Goal: Task Accomplishment & Management: Complete application form

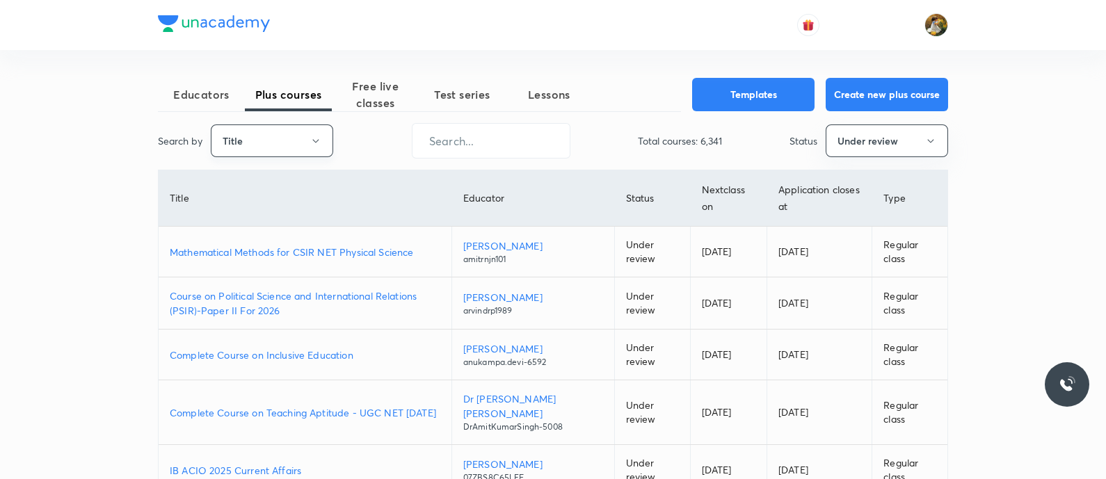
click at [260, 138] on button "Title" at bounding box center [272, 141] width 122 height 33
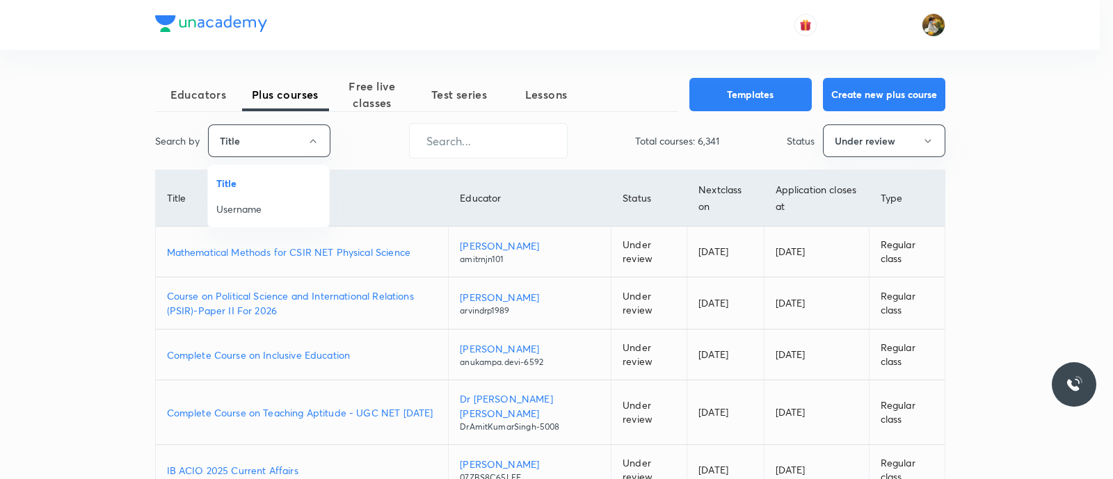
click at [264, 216] on span "Username" at bounding box center [268, 209] width 104 height 15
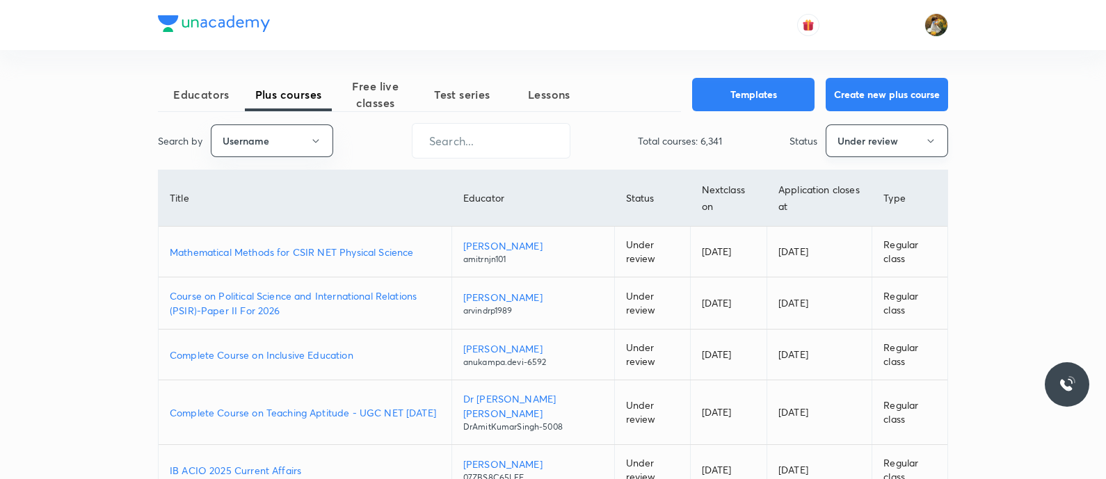
click at [883, 138] on button "Under review" at bounding box center [887, 141] width 122 height 33
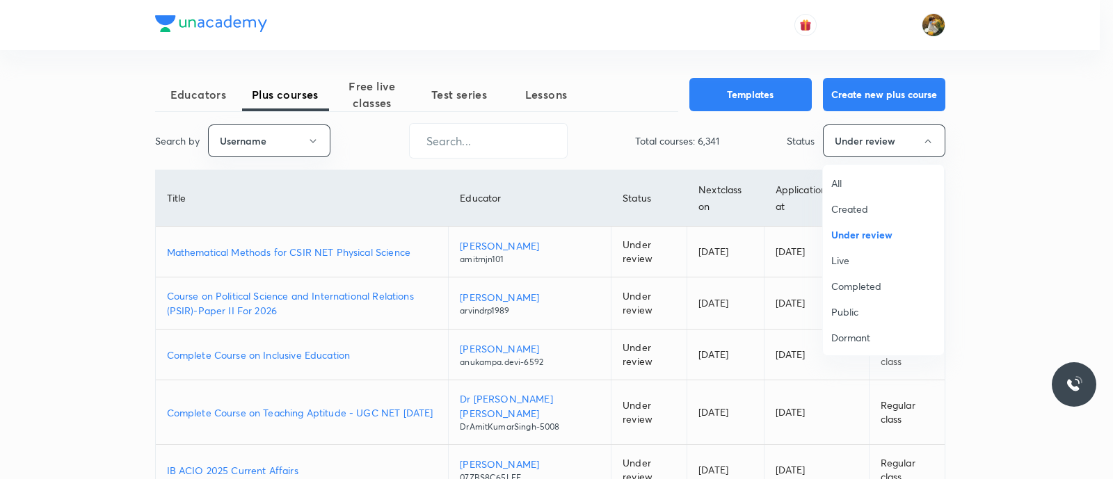
click at [855, 186] on span "All" at bounding box center [883, 183] width 104 height 15
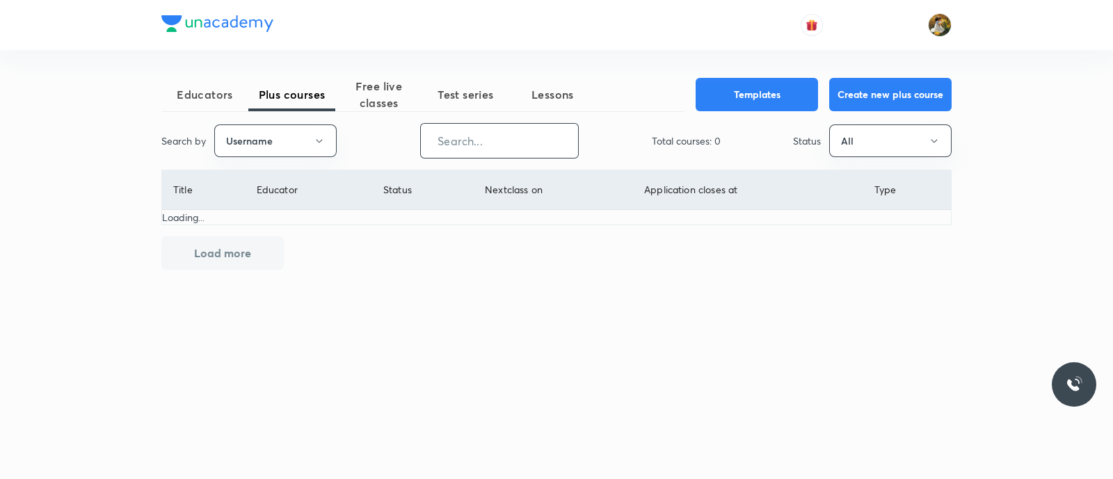
click at [515, 143] on input "text" at bounding box center [499, 140] width 157 height 35
paste input "New Course On Mathematics for MHT CET Growth 1 2027"
type input "New Course On Mathematics for MHT CET Growth 1 2027"
click at [462, 141] on input "text" at bounding box center [499, 140] width 157 height 35
paste input "unacademy-user-G90GGOSN9496"
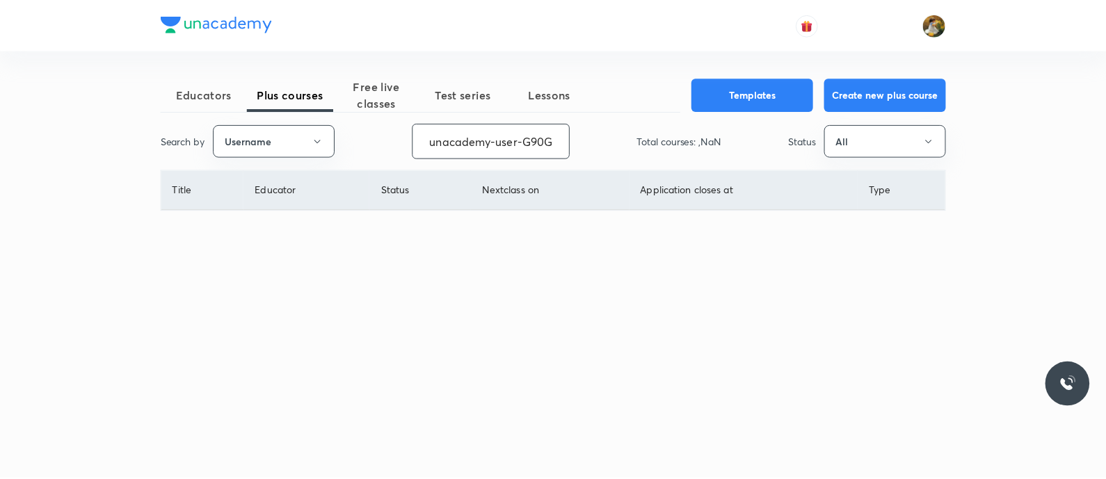
scroll to position [0, 63]
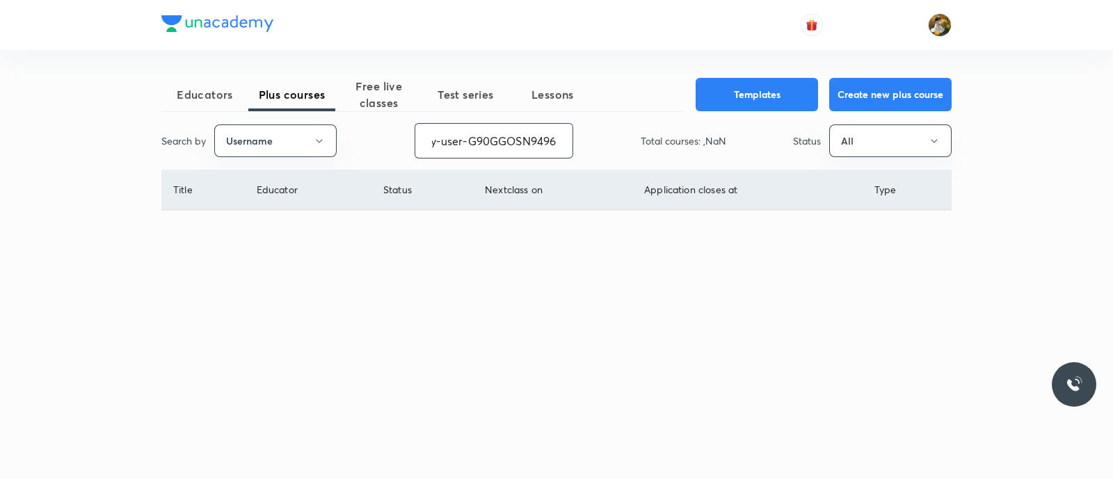
type input "unacademy-user-G90GGOSN9496"
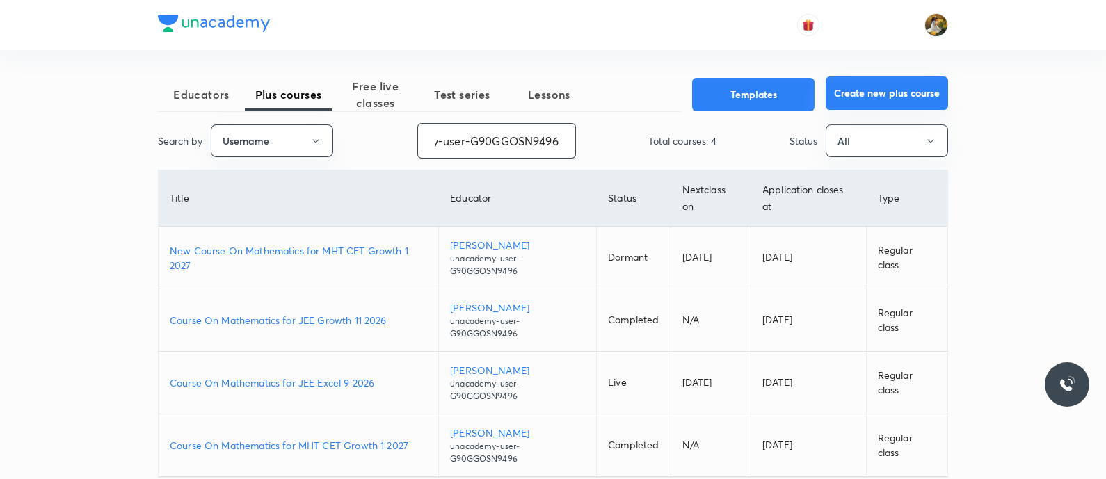
click at [867, 94] on button "Create new plus course" at bounding box center [887, 93] width 122 height 33
click at [514, 137] on input "unacademy-user-G90GGOSN9496" at bounding box center [496, 140] width 157 height 35
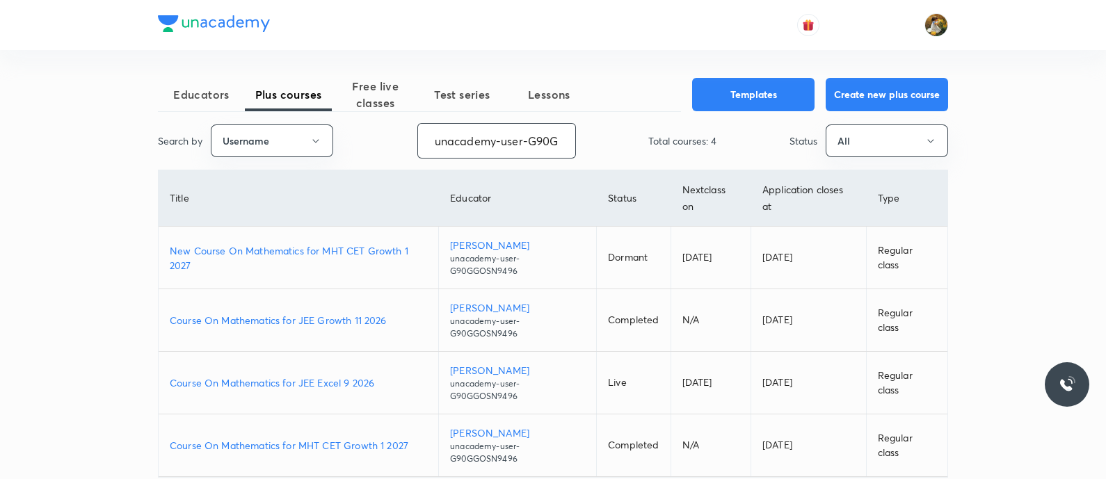
click at [514, 137] on input "unacademy-user-G90GGOSN9496" at bounding box center [496, 140] width 157 height 35
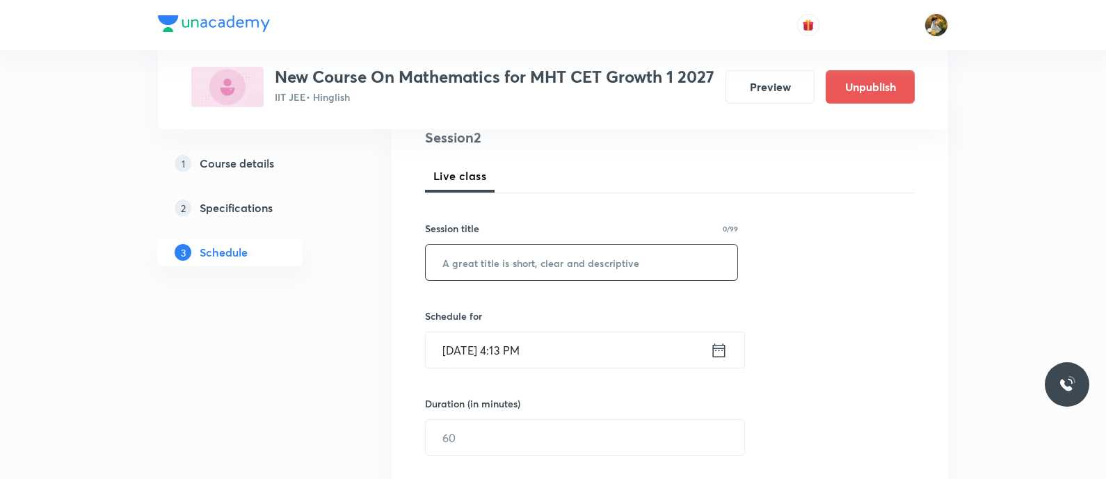
scroll to position [173, 0]
click at [589, 276] on input "text" at bounding box center [582, 262] width 312 height 35
type input "c"
type input "Conic Section"
click at [570, 368] on input "[DATE] 4:13 PM" at bounding box center [568, 350] width 285 height 35
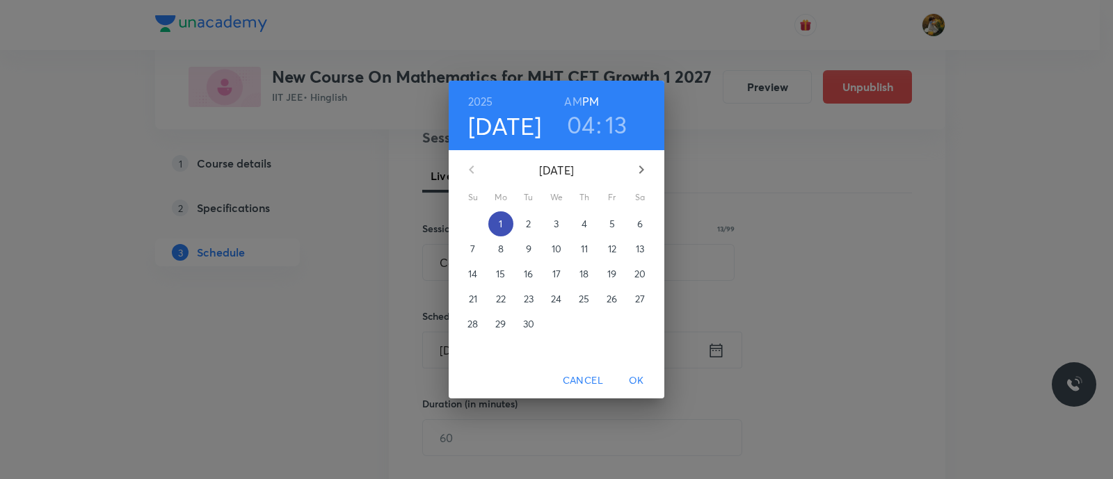
click at [497, 219] on span "1" at bounding box center [500, 224] width 25 height 14
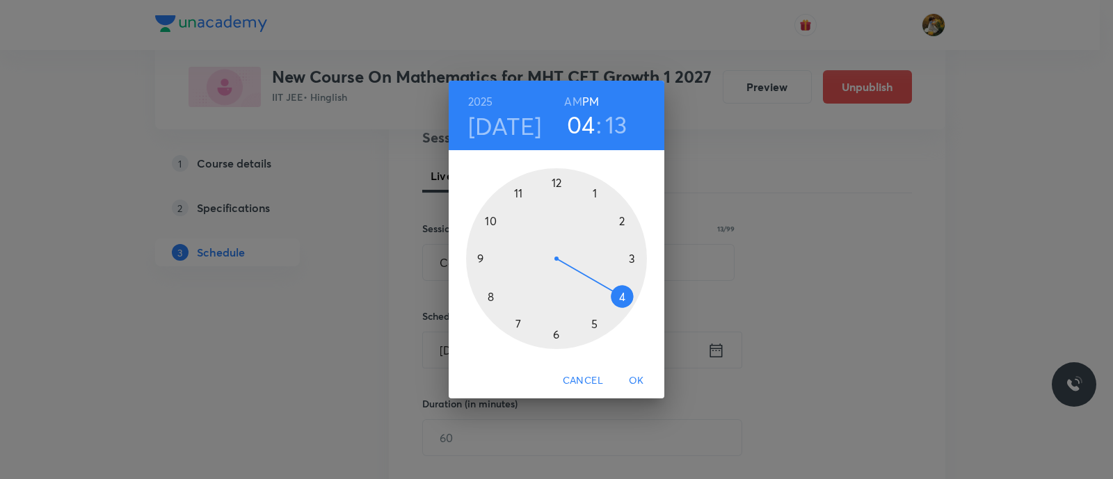
click at [621, 295] on div at bounding box center [556, 258] width 181 height 181
click at [634, 257] on div at bounding box center [556, 258] width 181 height 181
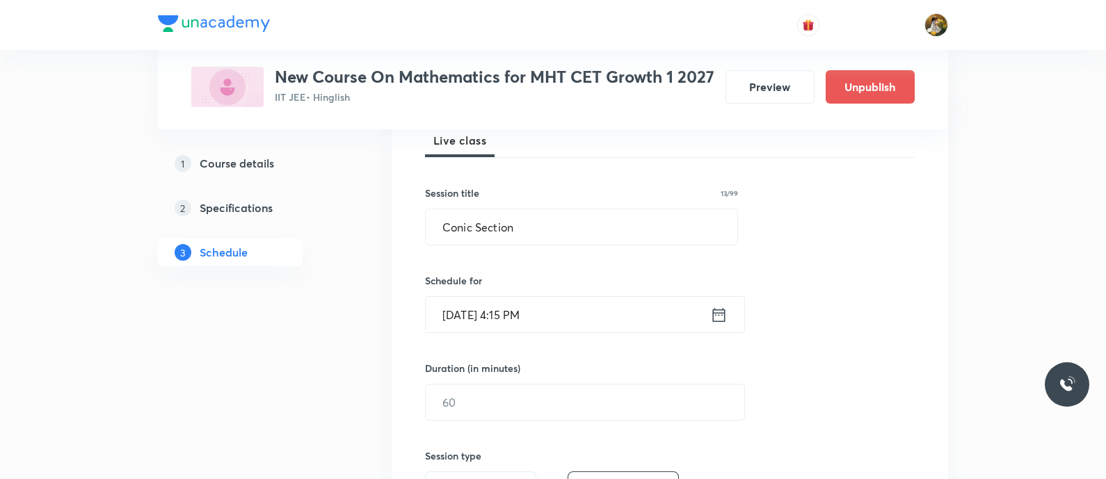
scroll to position [261, 0]
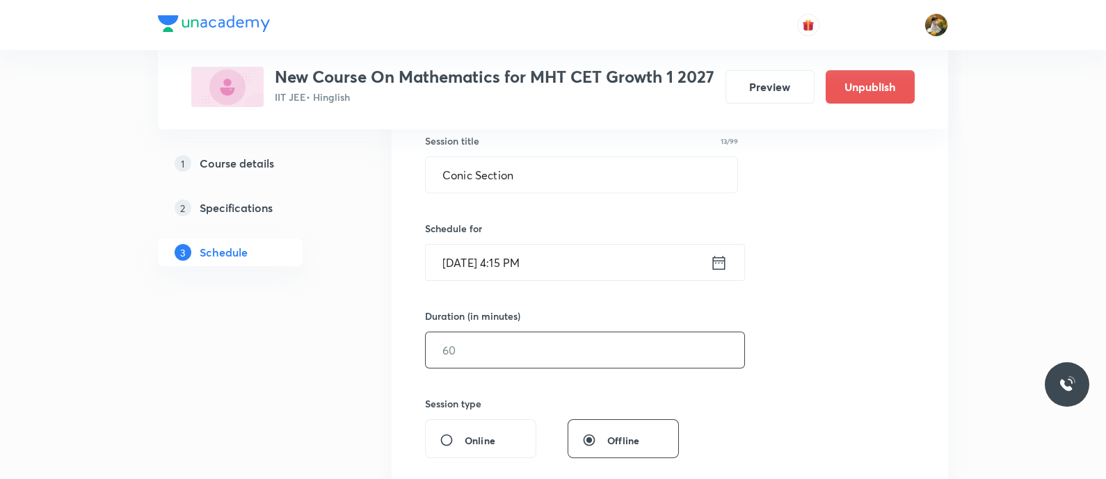
click at [546, 368] on input "text" at bounding box center [585, 350] width 319 height 35
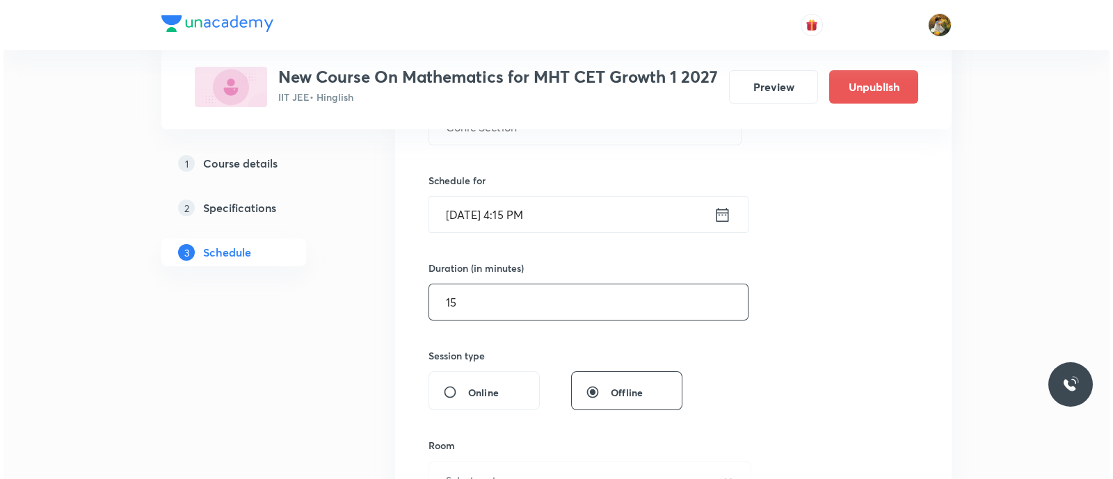
scroll to position [347, 0]
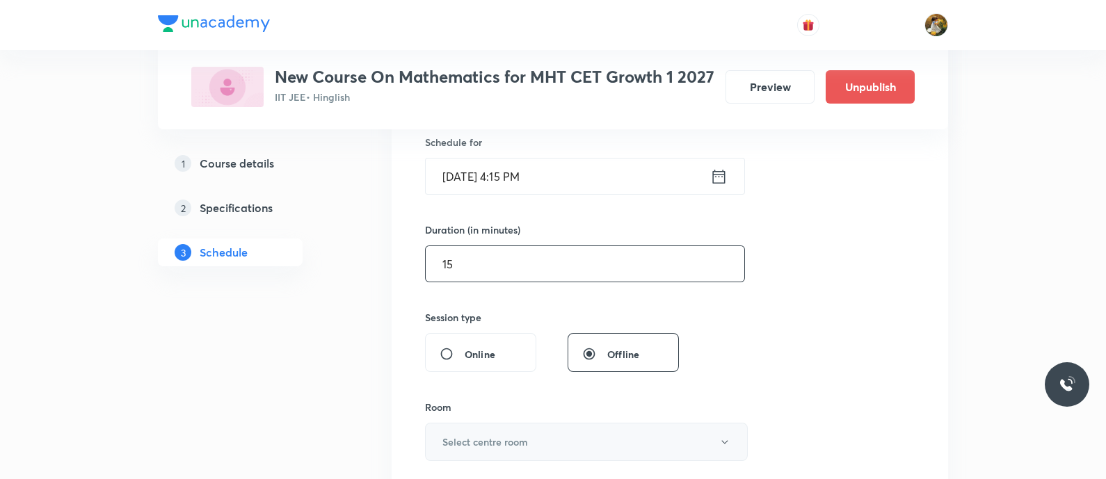
type input "15"
click at [488, 449] on h6 "Select centre room" at bounding box center [485, 442] width 86 height 15
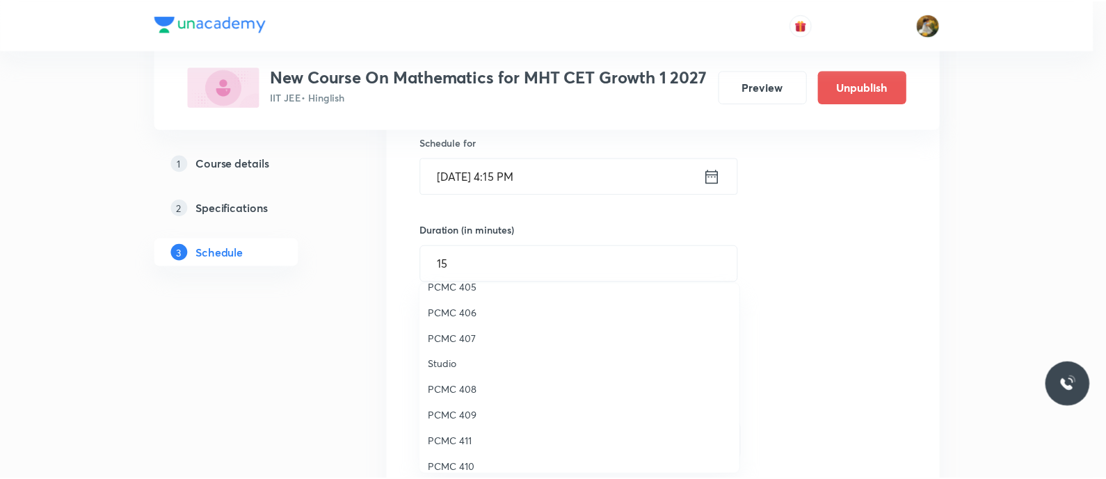
scroll to position [309, 0]
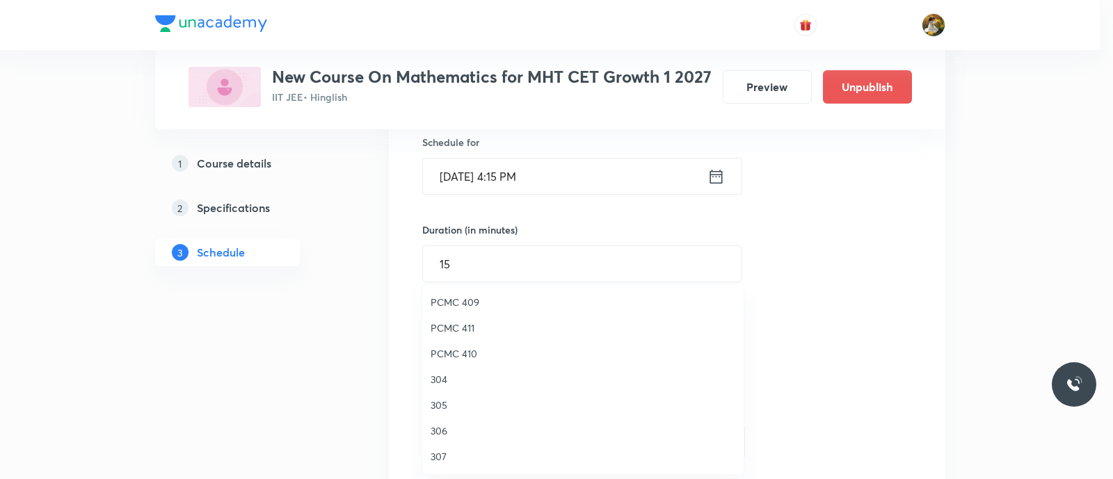
click at [444, 457] on span "307" at bounding box center [583, 456] width 305 height 15
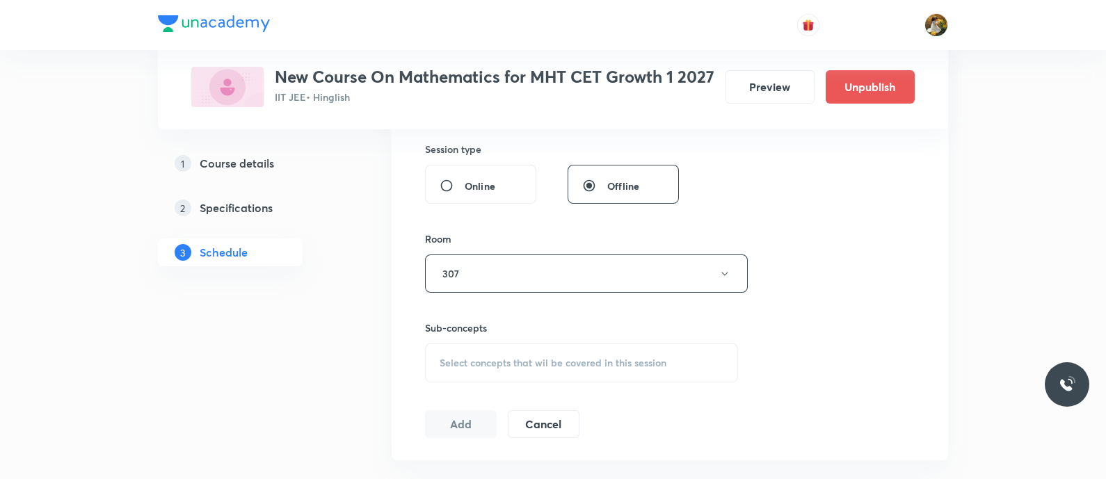
scroll to position [522, 0]
click at [580, 362] on span "Select concepts that wil be covered in this session" at bounding box center [553, 356] width 227 height 11
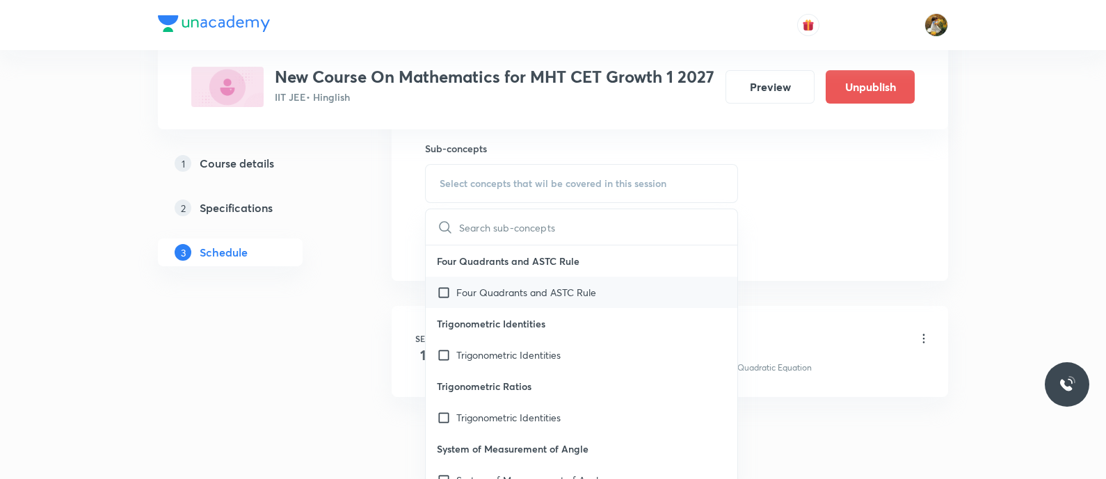
click at [588, 300] on p "Four Quadrants and ASTC Rule" at bounding box center [526, 292] width 140 height 15
checkbox input "true"
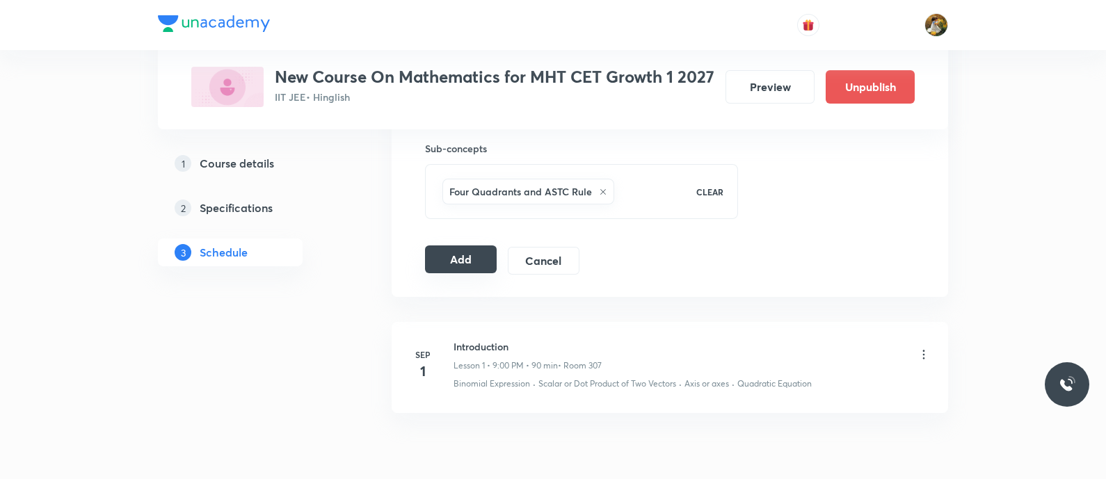
click at [450, 273] on button "Add" at bounding box center [461, 260] width 72 height 28
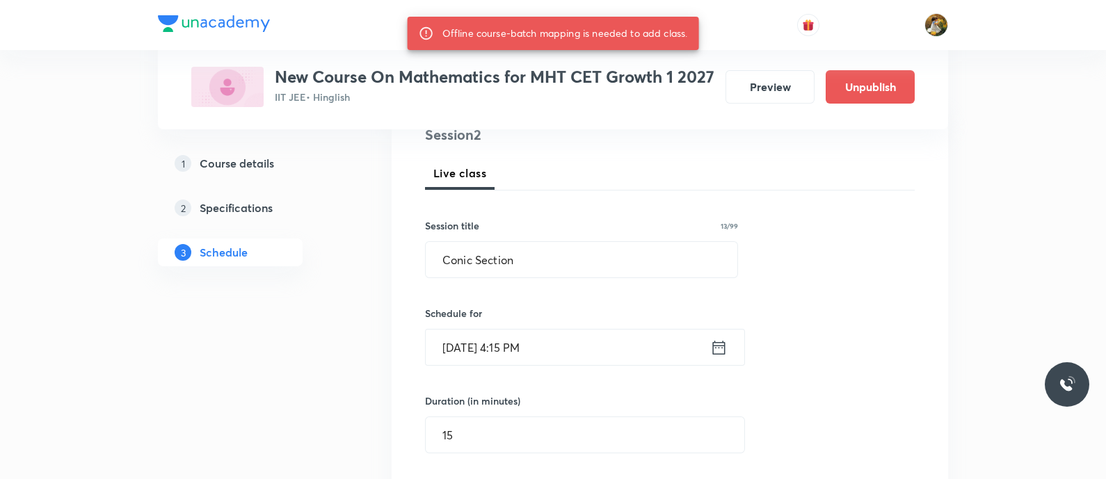
scroll to position [173, 0]
click at [648, 367] on input "Sep 1, 2025, 4:15 PM" at bounding box center [568, 350] width 285 height 35
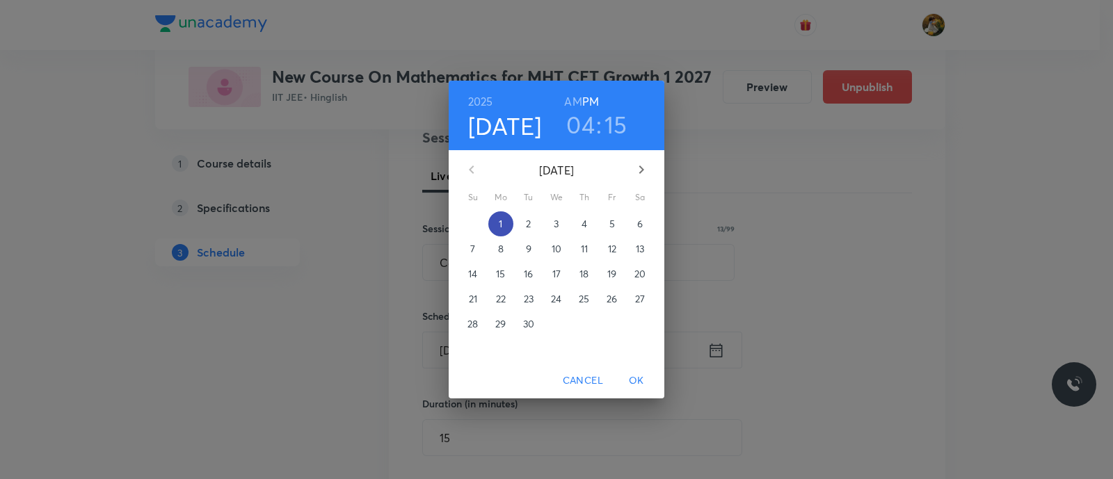
click at [508, 222] on span "1" at bounding box center [500, 224] width 25 height 14
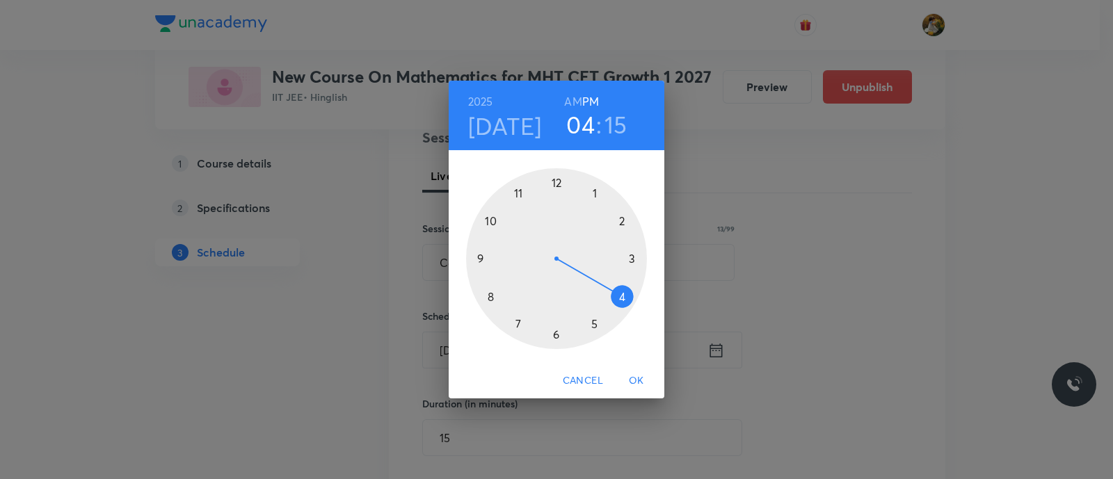
click at [623, 294] on div at bounding box center [556, 258] width 181 height 181
click at [627, 291] on div at bounding box center [556, 258] width 181 height 181
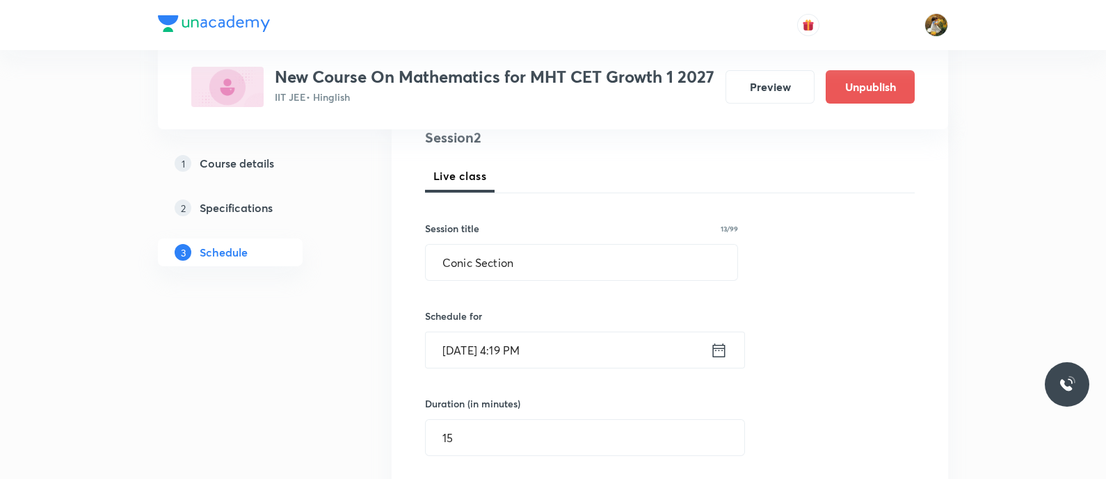
click at [254, 165] on h5 "Course details" at bounding box center [237, 163] width 74 height 17
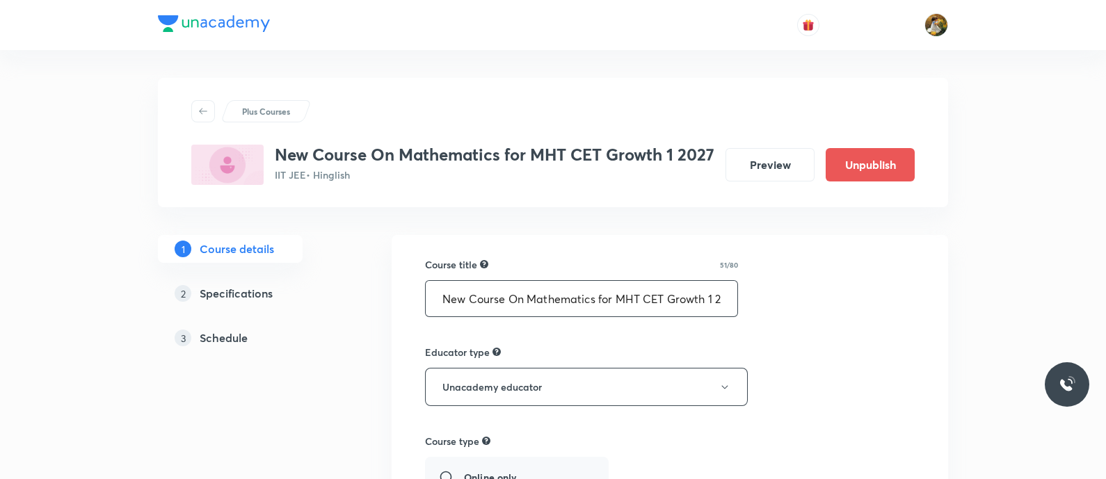
click at [465, 317] on input "New Course On Mathematics for MHT CET Growth 1 2027" at bounding box center [582, 298] width 312 height 35
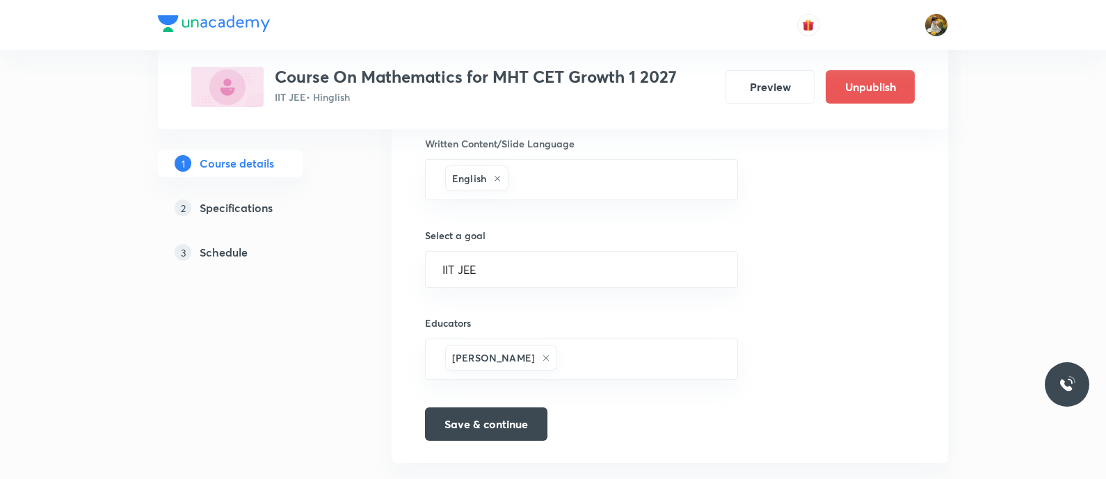
scroll to position [783, 0]
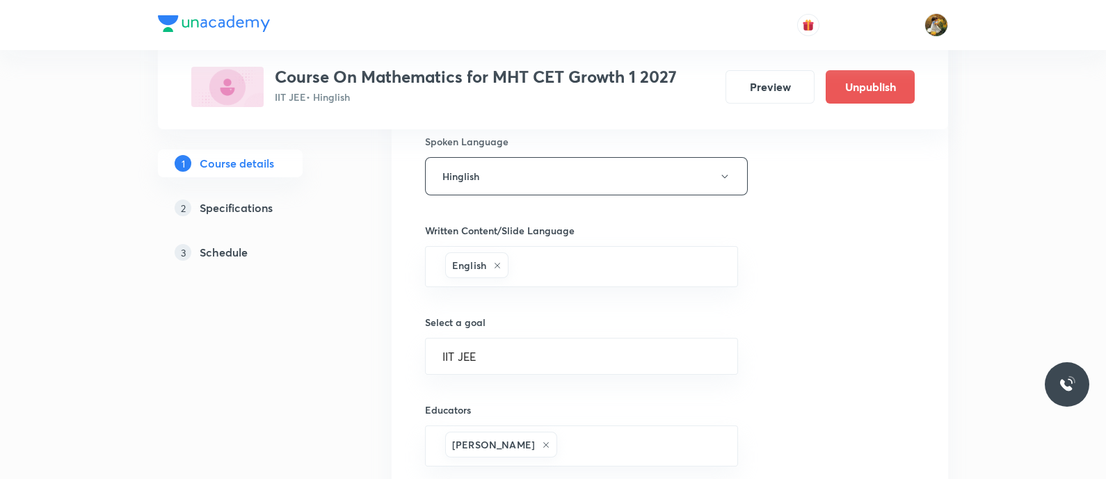
click at [643, 365] on div "IIT JEE ​" at bounding box center [581, 356] width 313 height 37
type input "Course On Mathematics for MHT CET Growth 1 2027"
click at [591, 396] on li "MHT CET" at bounding box center [581, 393] width 312 height 25
type input "MHT CET"
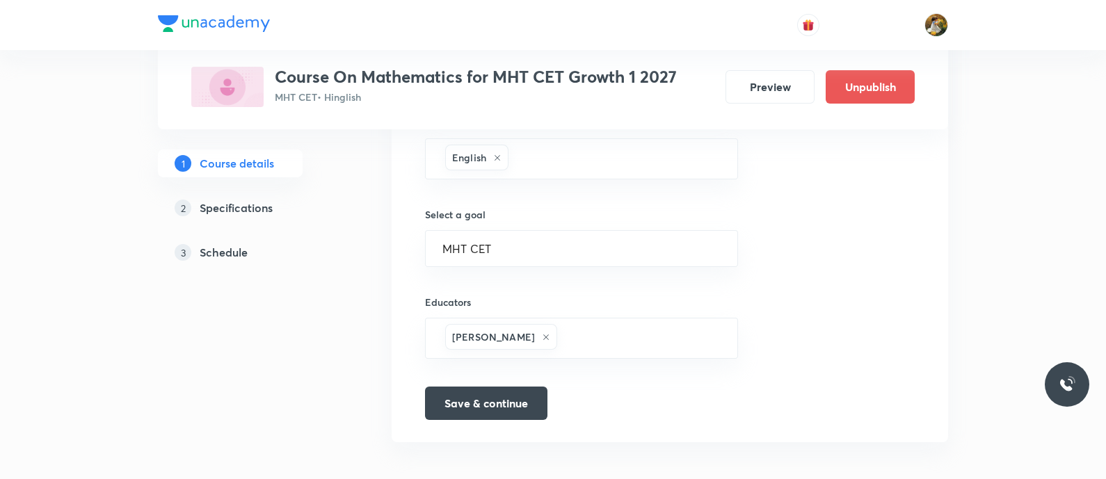
scroll to position [895, 0]
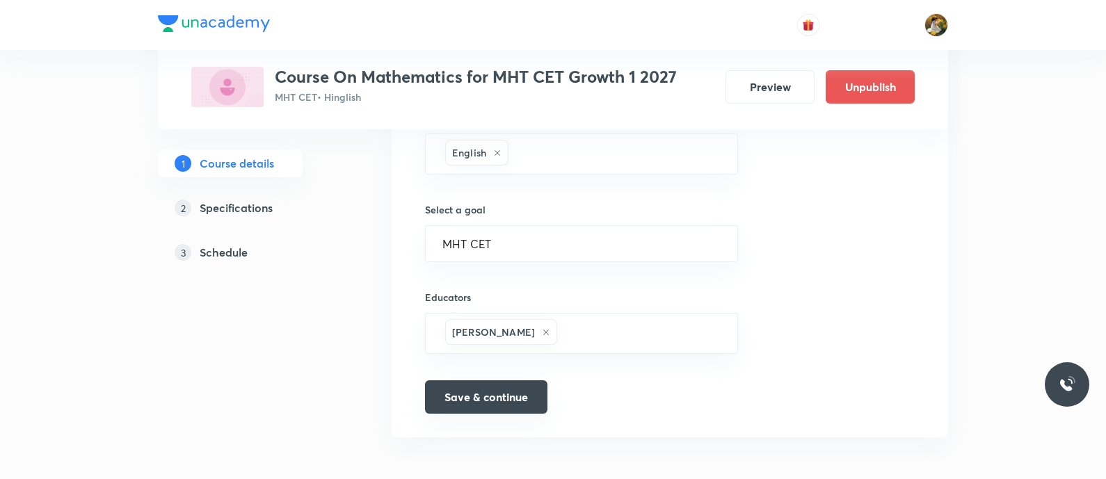
click at [461, 401] on button "Save & continue" at bounding box center [486, 397] width 122 height 33
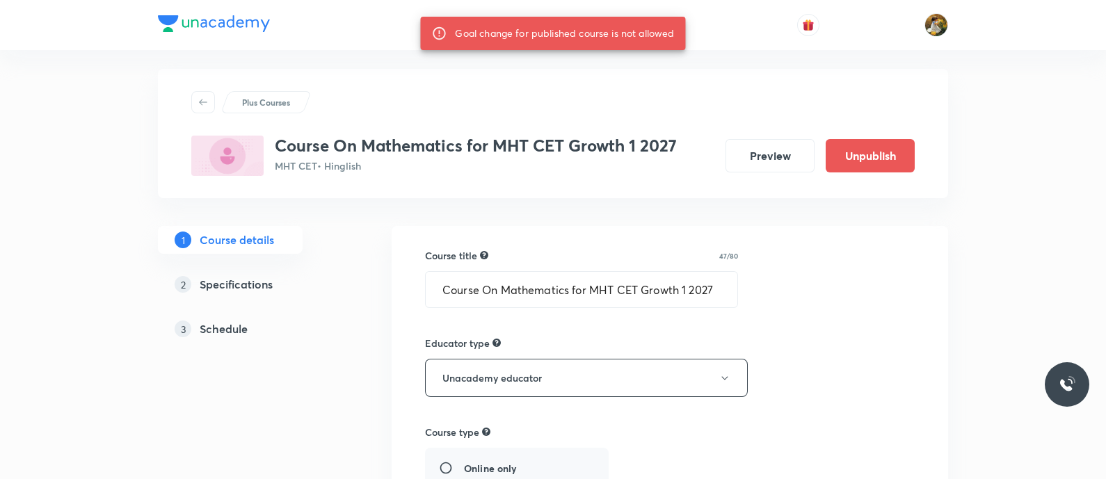
scroll to position [0, 0]
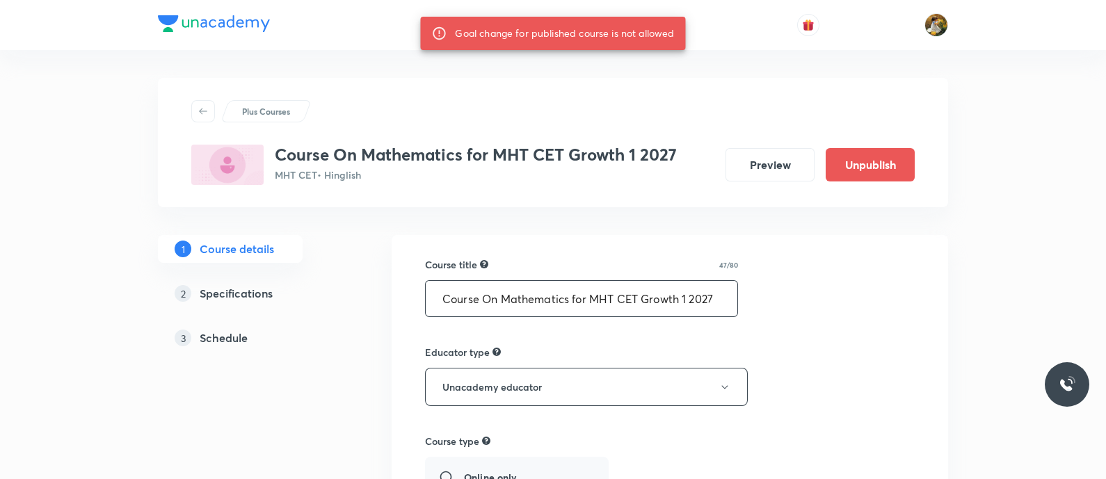
click at [445, 294] on input "Course On Mathematics for MHT CET Growth 1 2027" at bounding box center [582, 298] width 312 height 35
click at [435, 294] on input "Course On Mathematics for MHT CET Growth 1 2027" at bounding box center [582, 298] width 312 height 35
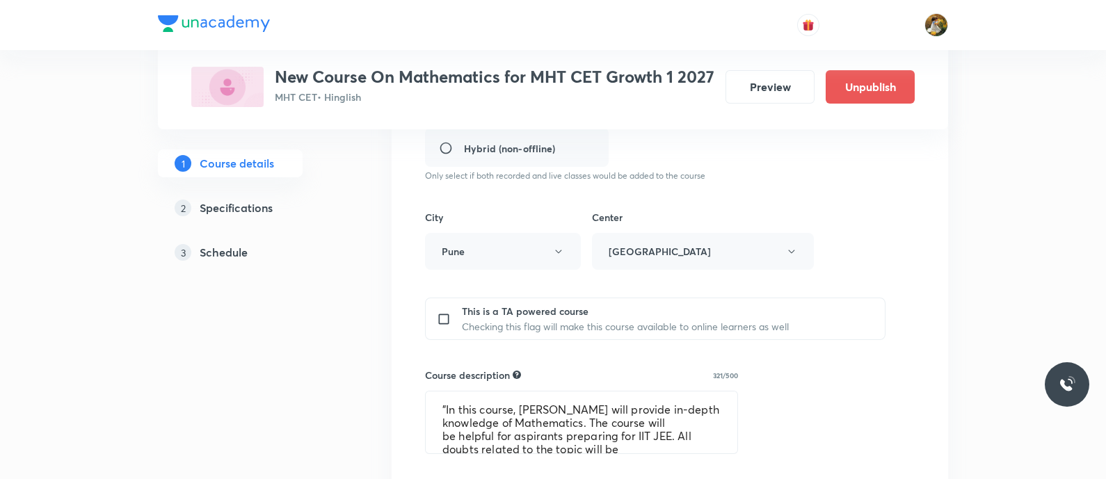
scroll to position [912, 0]
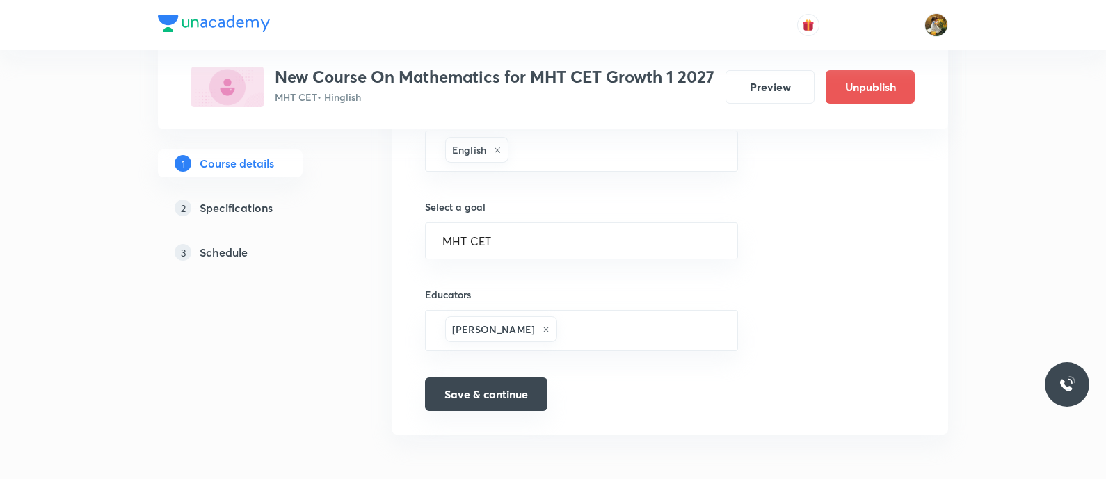
type input "New Course On Mathematics for MHT CET Growth 1 2027"
click at [435, 394] on button "Save & continue" at bounding box center [486, 394] width 122 height 33
click at [458, 408] on button "Save & continue" at bounding box center [486, 394] width 122 height 33
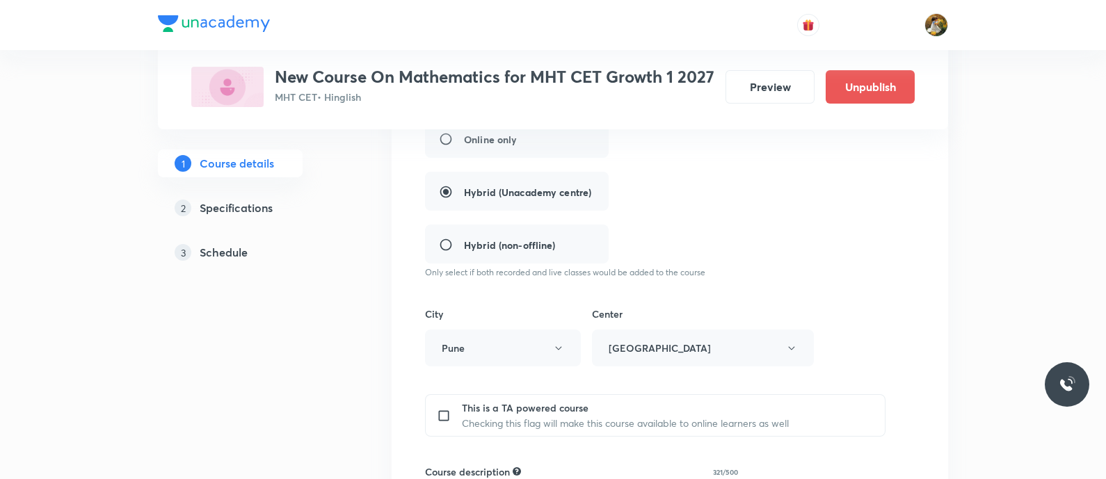
scroll to position [216, 0]
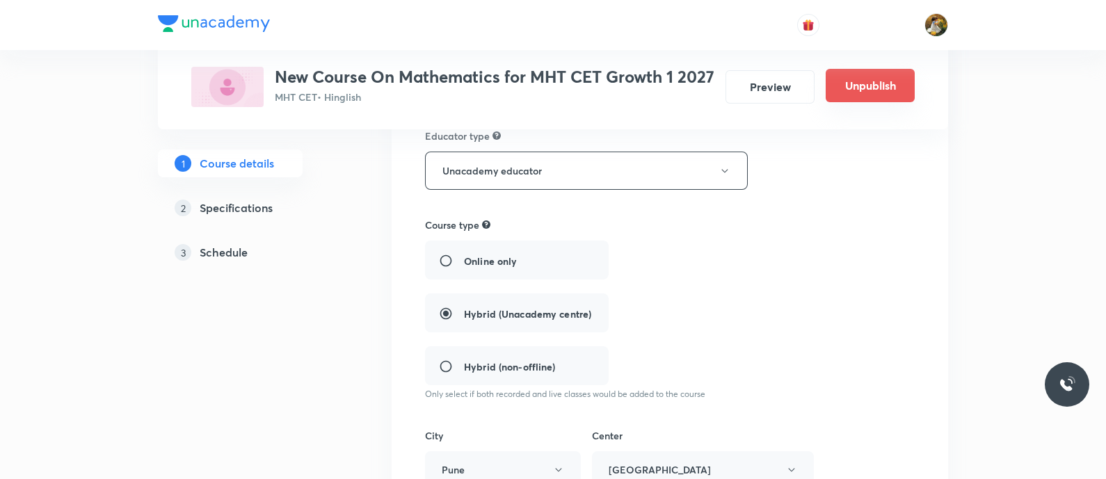
click at [894, 83] on button "Unpublish" at bounding box center [870, 85] width 89 height 33
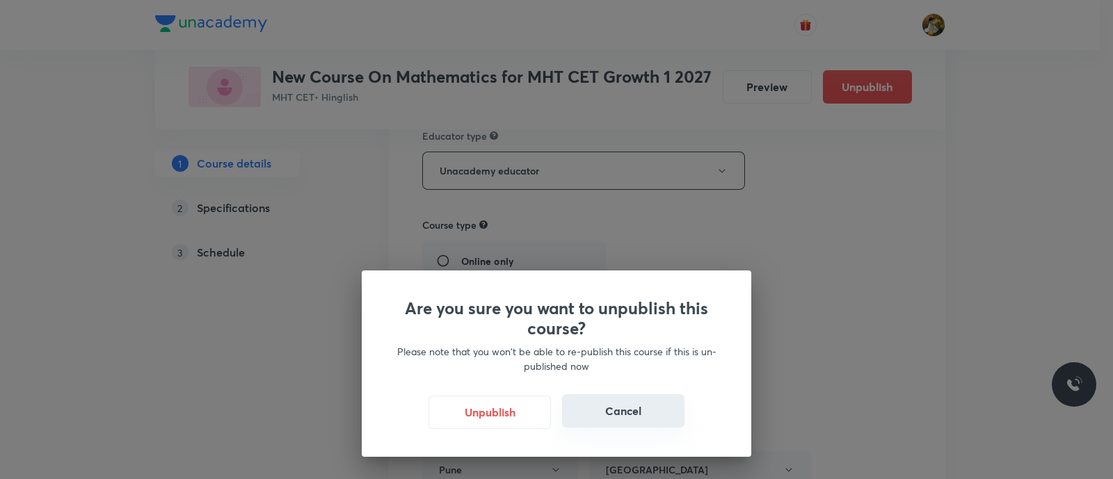
click at [623, 416] on button "Cancel" at bounding box center [623, 410] width 122 height 33
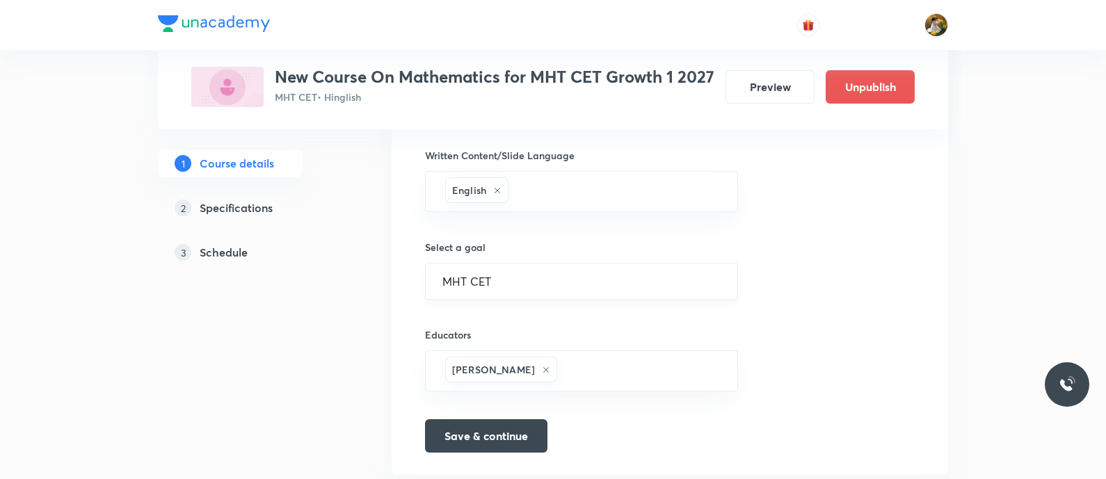
scroll to position [912, 0]
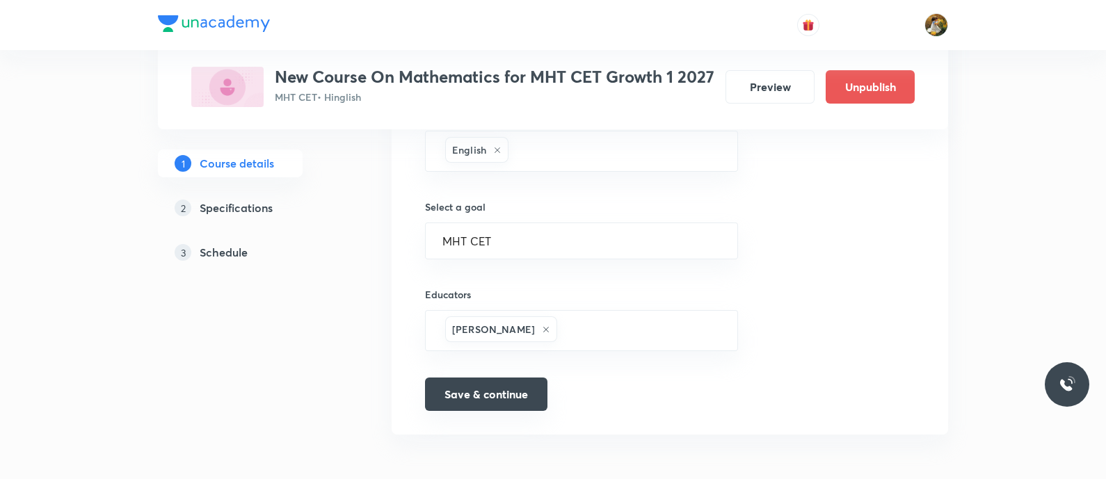
click at [504, 381] on button "Save & continue" at bounding box center [486, 394] width 122 height 33
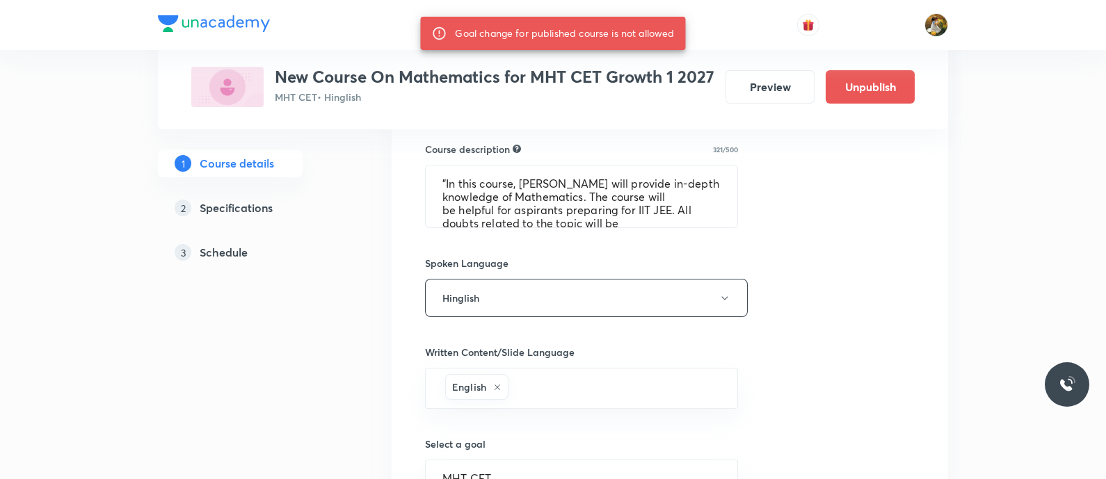
scroll to position [651, 0]
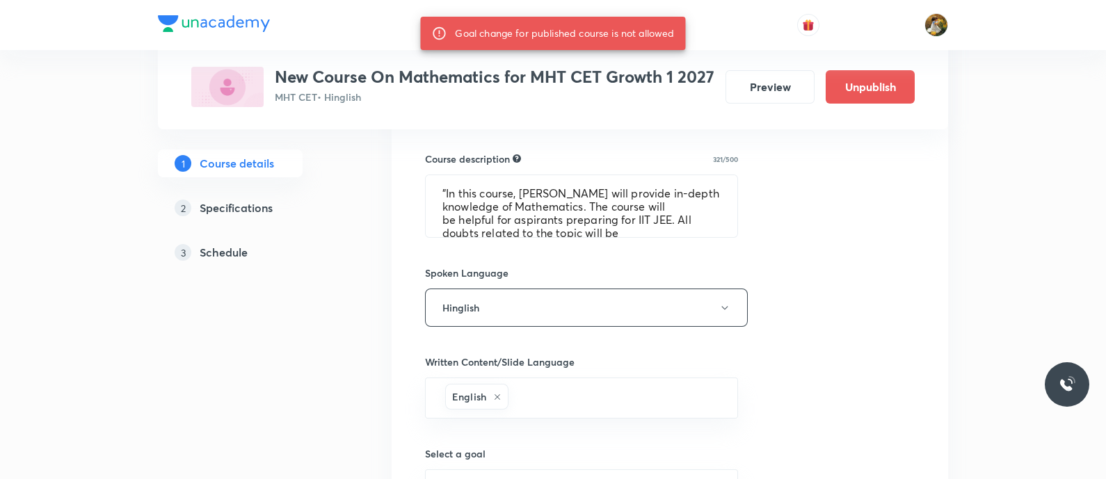
click at [890, 77] on div "New Course On Mathematics for MHT CET Growth 1 2027 MHT CET • Hinglish Preview …" at bounding box center [552, 87] width 723 height 40
click at [885, 88] on button "Unpublish" at bounding box center [870, 85] width 89 height 33
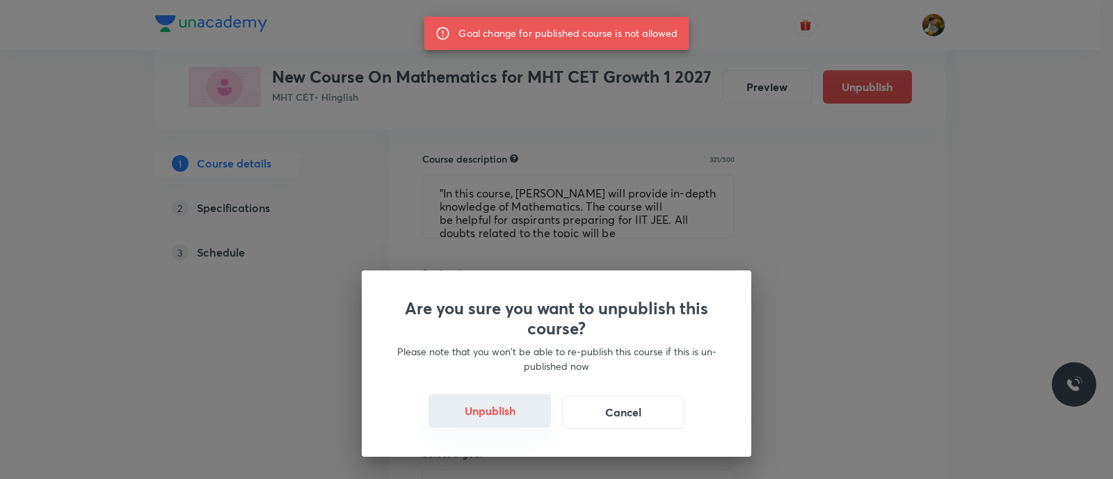
click at [529, 417] on button "Unpublish" at bounding box center [490, 410] width 122 height 33
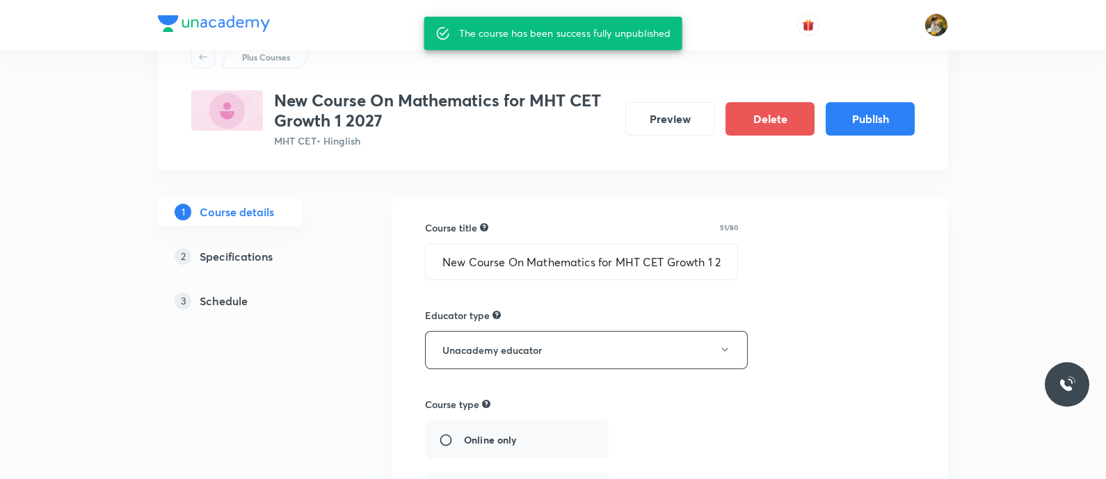
scroll to position [0, 0]
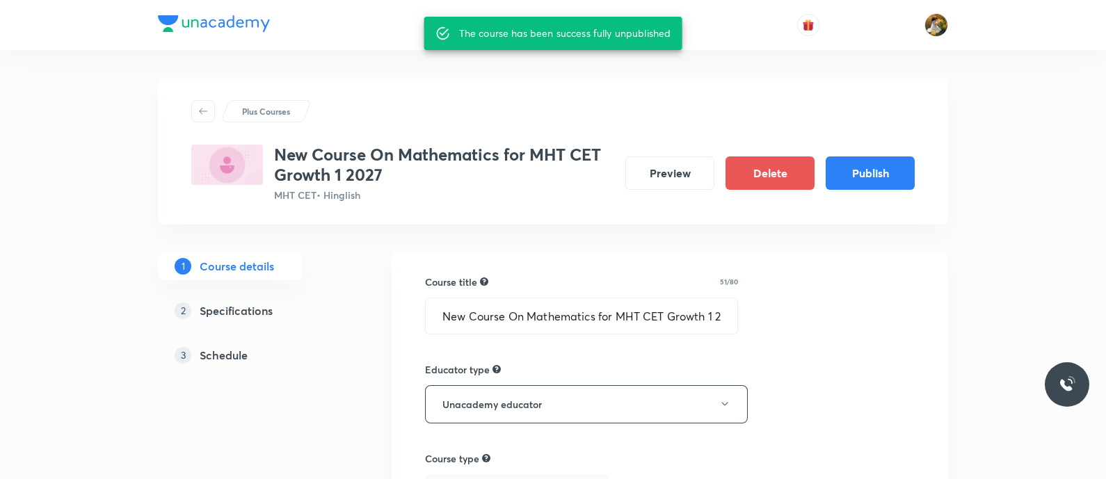
drag, startPoint x: 276, startPoint y: 146, endPoint x: 403, endPoint y: 189, distance: 134.2
click at [403, 189] on div "New Course On Mathematics for MHT CET Growth 1 2027 MHT CET • Hinglish" at bounding box center [444, 174] width 340 height 58
click at [410, 166] on h3 "New Course On Mathematics for MHT CET Growth 1 2027" at bounding box center [444, 165] width 340 height 40
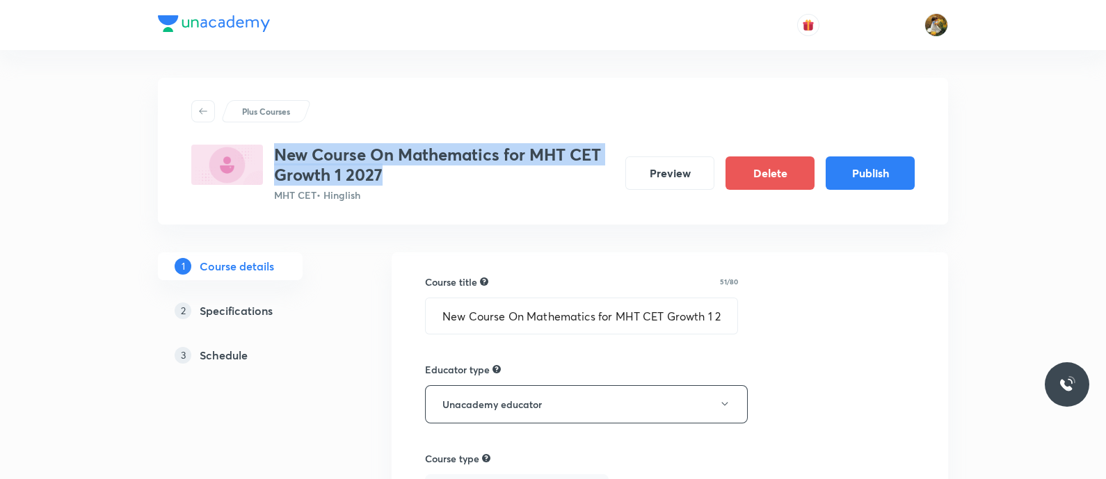
drag, startPoint x: 278, startPoint y: 151, endPoint x: 389, endPoint y: 179, distance: 114.1
click at [389, 179] on h3 "New Course On Mathematics for MHT CET Growth 1 2027" at bounding box center [444, 165] width 340 height 40
copy h3 "New Course On Mathematics for MHT CET Growth 1 2027"
click at [582, 184] on h3 "New Course On Mathematics for MHT CET Growth 1 2027" at bounding box center [444, 165] width 340 height 40
drag, startPoint x: 273, startPoint y: 156, endPoint x: 414, endPoint y: 176, distance: 142.0
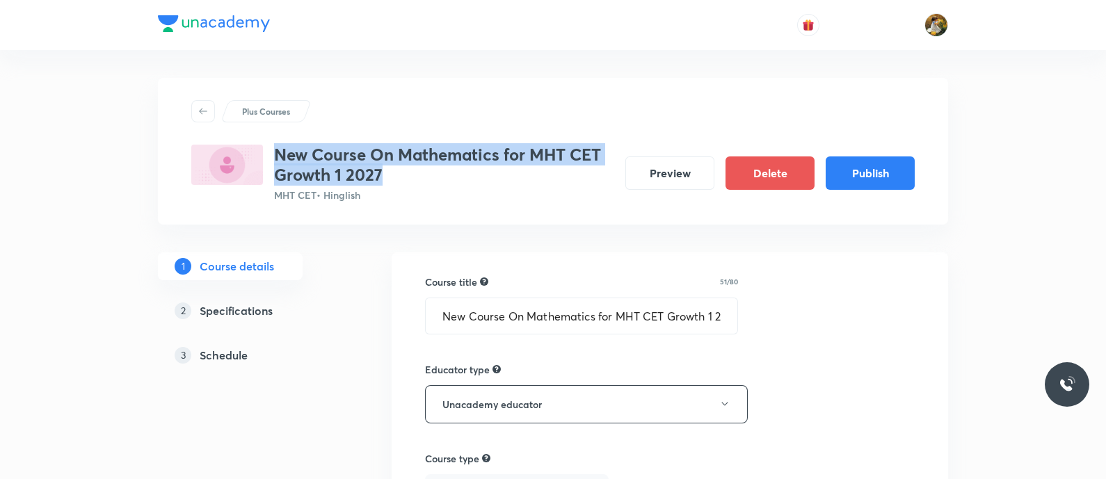
click at [414, 176] on div "New Course On Mathematics for MHT CET Growth 1 2027 MHT CET • Hinglish" at bounding box center [402, 174] width 423 height 58
copy h3 "New Course On Mathematics for MHT CET Growth 1 2027"
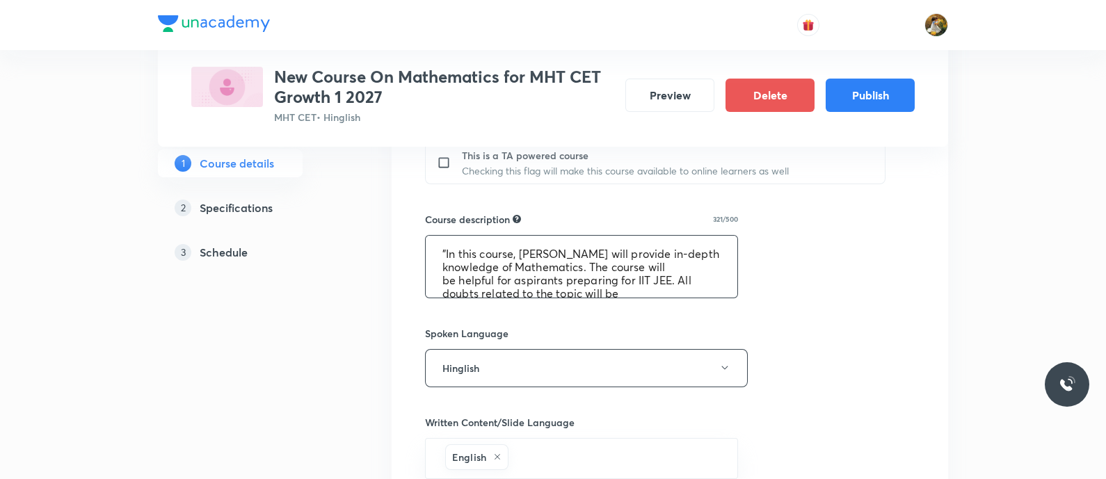
scroll to position [52, 0]
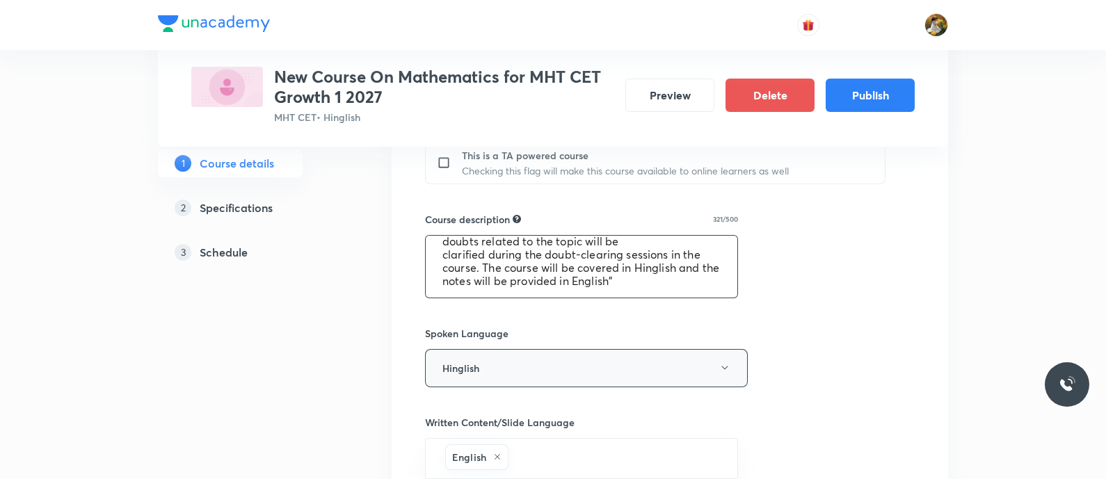
drag, startPoint x: 435, startPoint y: 252, endPoint x: 671, endPoint y: 350, distance: 256.1
click at [671, 350] on div "Course title 51/80 New Course On Mathematics for MHT CET Growth 1 2027 ​ Educat…" at bounding box center [670, 193] width 490 height 1053
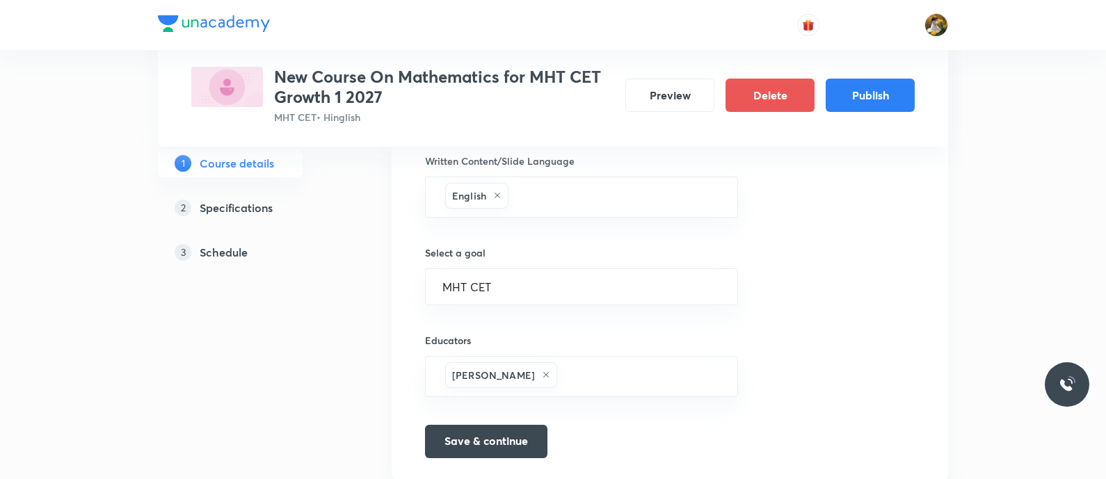
scroll to position [912, 0]
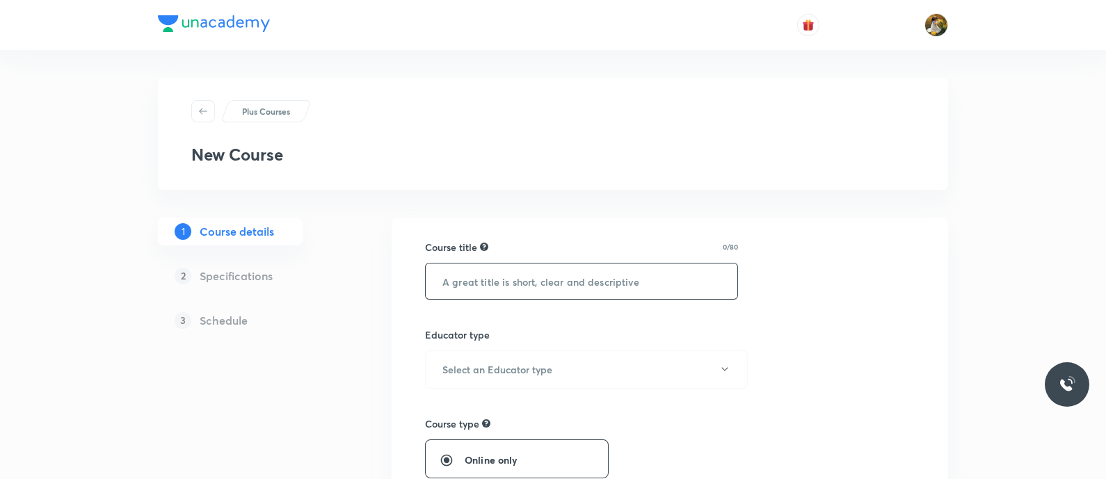
click at [536, 267] on input "text" at bounding box center [582, 281] width 312 height 35
paste input "New Course On Mathematics for MHT CET Growth 1 2027"
type input "New Course On Mathematics for MHT CET Growth 1 2027"
click at [588, 371] on button "Select an Educator type" at bounding box center [586, 370] width 323 height 38
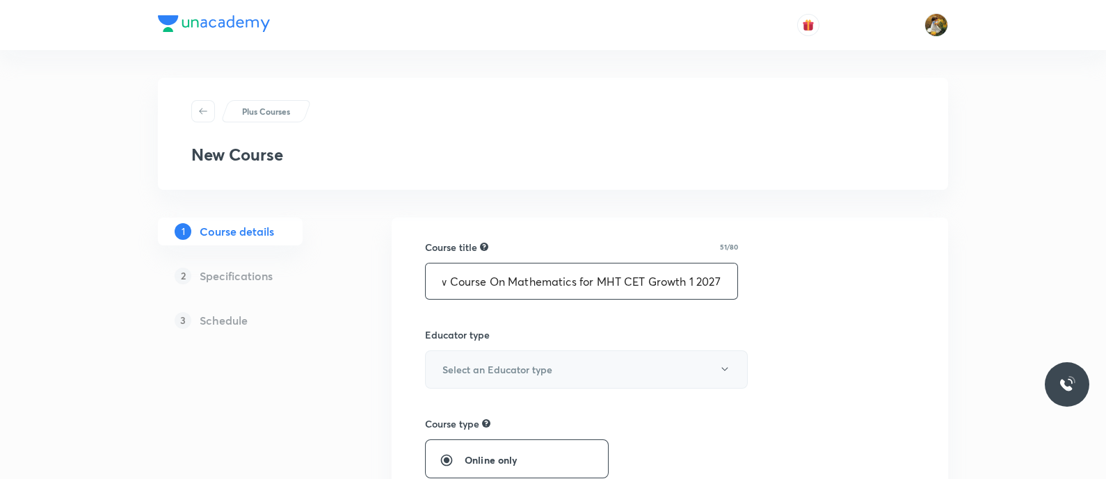
scroll to position [0, 0]
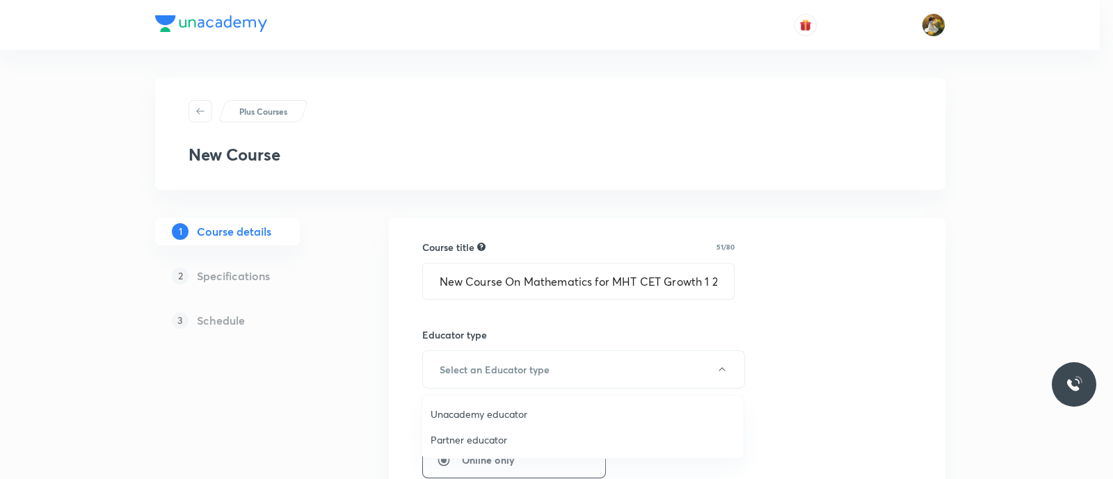
click at [536, 383] on span "Unacademy educator" at bounding box center [583, 414] width 305 height 15
radio input "false"
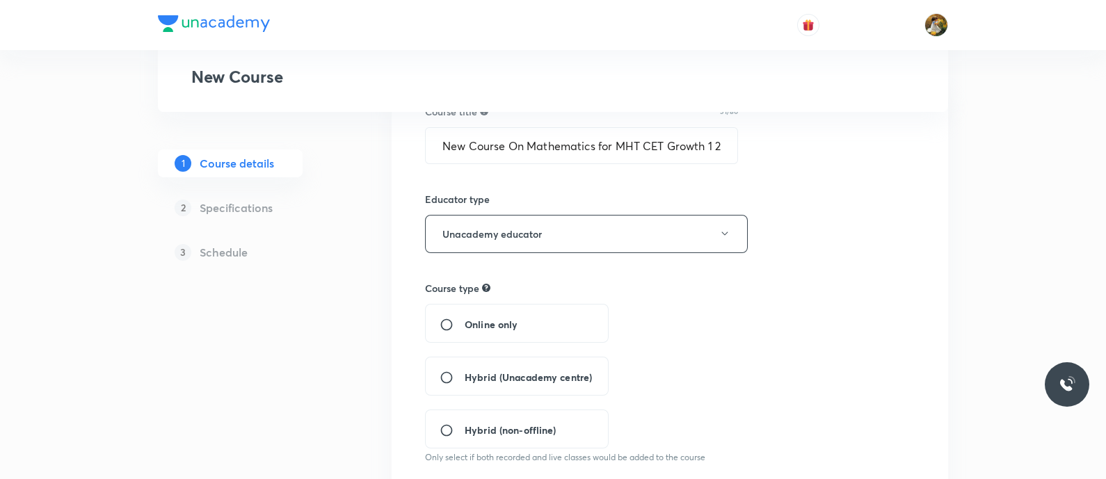
scroll to position [173, 0]
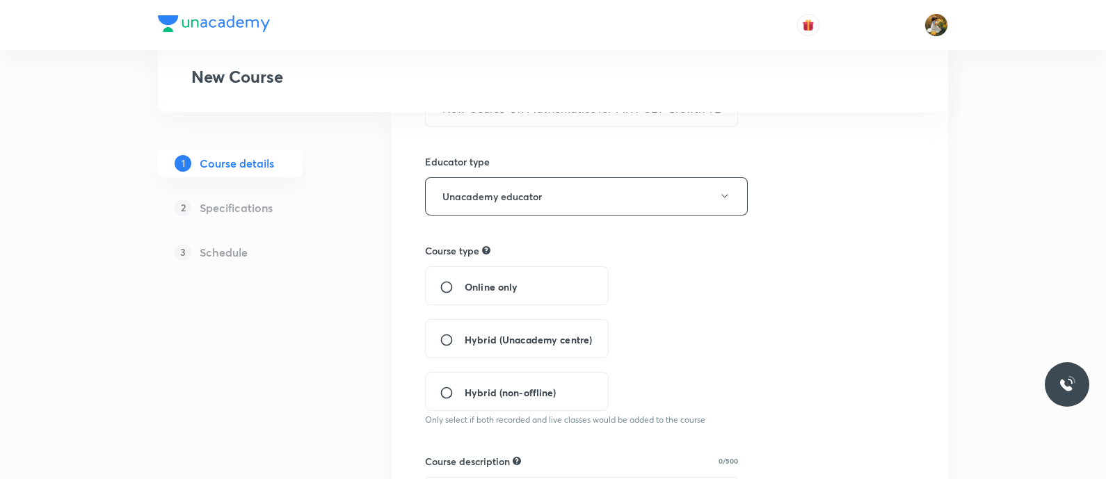
click at [539, 346] on div "Hybrid (Unacademy centre)" at bounding box center [517, 338] width 184 height 39
click at [463, 337] on input "Hybrid (Unacademy centre)" at bounding box center [452, 340] width 25 height 14
radio input "true"
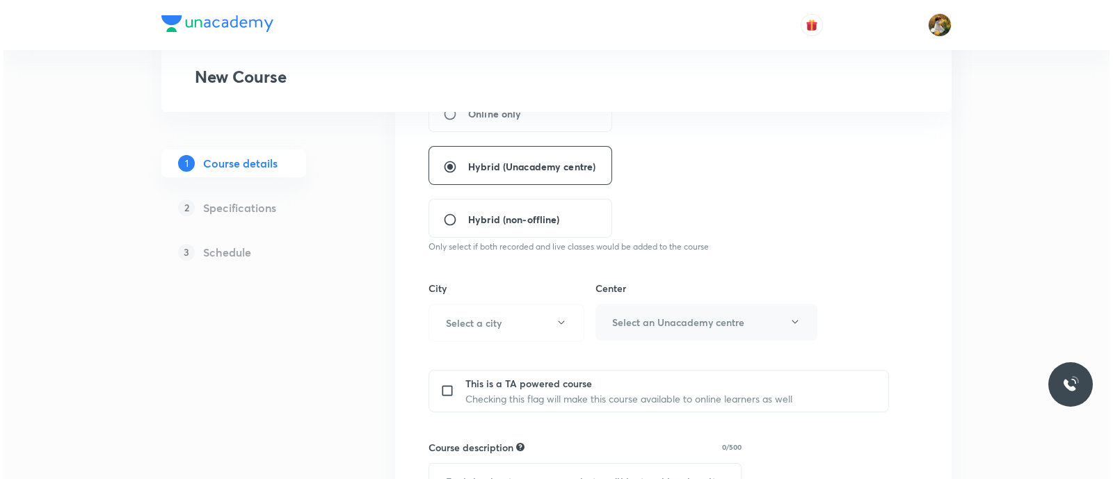
scroll to position [347, 0]
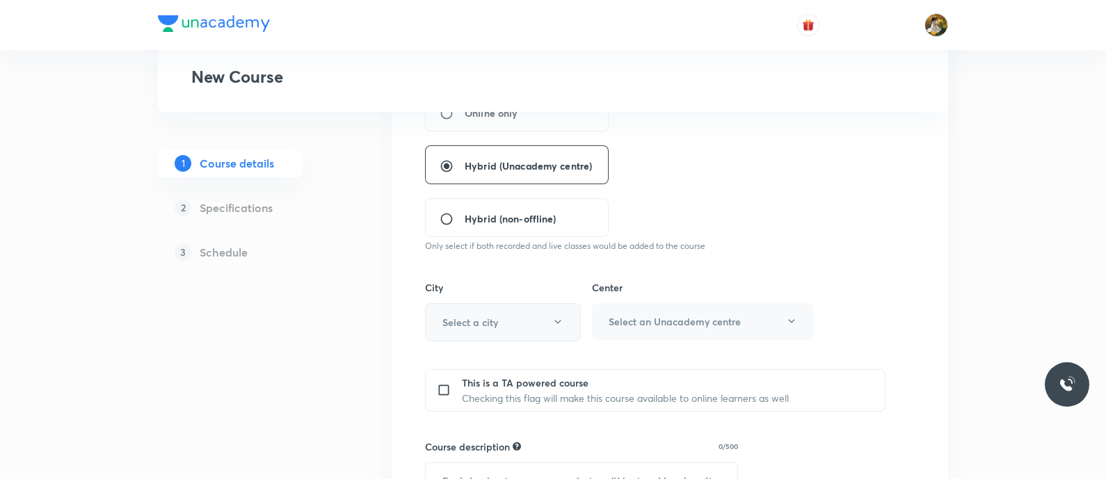
click at [501, 328] on button "Select a city" at bounding box center [503, 322] width 156 height 38
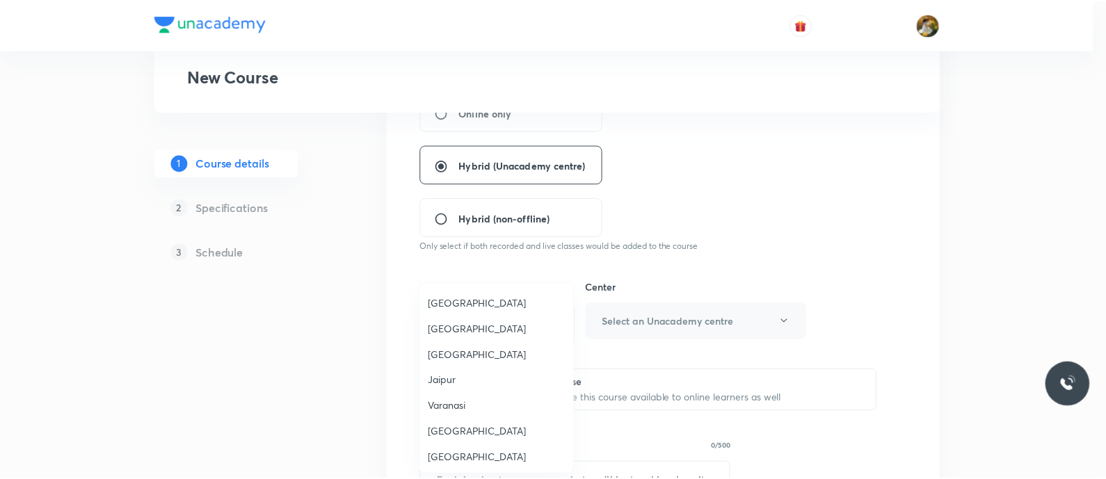
scroll to position [1170, 0]
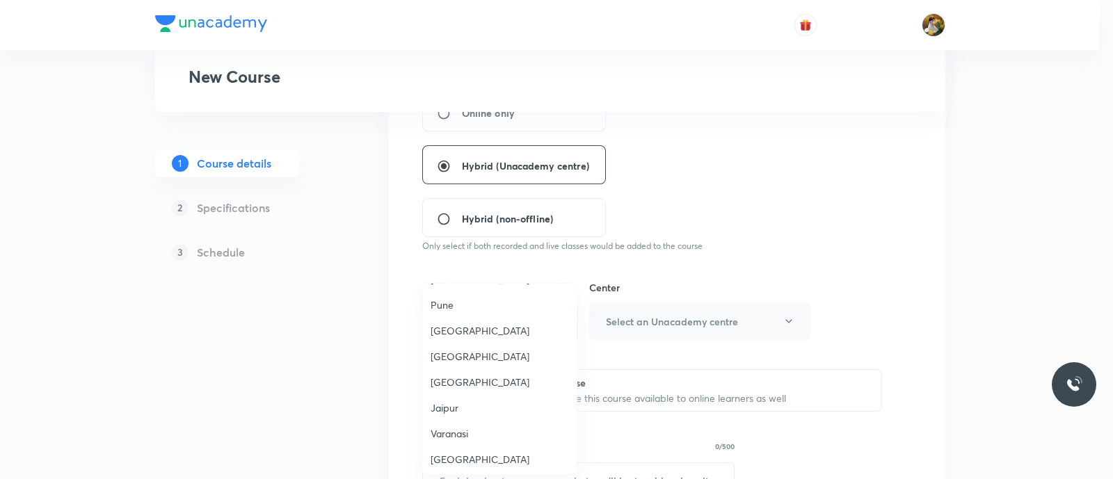
click at [459, 298] on span "Pune" at bounding box center [500, 305] width 138 height 15
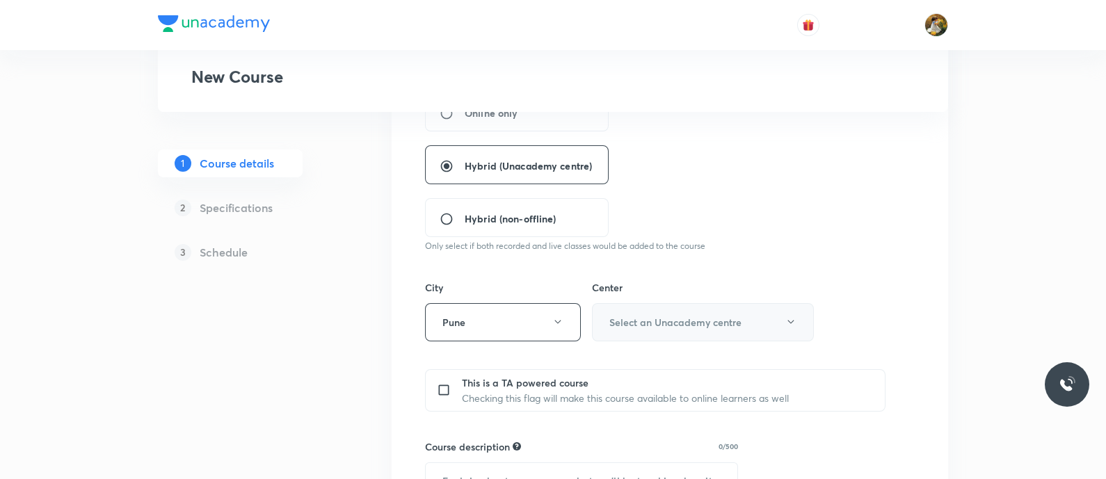
click at [722, 307] on button "Select an Unacademy centre" at bounding box center [703, 322] width 222 height 38
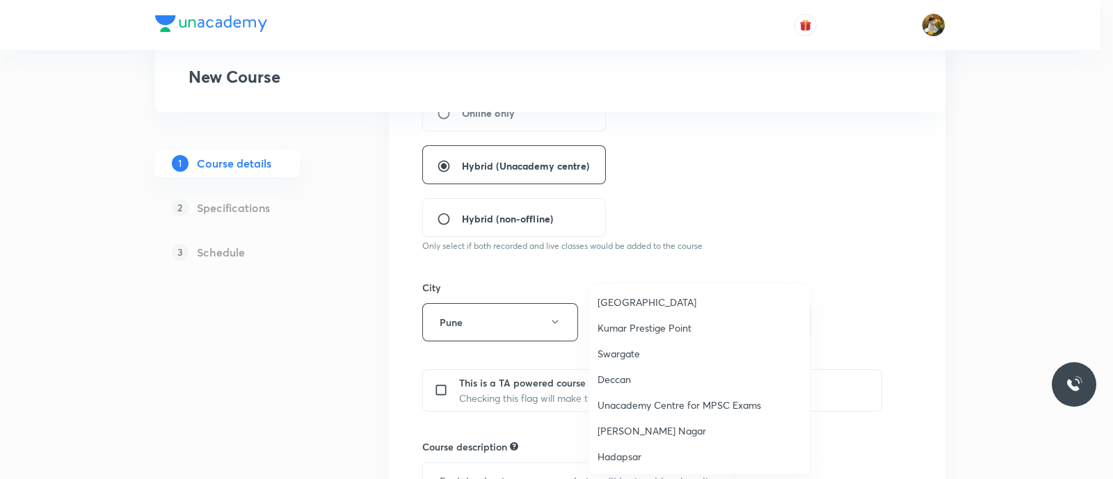
click at [647, 304] on span "[GEOGRAPHIC_DATA]" at bounding box center [700, 302] width 204 height 15
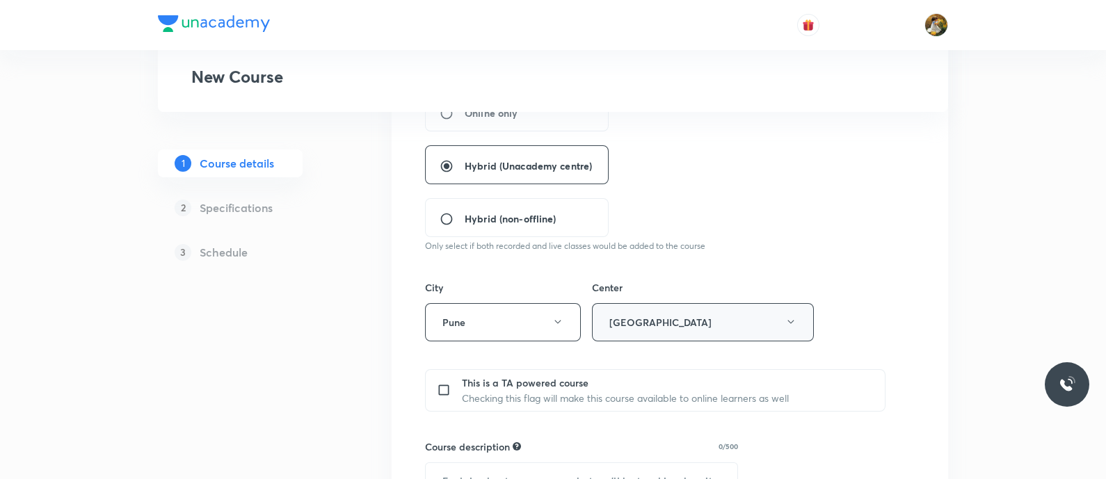
scroll to position [522, 0]
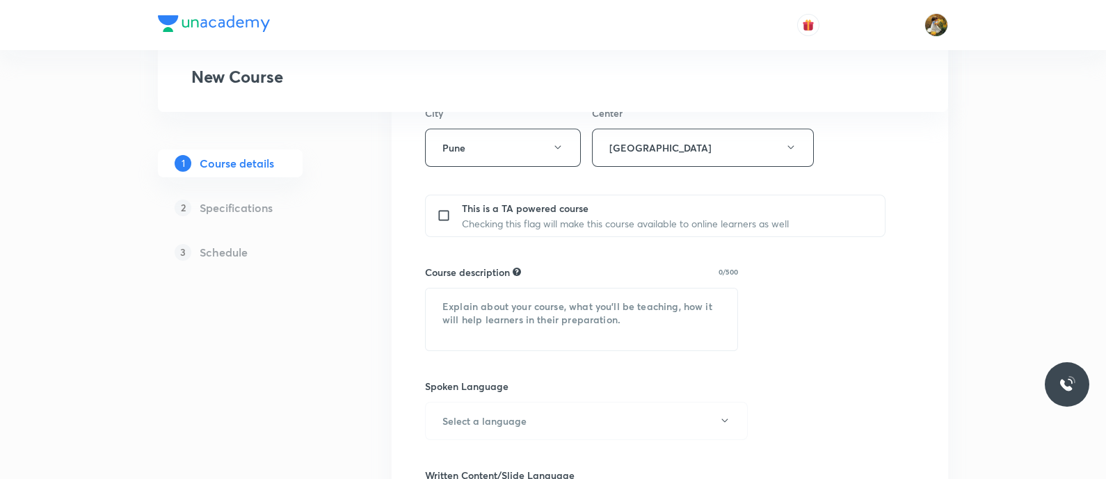
click at [757, 221] on p "Checking this flag will make this course available to online learners as well" at bounding box center [625, 223] width 327 height 15
click at [626, 317] on textarea at bounding box center [582, 320] width 312 height 62
paste textarea ""In this course, [PERSON_NAME] will provide in-depth knowledge of Mathematics. …"
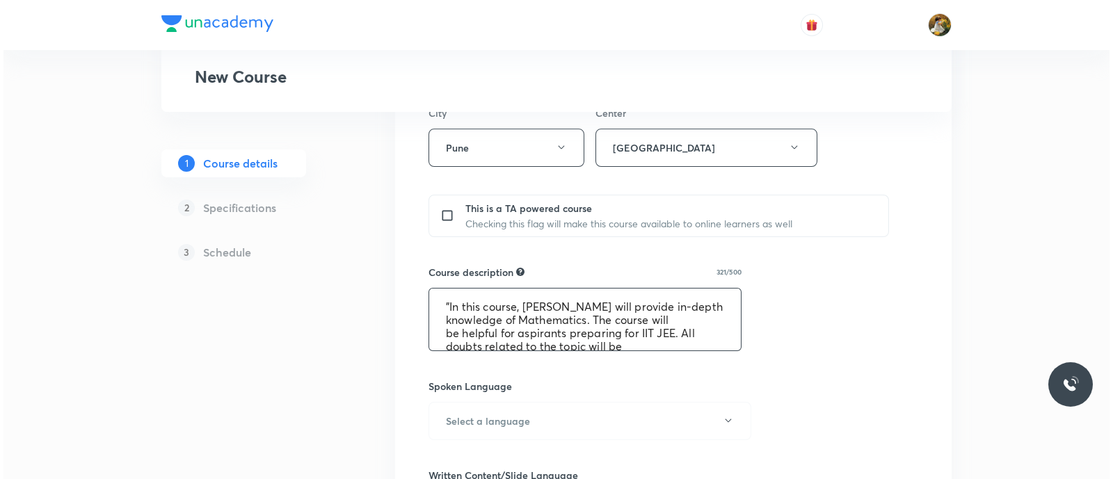
scroll to position [42, 0]
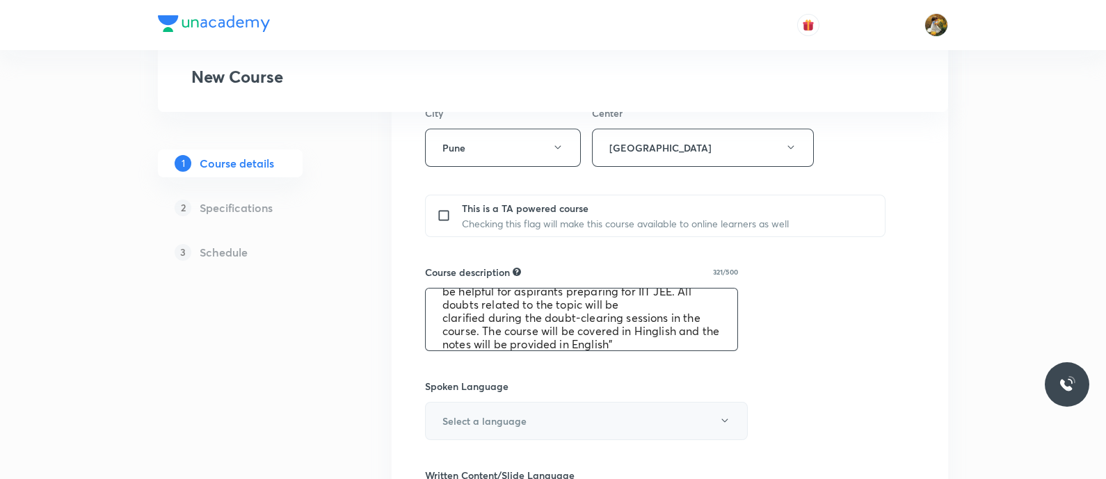
type textarea ""In this course, [PERSON_NAME] will provide in-depth knowledge of Mathematics. …"
click at [578, 383] on button "Select a language" at bounding box center [586, 421] width 323 height 38
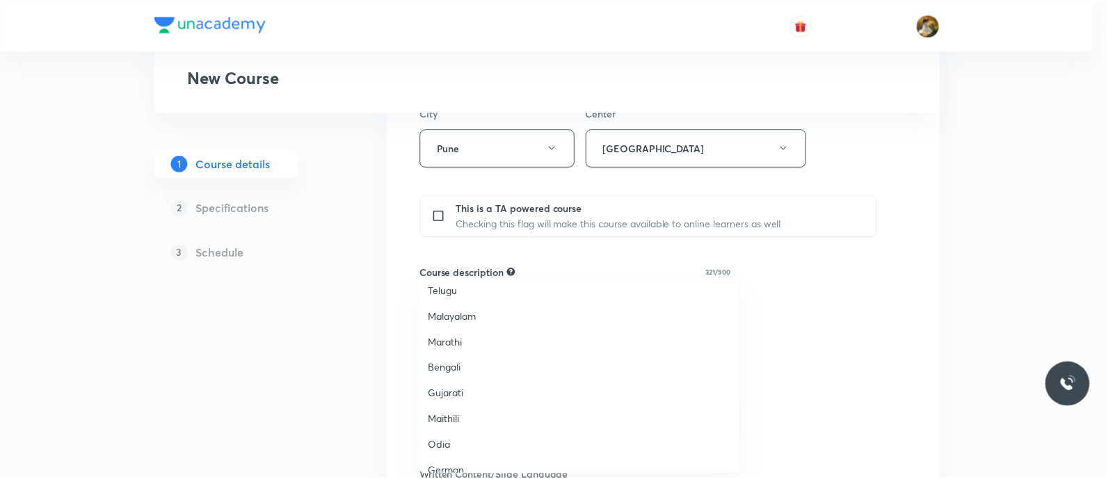
scroll to position [412, 0]
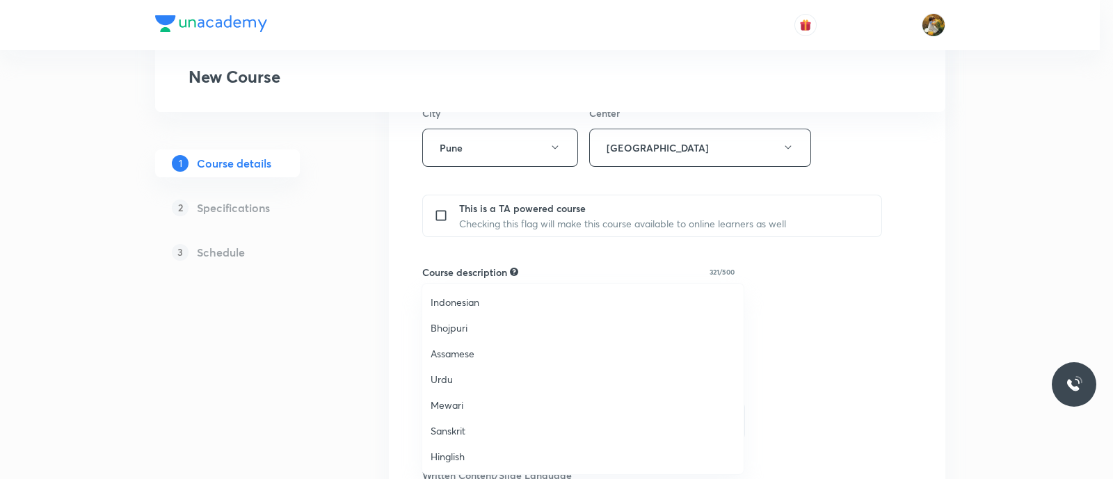
click at [465, 383] on li "Hinglish" at bounding box center [582, 457] width 321 height 26
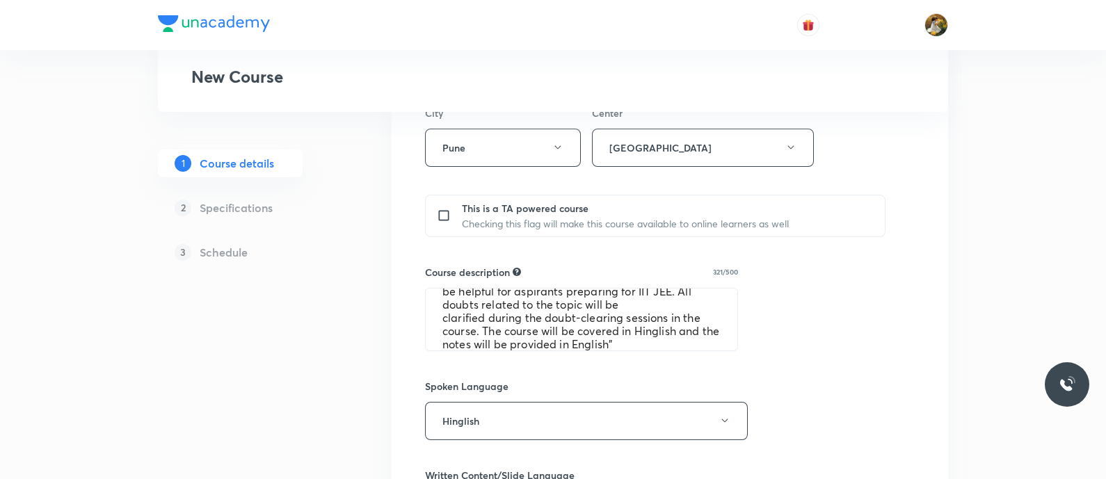
scroll to position [695, 0]
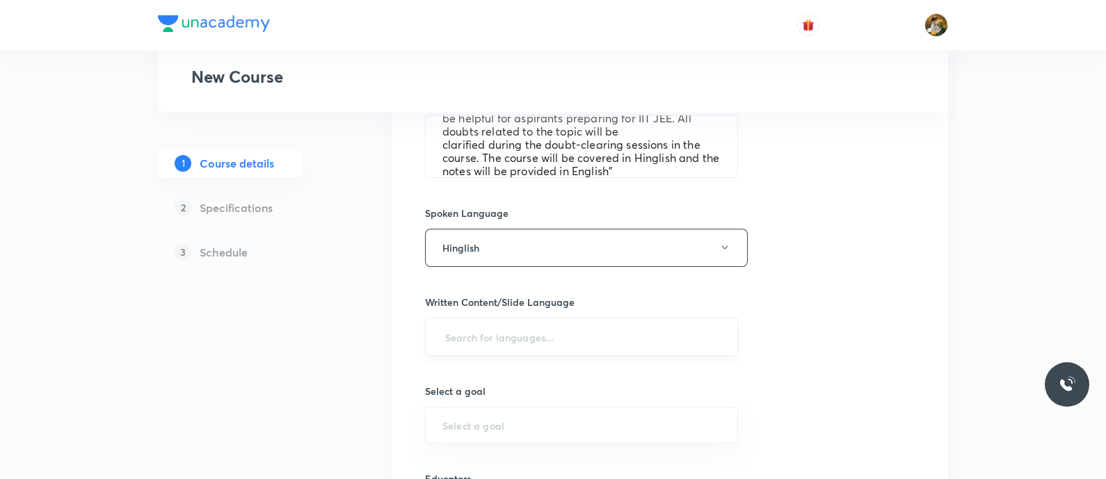
click at [605, 324] on input "text" at bounding box center [581, 337] width 278 height 26
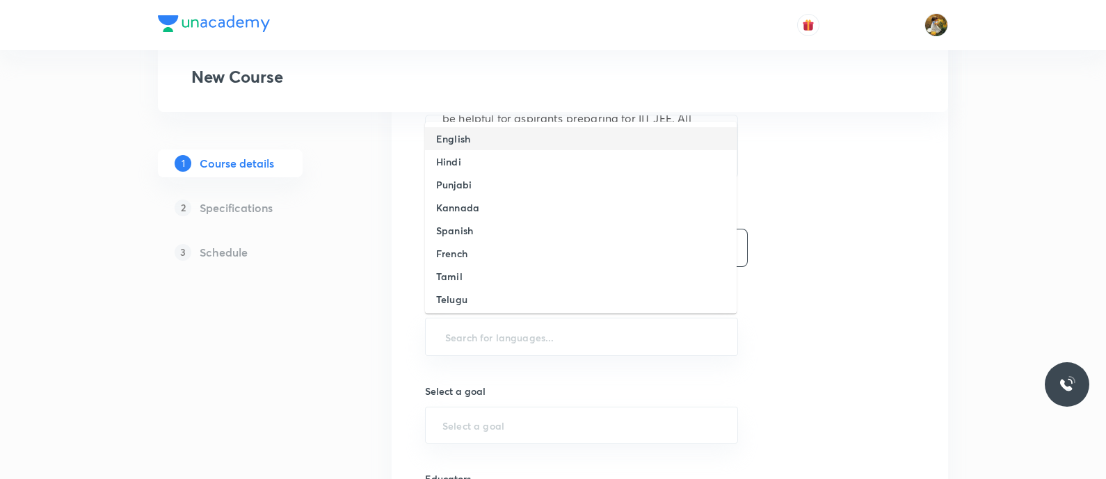
click at [520, 129] on li "English" at bounding box center [581, 138] width 312 height 23
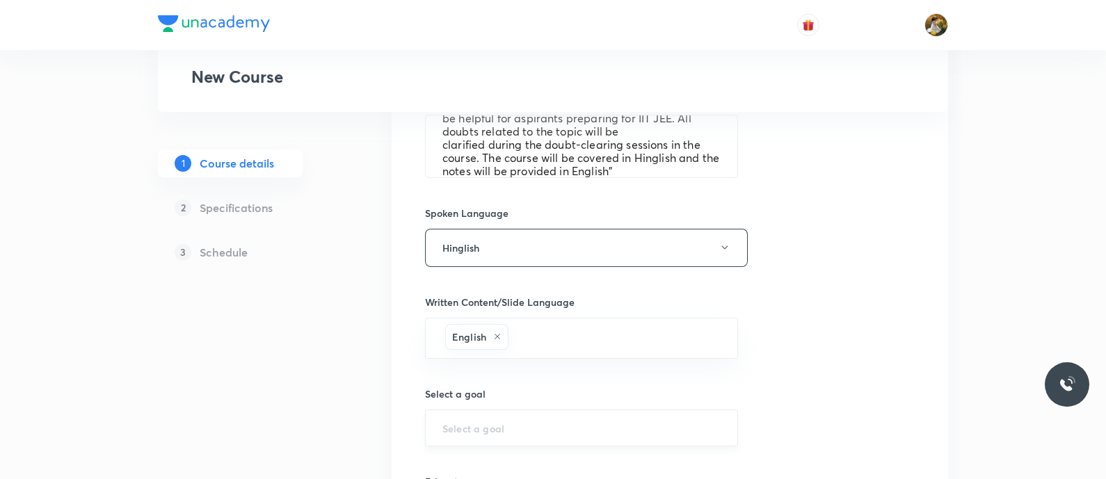
click at [543, 383] on input "text" at bounding box center [581, 428] width 278 height 13
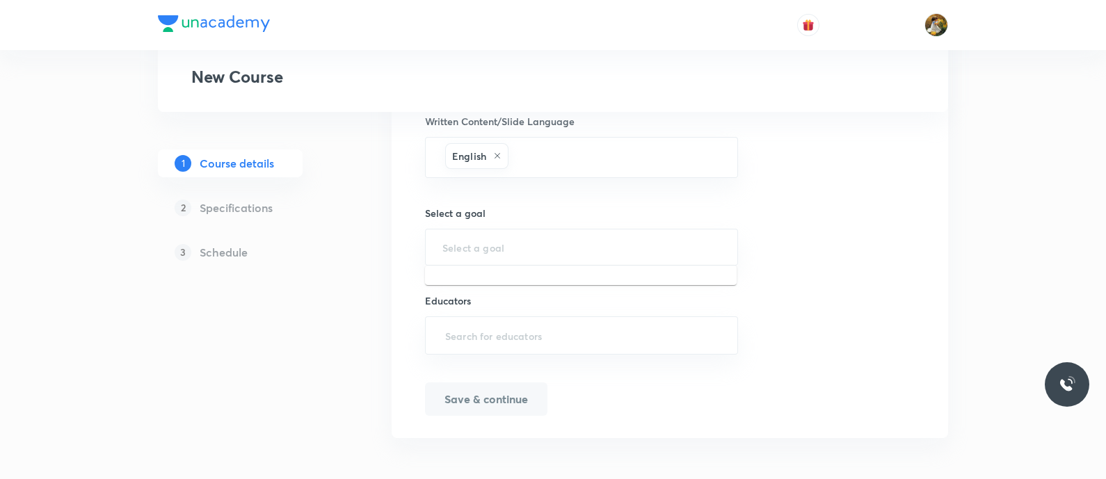
scroll to position [877, 0]
click at [548, 286] on li "MHT CET" at bounding box center [581, 283] width 312 height 25
type input "MHT CET"
click at [567, 341] on input "text" at bounding box center [581, 335] width 278 height 26
paste input "unacademy-user-G90GGOSN9496"
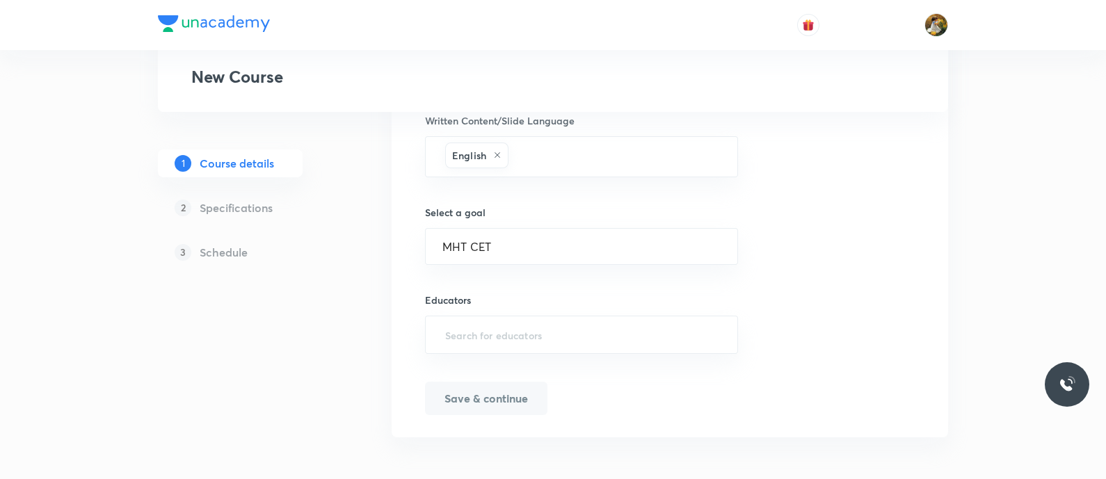
type input "unacademy-user-G90GGOSN9496"
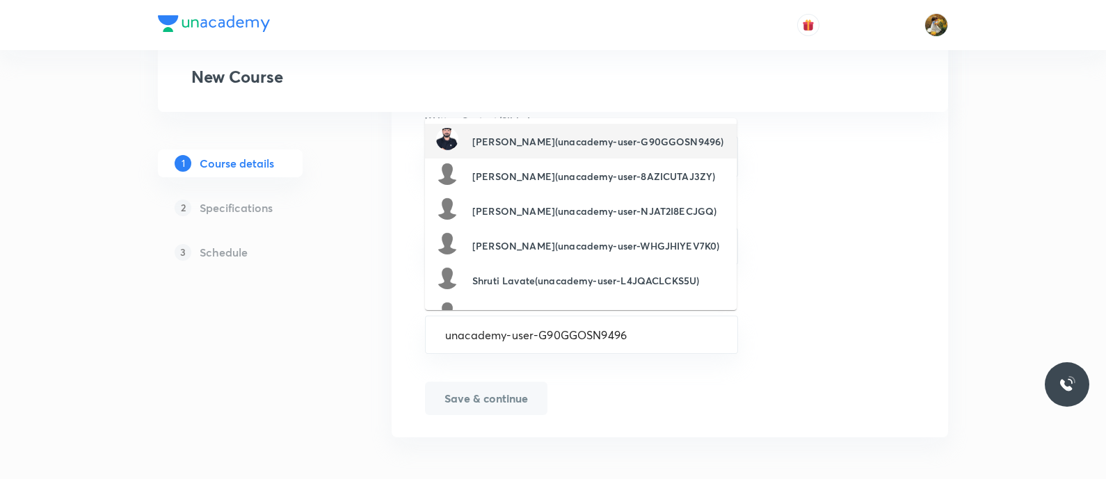
click at [605, 149] on h6 "Deepak Kumar Mishra(unacademy-user-G90GGOSN9496)" at bounding box center [597, 141] width 251 height 15
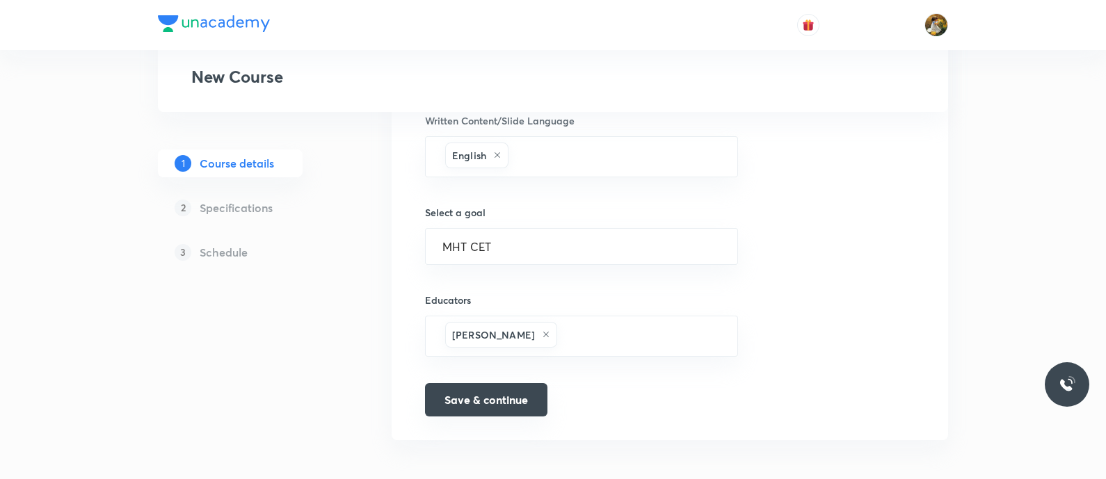
click at [477, 383] on button "Save & continue" at bounding box center [486, 399] width 122 height 33
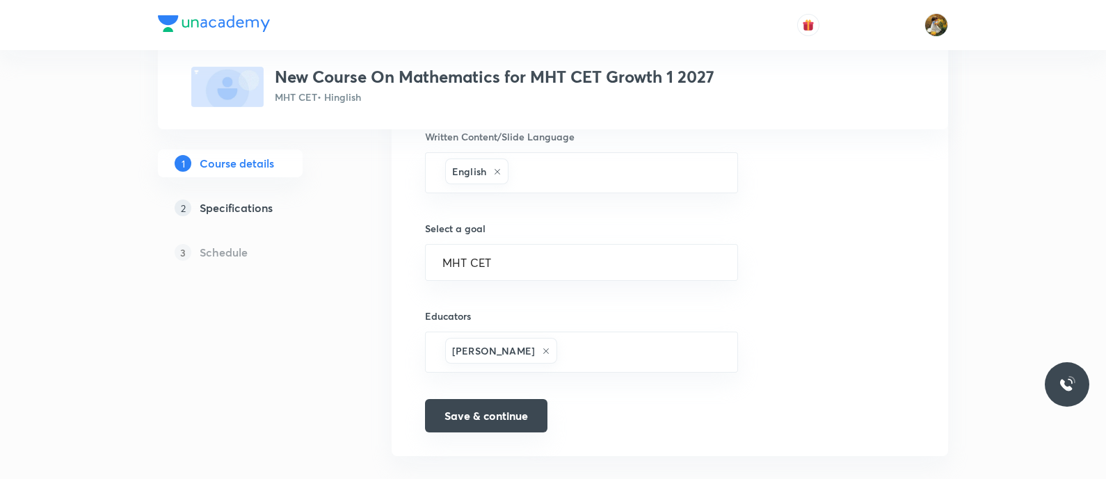
scroll to position [894, 0]
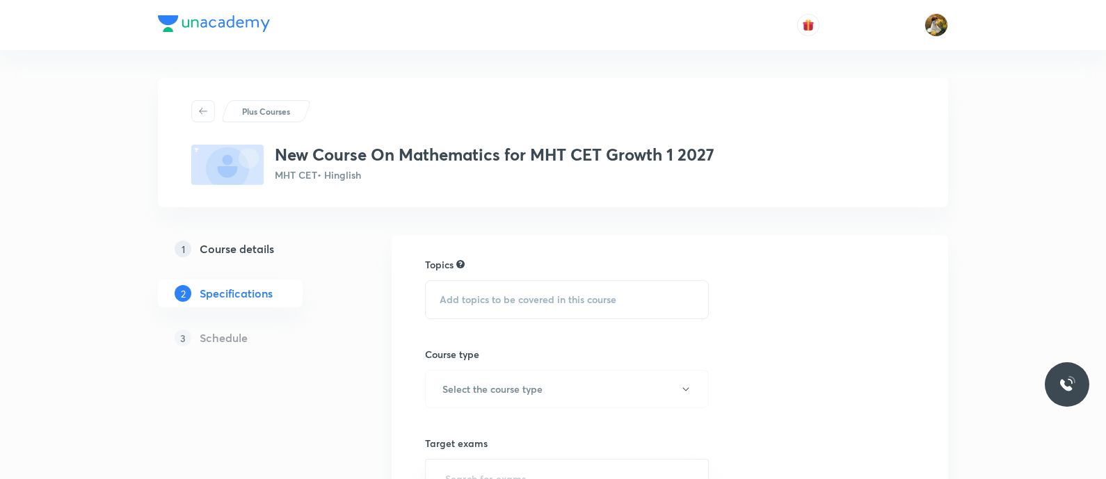
click at [526, 299] on span "Add topics to be covered in this course" at bounding box center [528, 299] width 177 height 11
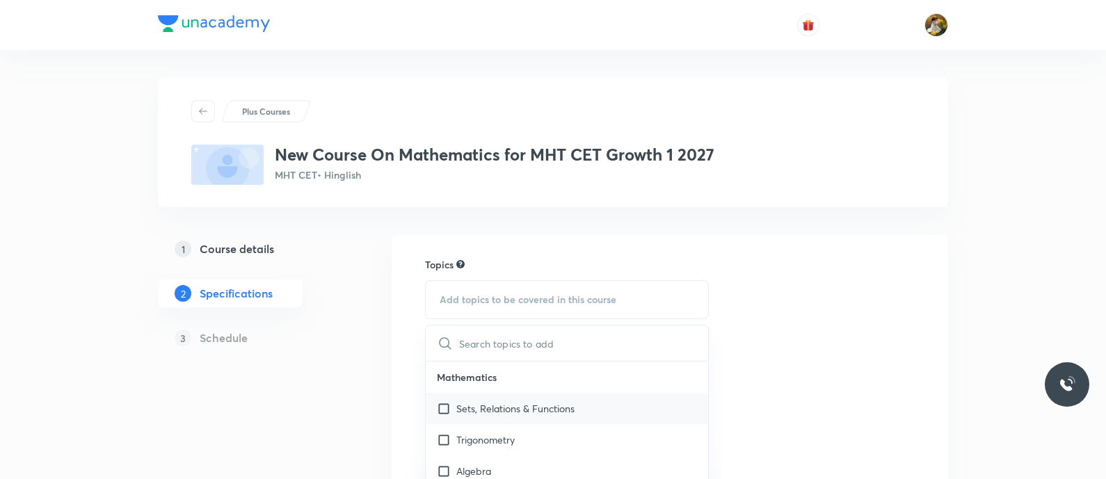
click at [574, 383] on p "Sets, Relations & Functions" at bounding box center [515, 408] width 118 height 15
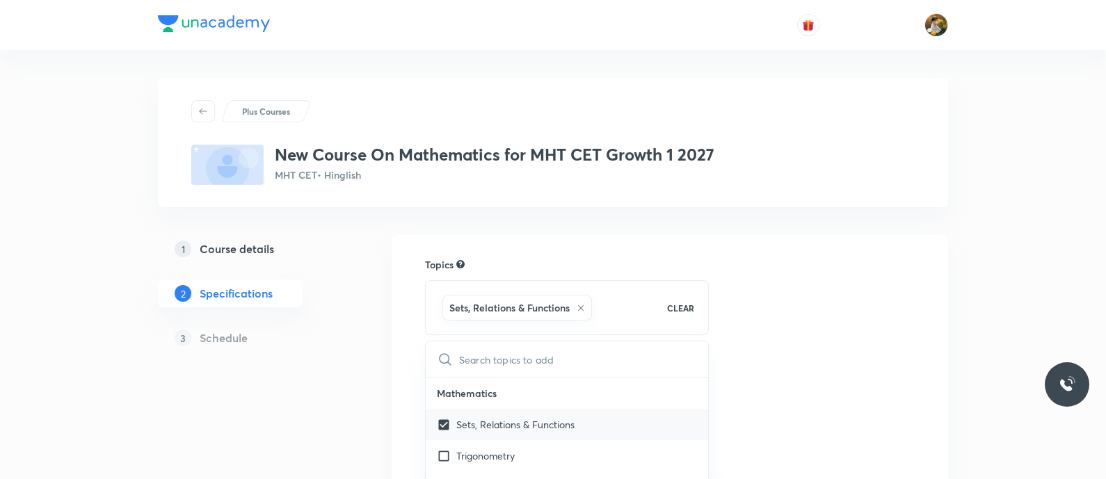
click at [573, 383] on div "Trigonometry" at bounding box center [567, 455] width 282 height 31
checkbox input "true"
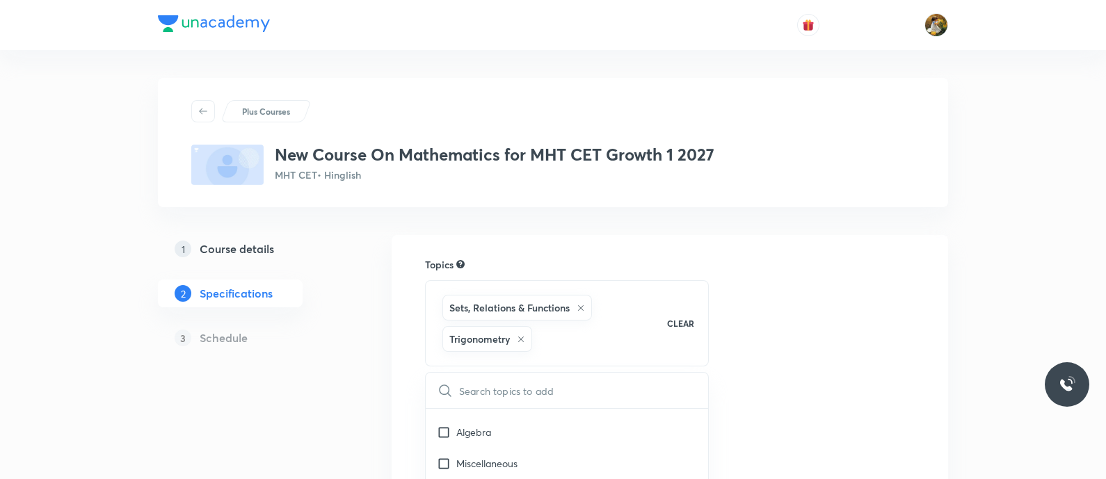
click at [584, 383] on div "Miscellaneous" at bounding box center [567, 463] width 282 height 31
checkbox input "true"
click at [619, 383] on div "Algebra" at bounding box center [567, 432] width 282 height 31
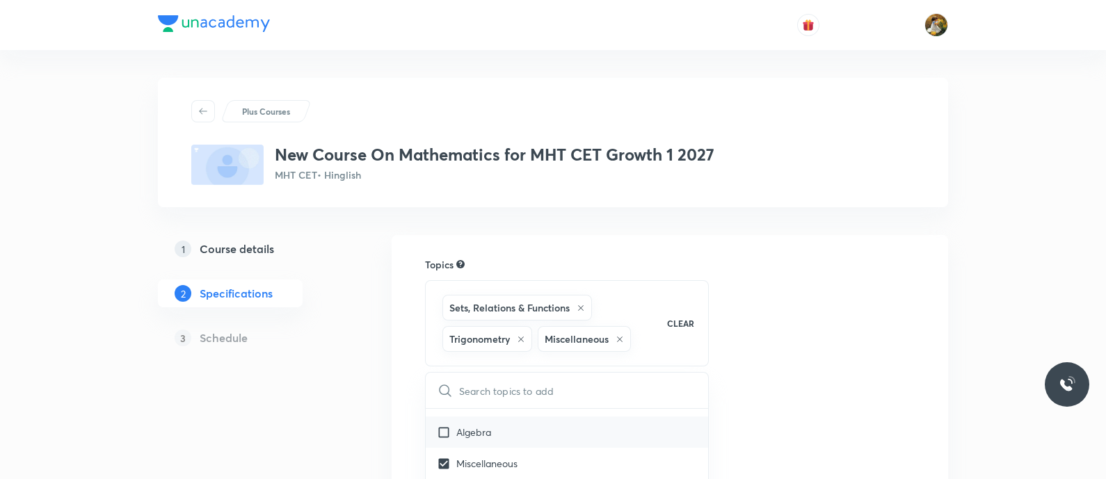
checkbox input "true"
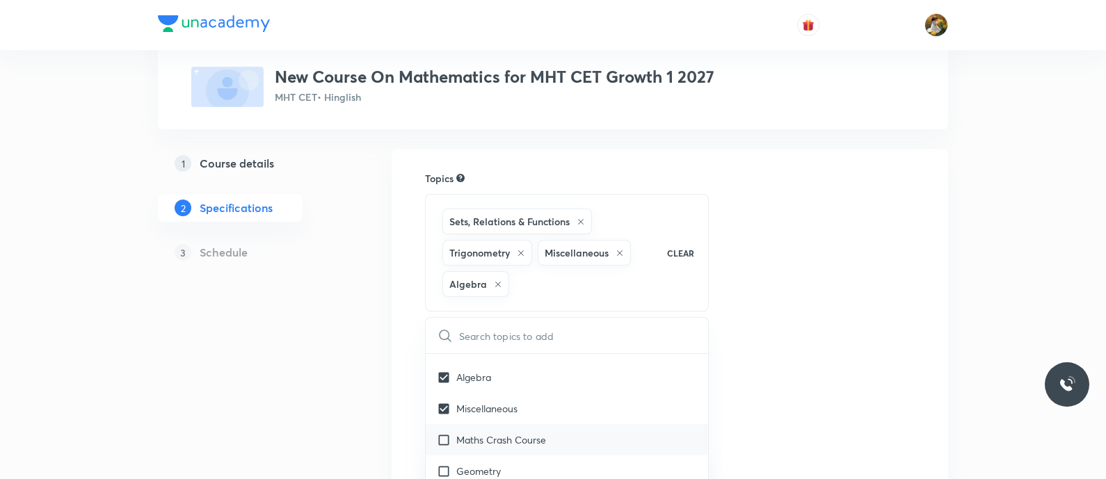
click at [626, 383] on div "Maths Crash Course" at bounding box center [567, 439] width 282 height 31
checkbox input "true"
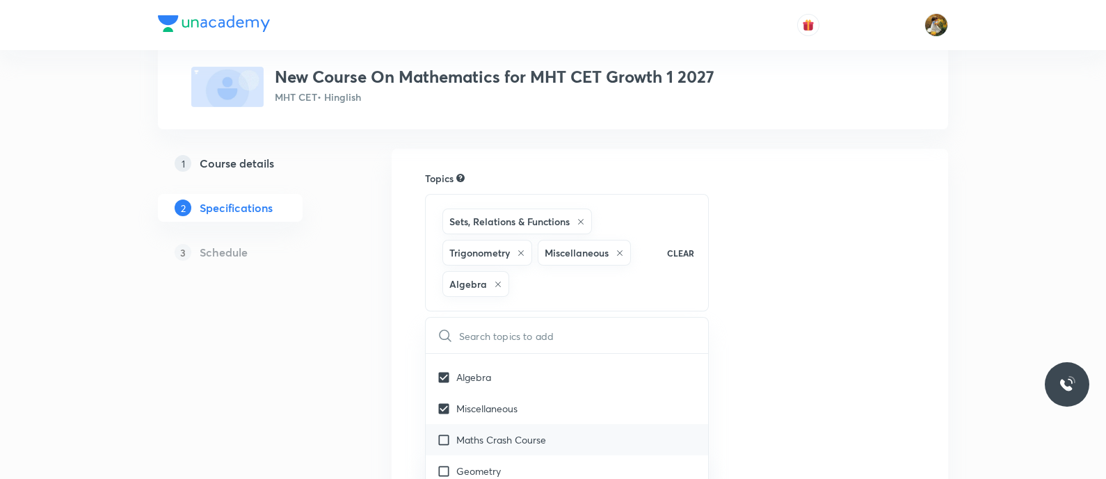
checkbox input "true"
click at [627, 383] on div "Maths Crash Course" at bounding box center [567, 439] width 282 height 31
checkbox input "true"
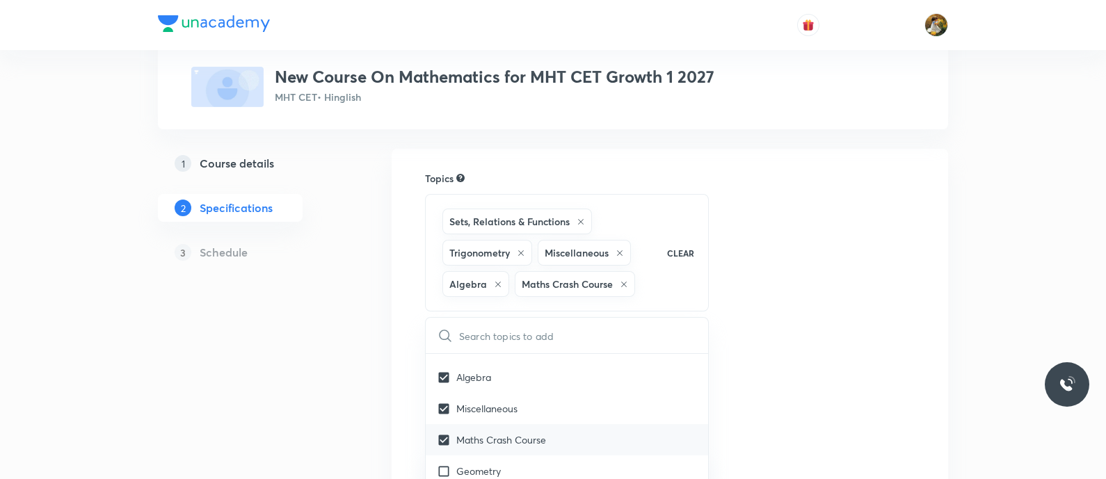
checkbox input "true"
checkbox input "false"
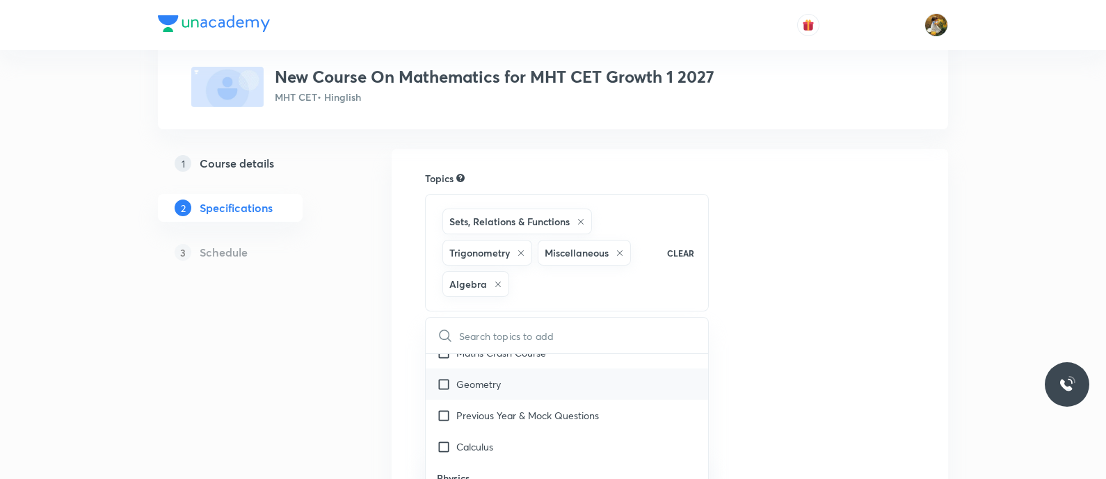
click at [618, 383] on div "Geometry" at bounding box center [567, 384] width 282 height 31
checkbox input "true"
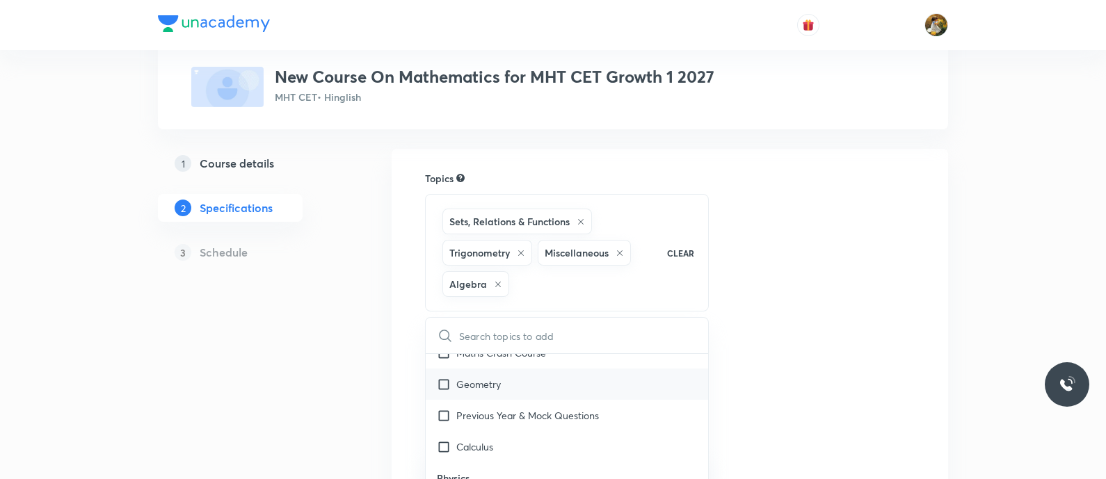
checkbox input "true"
click at [625, 383] on div "Previous Year & Mock Questions" at bounding box center [567, 415] width 282 height 31
checkbox input "true"
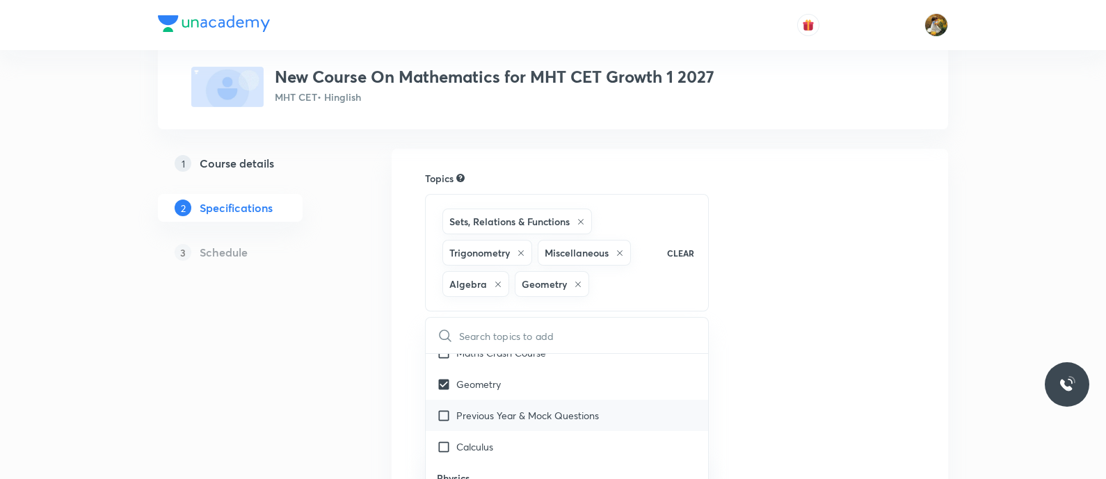
checkbox input "true"
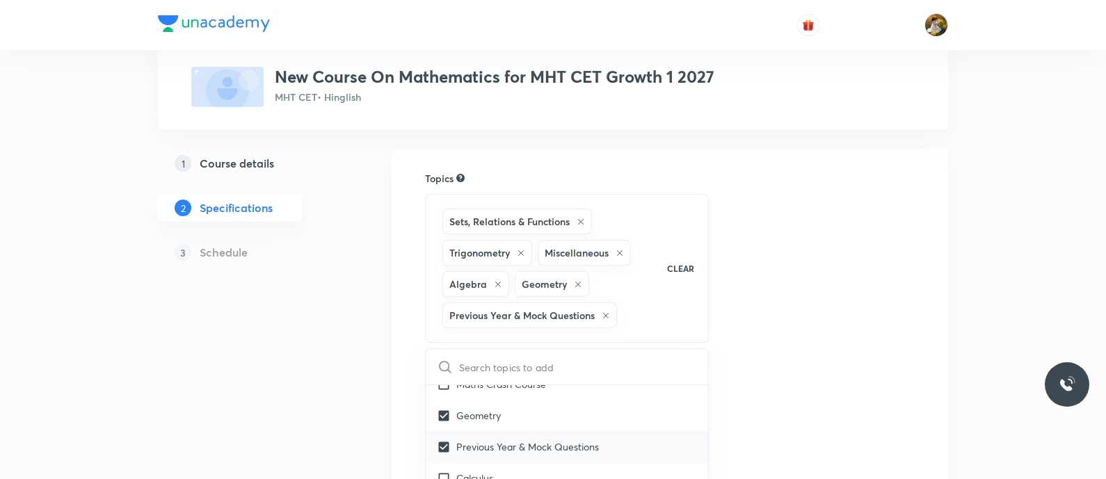
click at [637, 383] on div "Previous Year & Mock Questions" at bounding box center [567, 446] width 282 height 31
checkbox input "true"
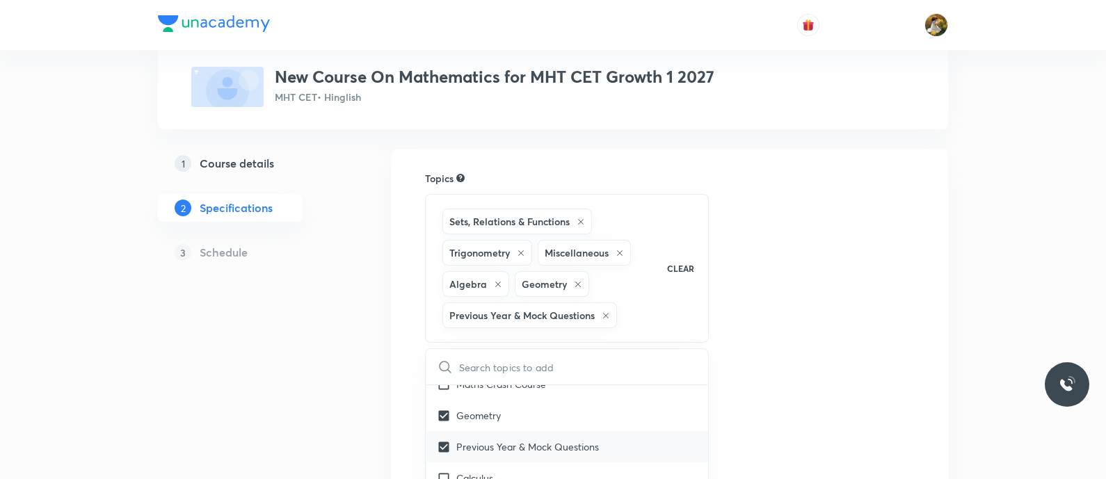
checkbox input "true"
checkbox input "false"
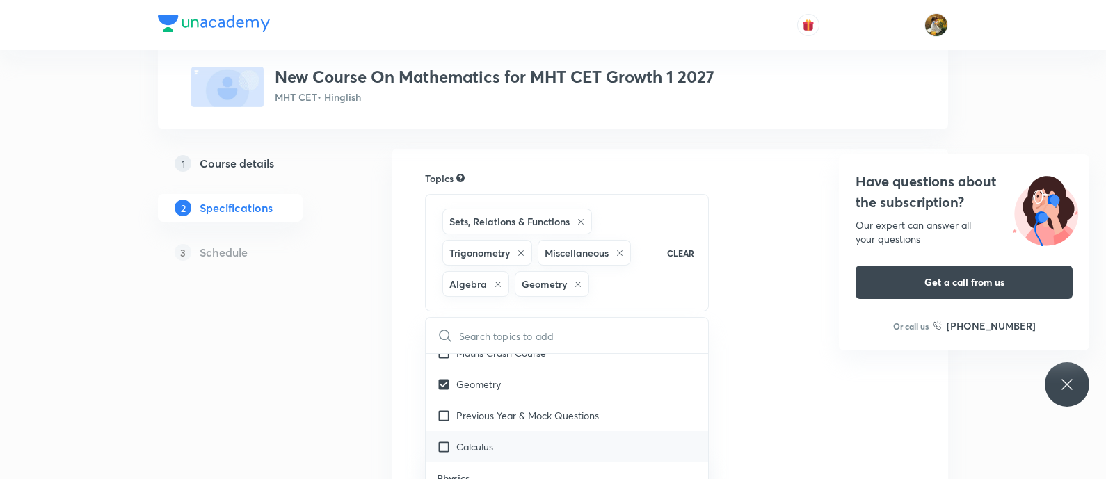
scroll to position [261, 0]
click at [641, 363] on div "Calculus" at bounding box center [567, 359] width 282 height 31
checkbox input "true"
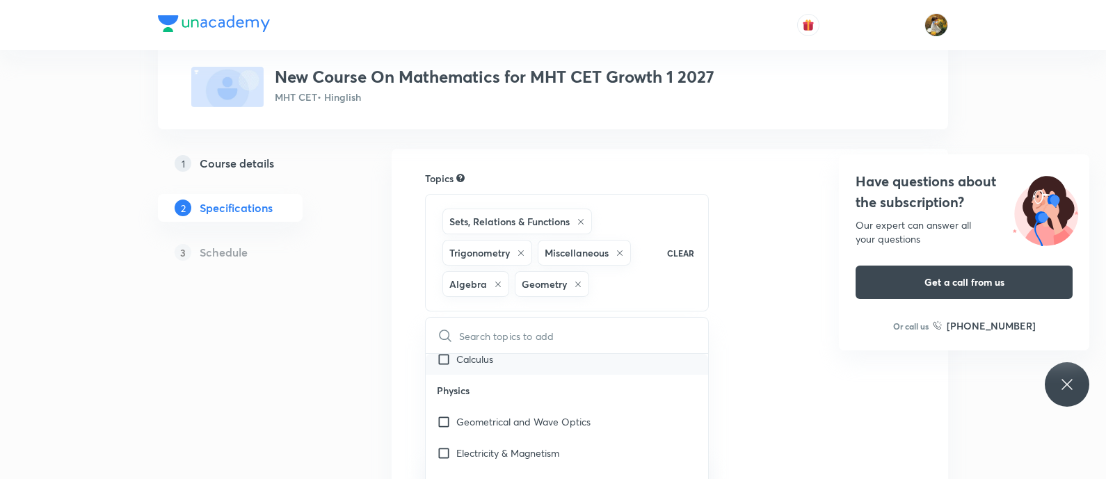
checkbox input "true"
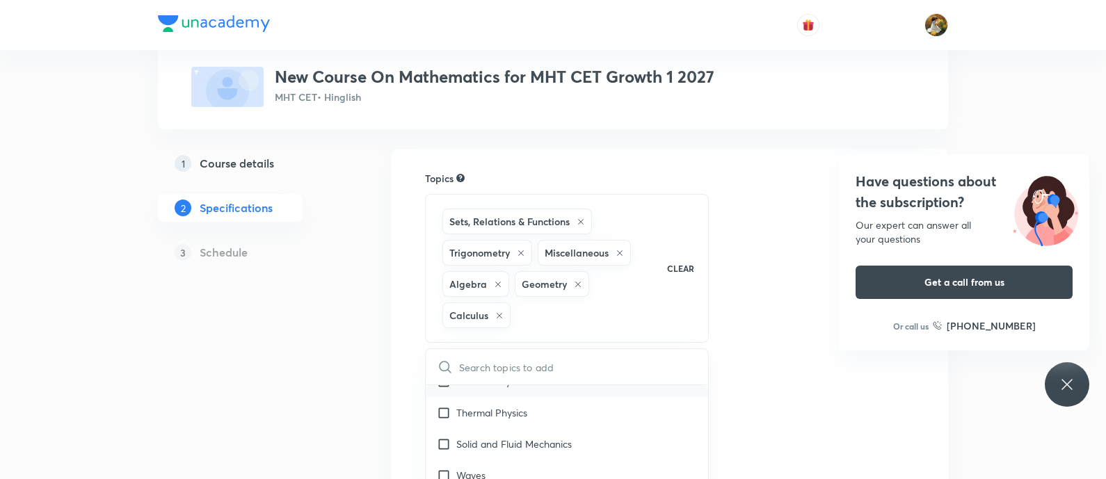
scroll to position [435, 0]
click at [870, 383] on div "Topics Sets, Relations & Functions Trigonometry Miscellaneous Algebra Geometry …" at bounding box center [670, 456] width 490 height 570
click at [883, 381] on icon at bounding box center [1067, 384] width 17 height 17
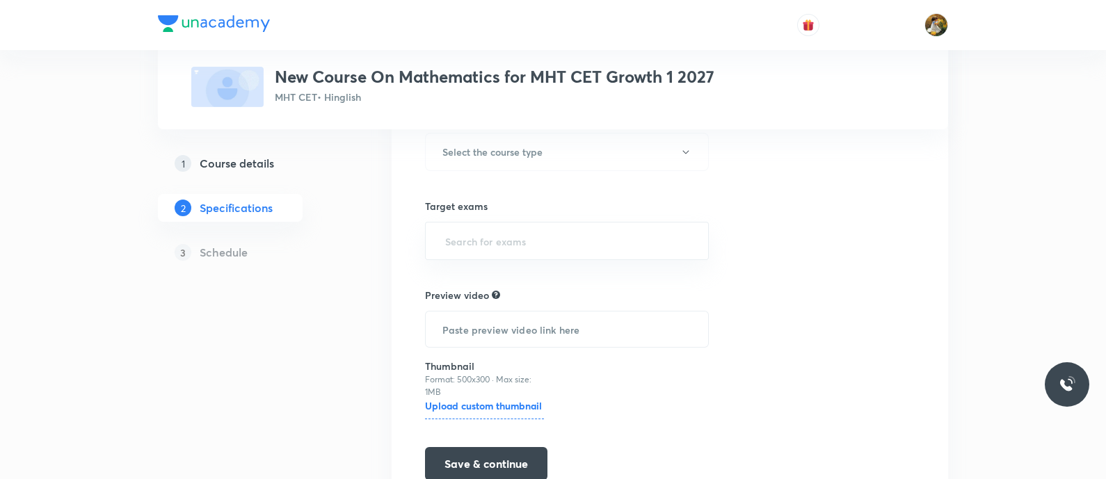
scroll to position [173, 0]
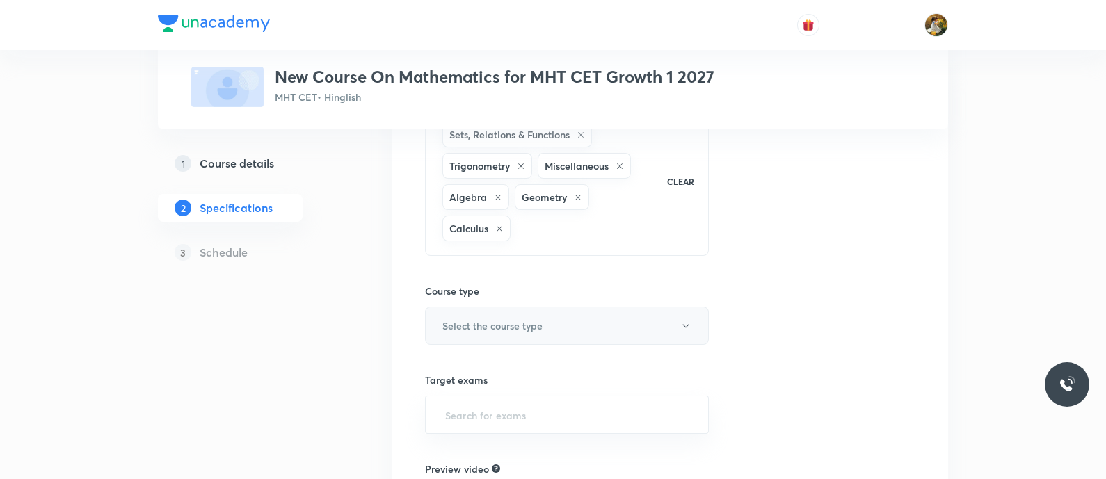
click at [613, 323] on button "Select the course type" at bounding box center [567, 326] width 284 height 38
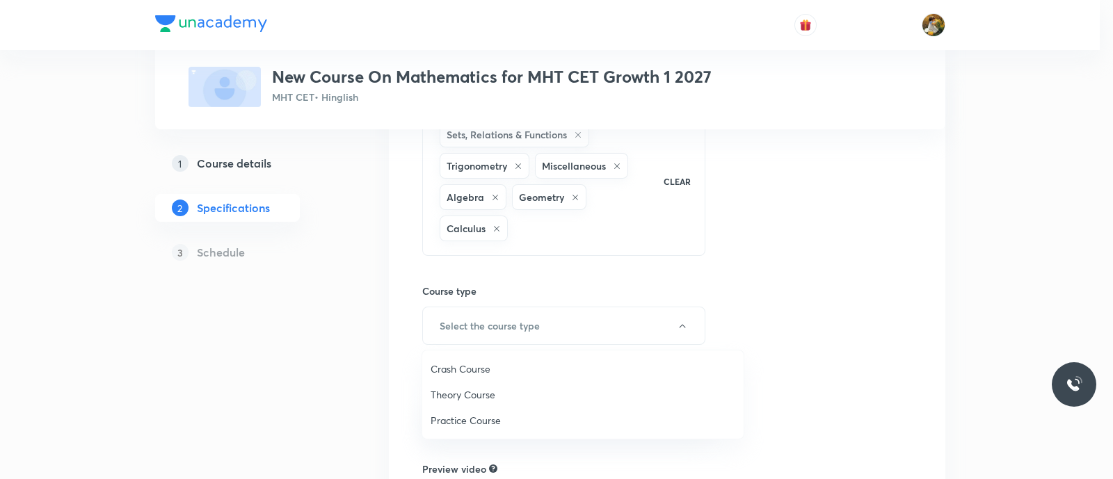
click at [505, 383] on li "Theory Course" at bounding box center [582, 395] width 321 height 26
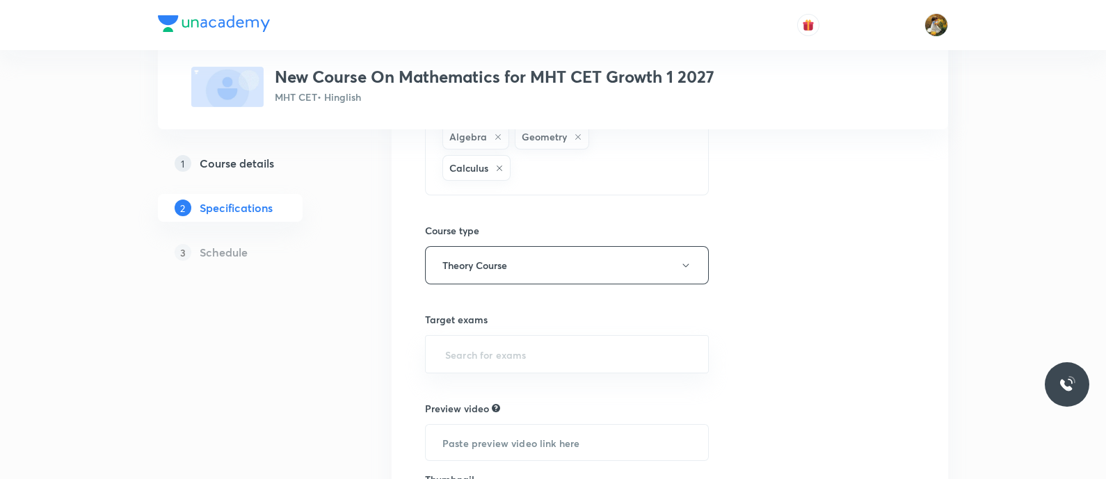
scroll to position [261, 0]
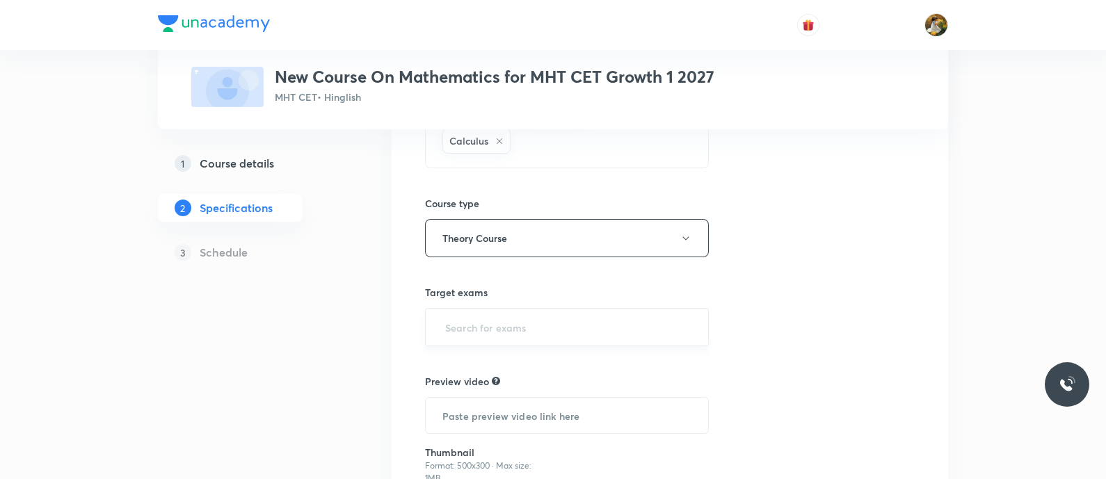
click at [626, 312] on div "​" at bounding box center [567, 327] width 284 height 38
click at [626, 318] on input "text" at bounding box center [566, 327] width 249 height 26
click at [607, 328] on input "text" at bounding box center [566, 327] width 249 height 26
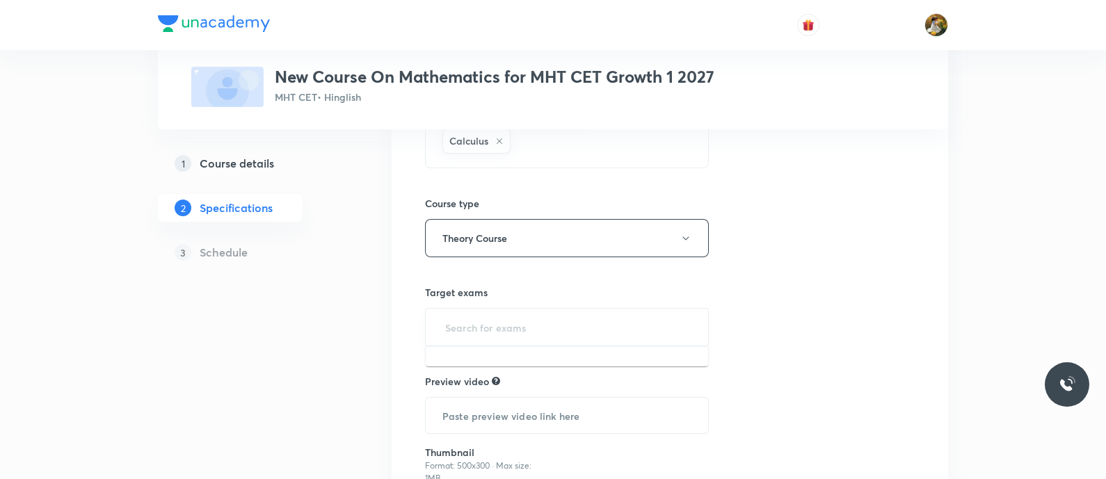
click at [607, 328] on input "text" at bounding box center [566, 327] width 249 height 26
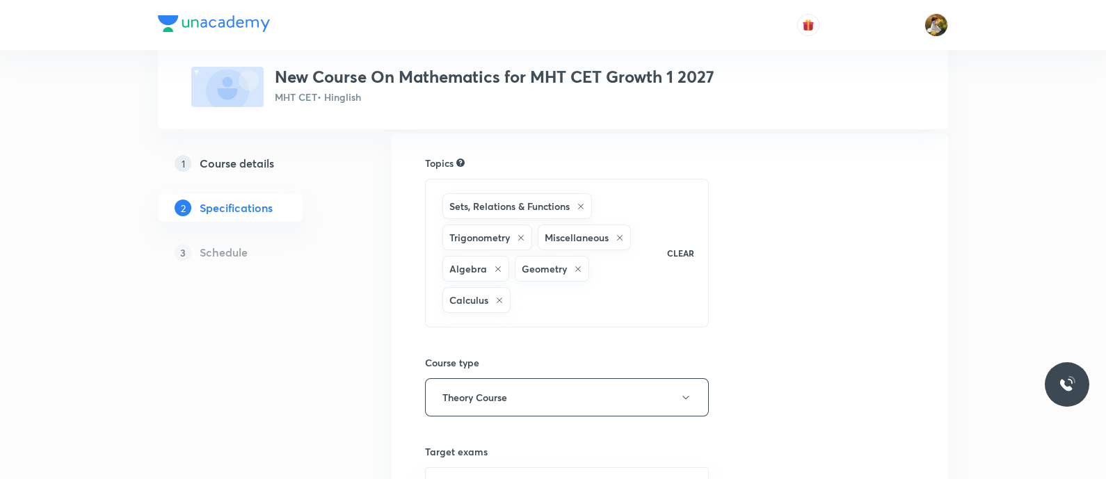
scroll to position [86, 0]
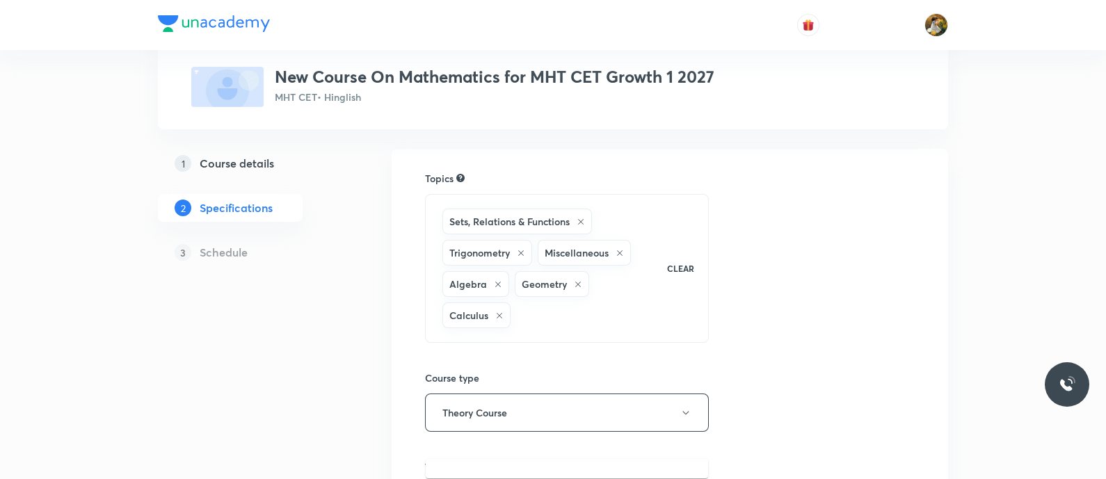
type input "11"
click at [627, 303] on div "Sets, Relations & Functions Trigonometry Miscellaneous Algebra Geometry Calculus" at bounding box center [548, 268] width 216 height 125
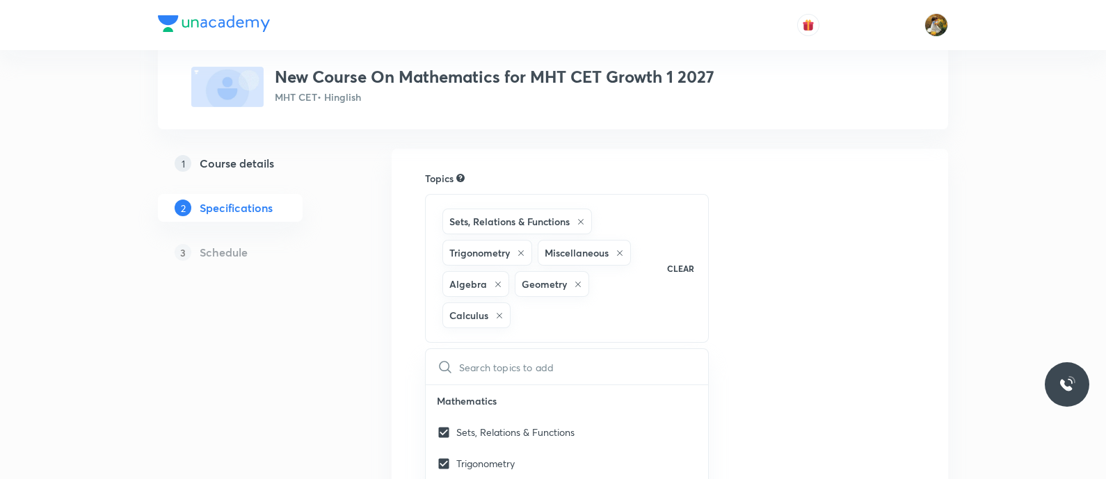
click at [631, 363] on input "text" at bounding box center [583, 366] width 249 height 35
checkbox input "true"
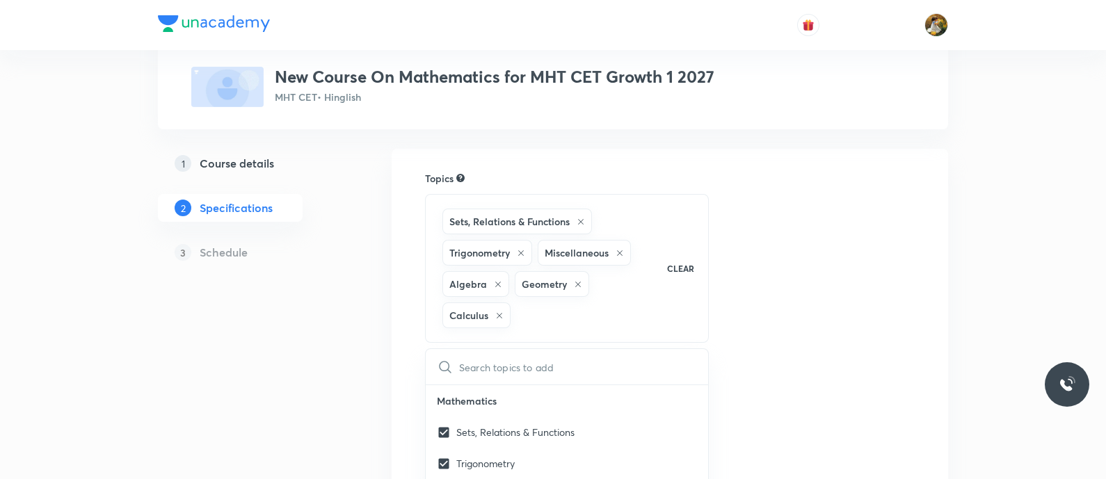
checkbox input "true"
type input "m"
checkbox input "true"
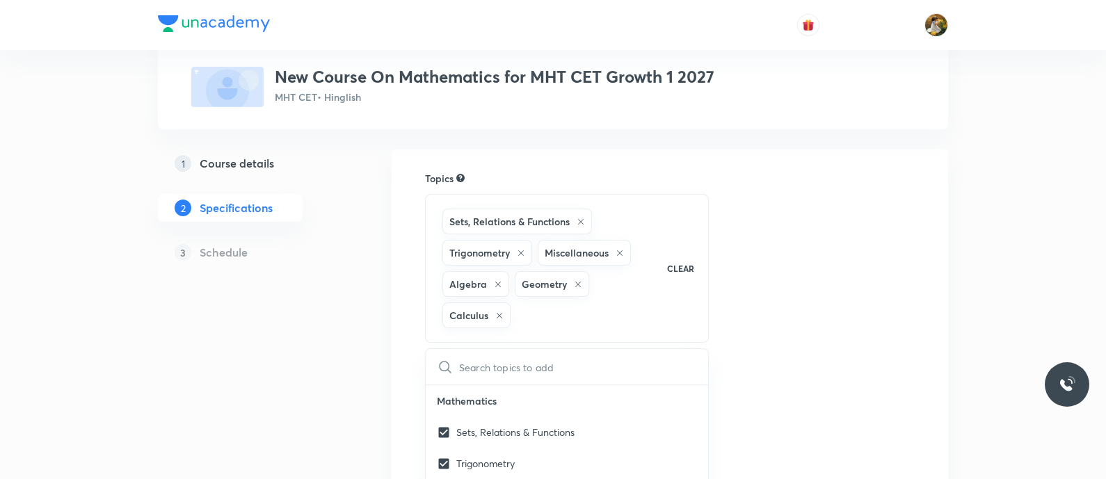
checkbox input "true"
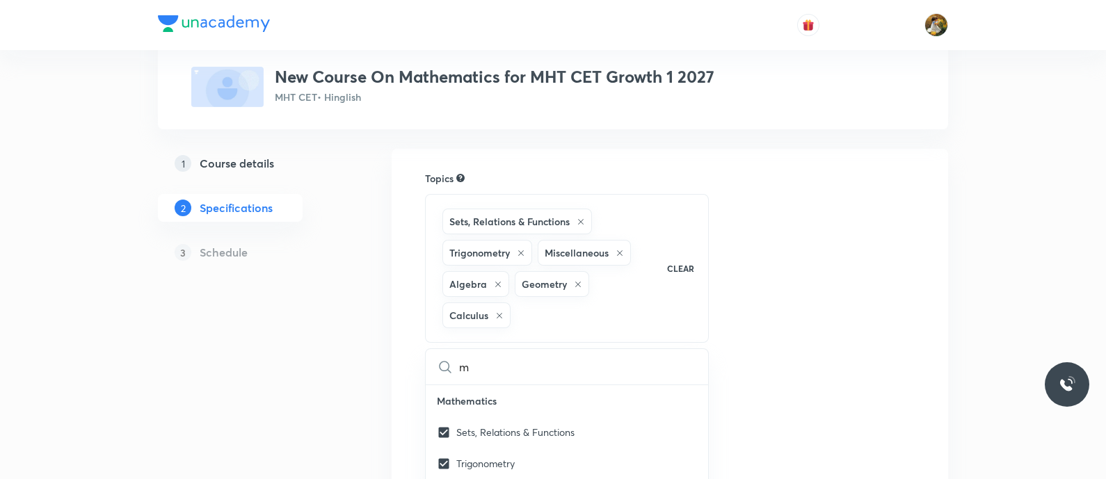
checkbox input "true"
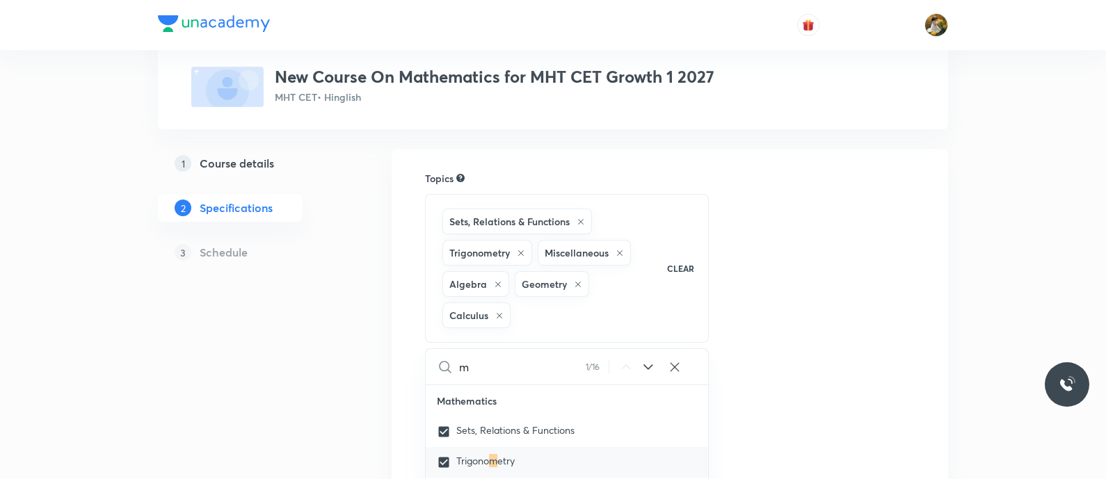
type input "ma"
checkbox input "true"
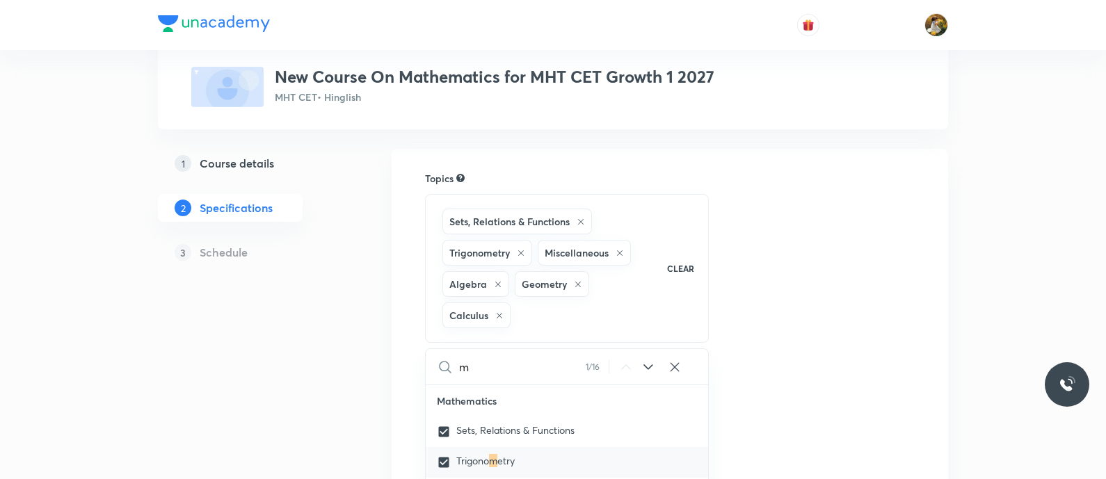
checkbox input "true"
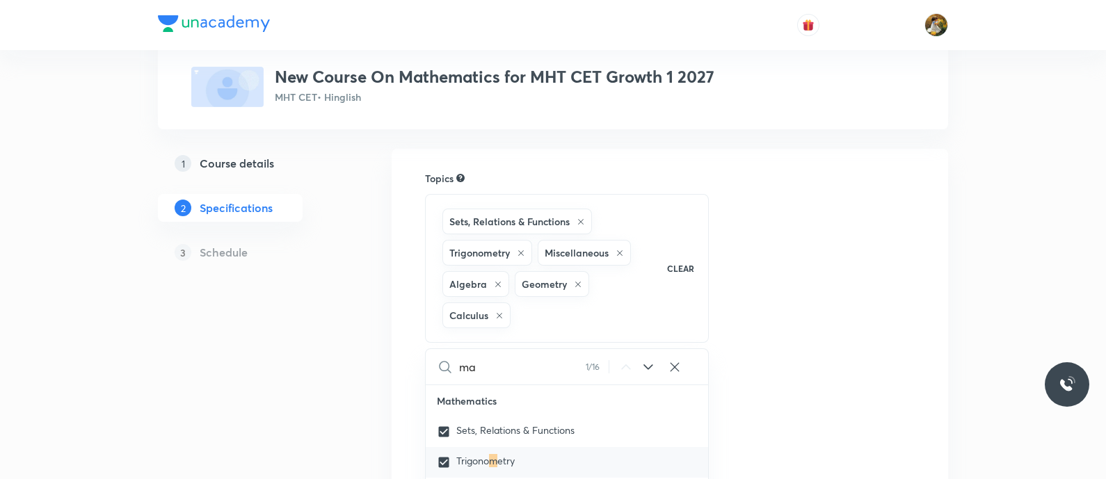
checkbox input "true"
type input "mat"
checkbox input "true"
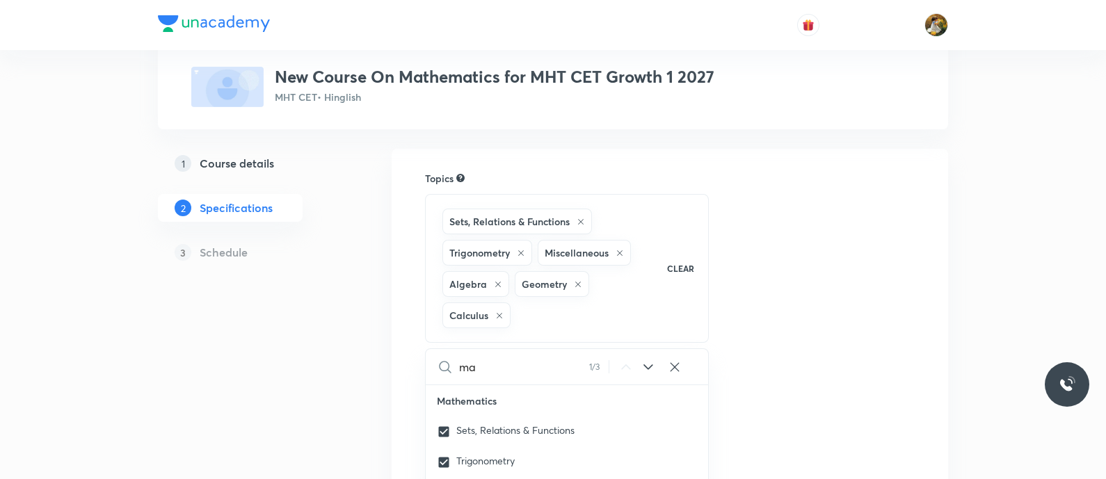
checkbox input "true"
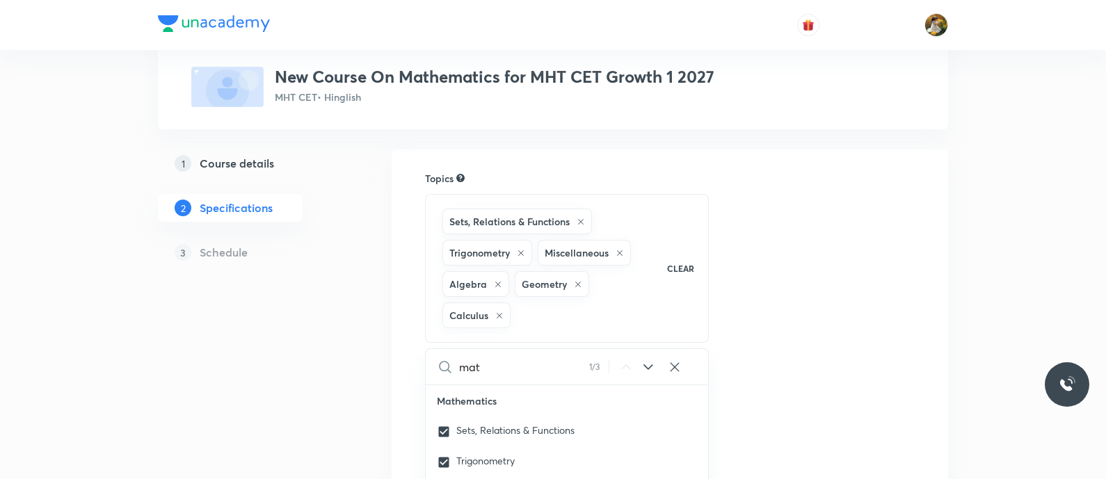
checkbox input "true"
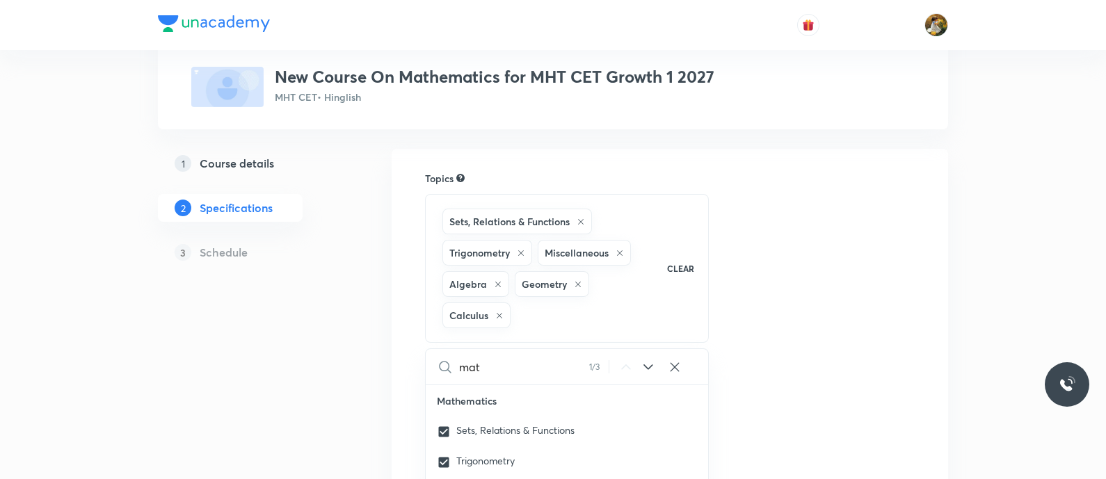
checkbox input "true"
type input "math"
checkbox input "true"
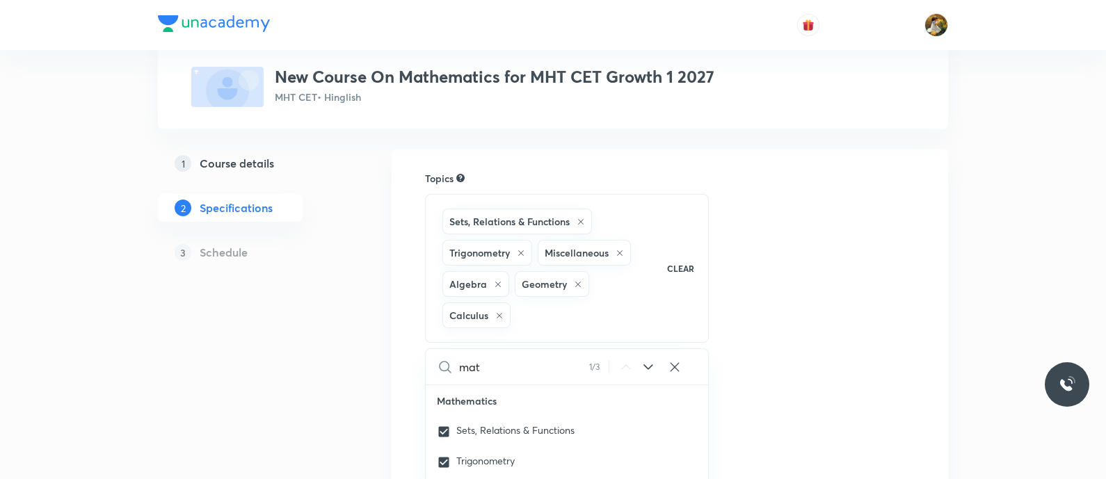
checkbox input "true"
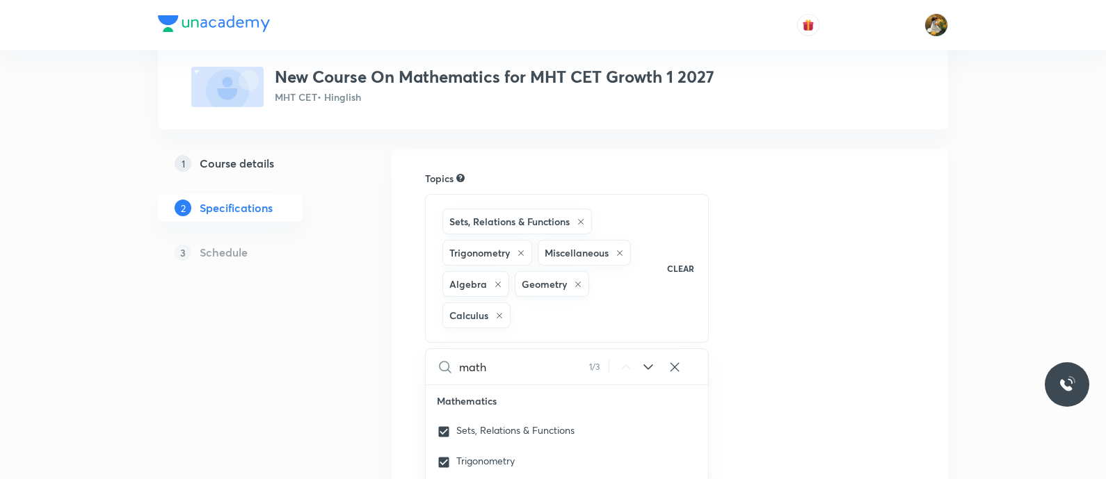
checkbox input "true"
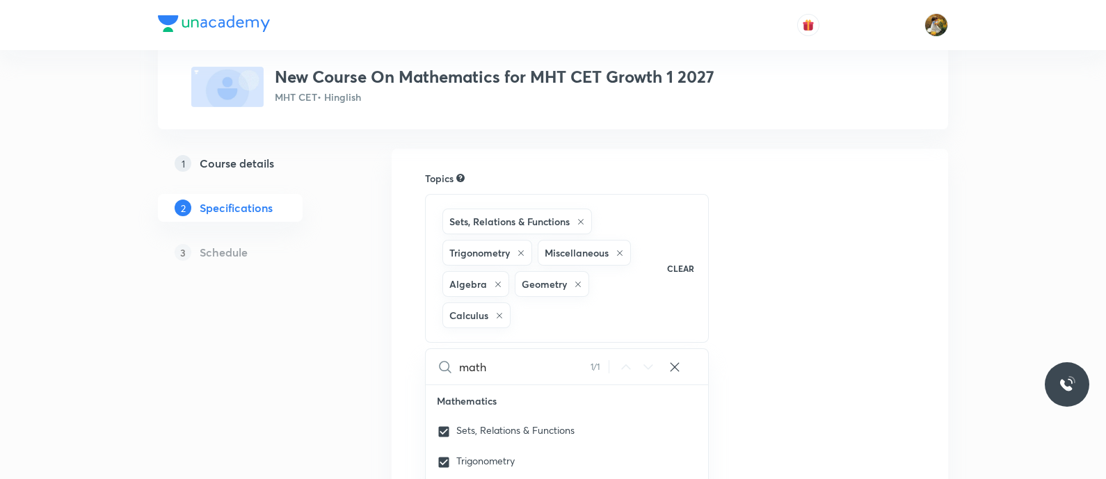
type input "math"
click at [838, 330] on div "Topics Sets, Relations & Functions Trigonometry Miscellaneous Algebra Geometry …" at bounding box center [670, 456] width 490 height 570
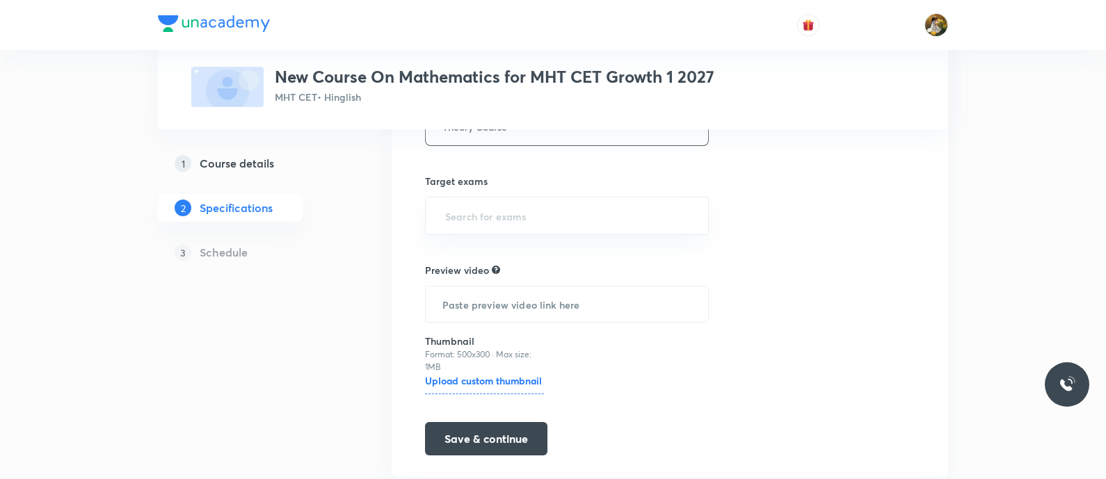
scroll to position [413, 0]
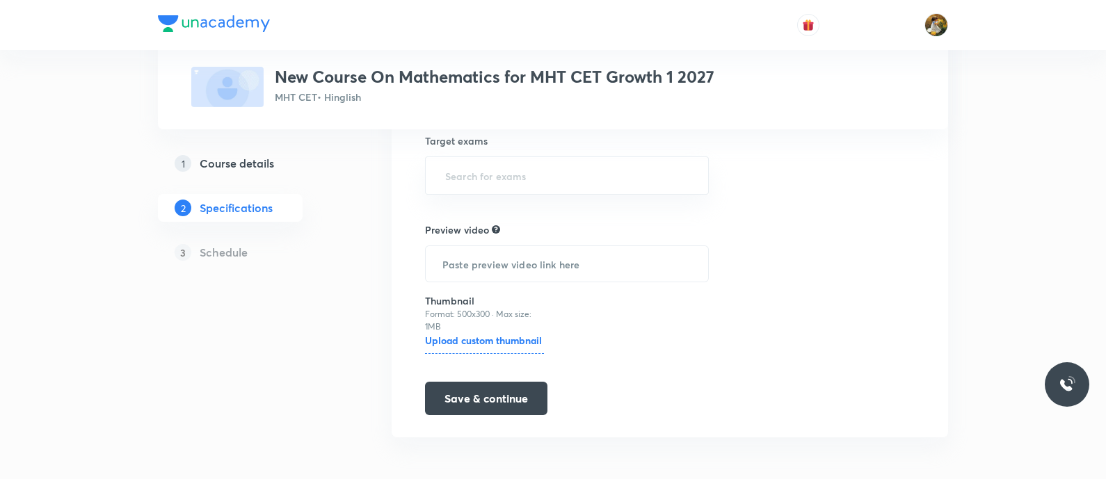
click at [673, 301] on div "Topics Sets, Relations & Functions Trigonometry Miscellaneous Algebra Geometry …" at bounding box center [567, 130] width 284 height 570
click at [586, 174] on input "text" at bounding box center [566, 176] width 249 height 26
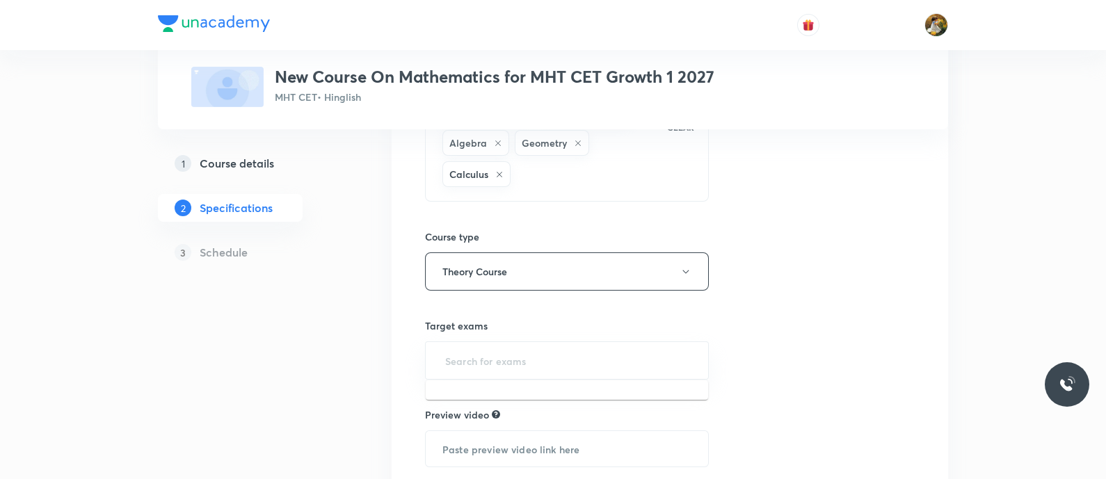
scroll to position [261, 0]
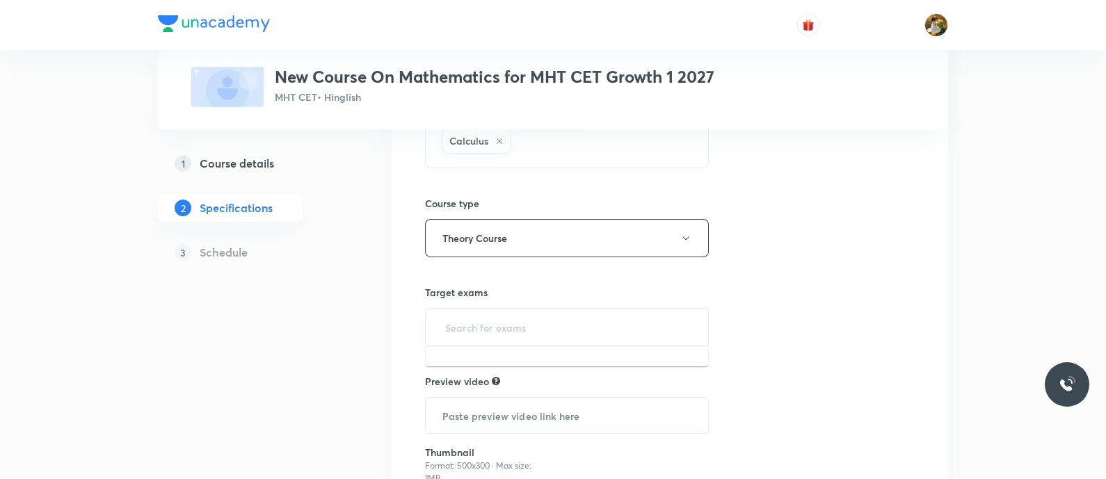
click at [563, 334] on input "text" at bounding box center [566, 327] width 249 height 26
click at [883, 282] on div "Topics Sets, Relations & Functions Trigonometry Miscellaneous Algebra Geometry …" at bounding box center [670, 281] width 557 height 615
click at [627, 311] on div "​" at bounding box center [567, 327] width 284 height 38
click at [598, 334] on input "text" at bounding box center [566, 327] width 249 height 26
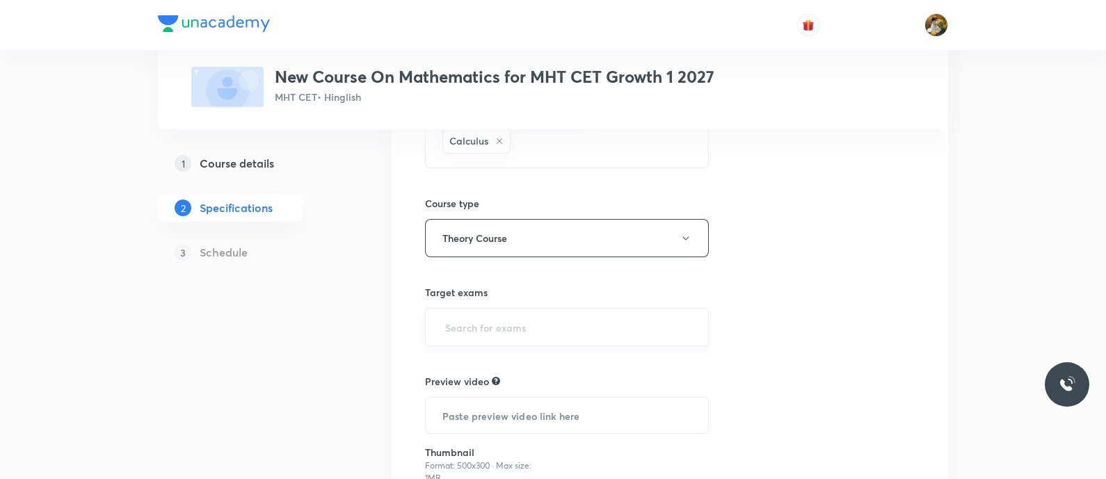
click at [605, 328] on input "text" at bounding box center [566, 327] width 249 height 26
click at [675, 227] on button "Theory Course" at bounding box center [567, 238] width 284 height 38
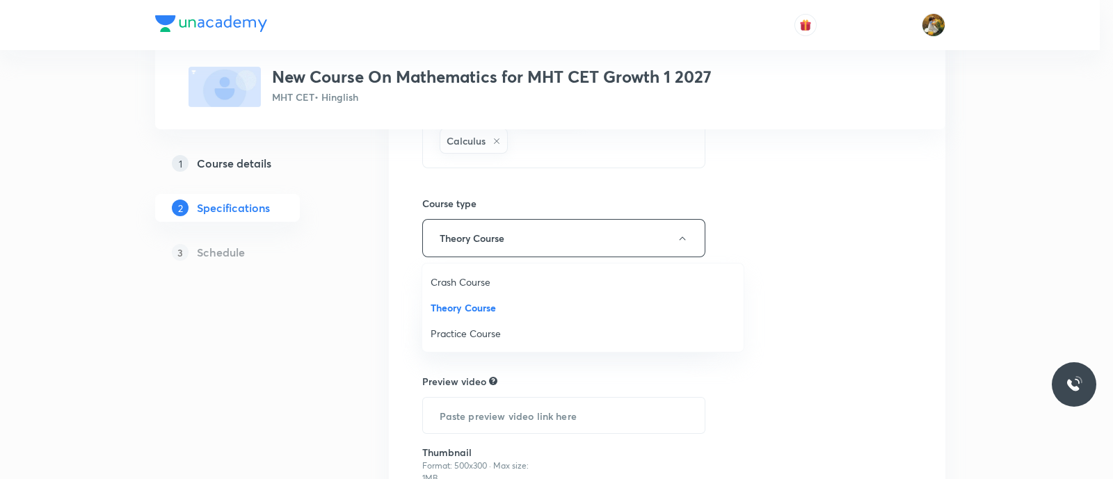
click at [602, 307] on span "Theory Course" at bounding box center [583, 308] width 305 height 15
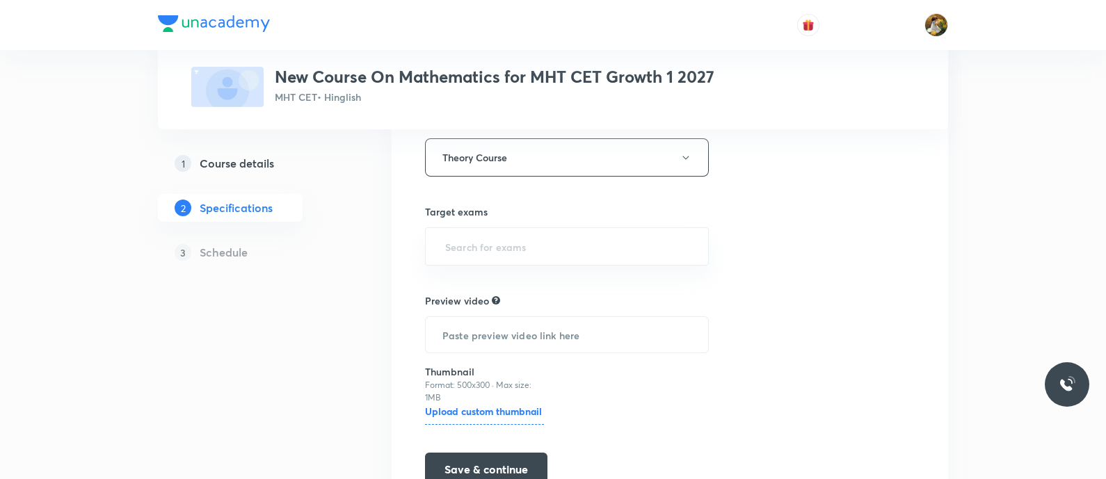
scroll to position [347, 0]
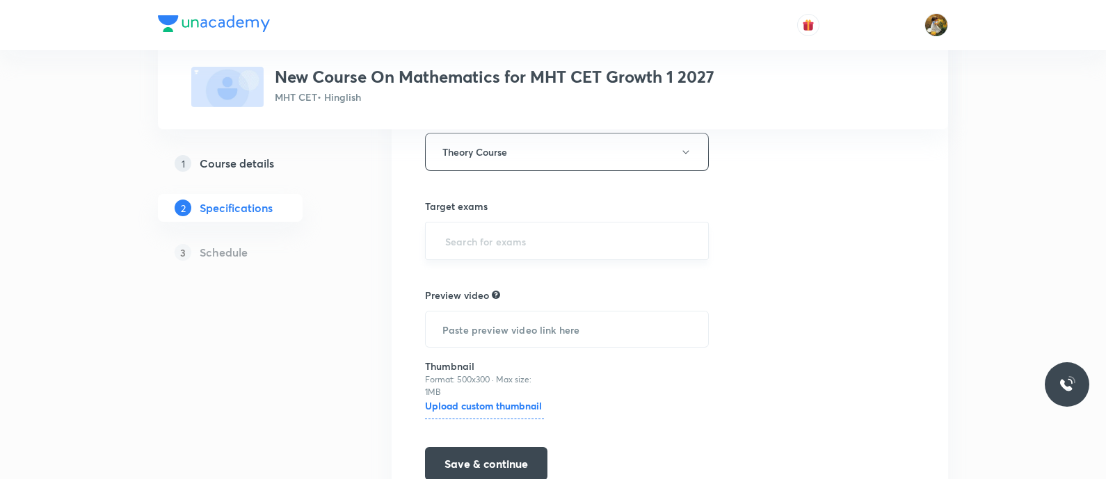
click at [605, 254] on div "​" at bounding box center [567, 241] width 284 height 38
click at [605, 244] on input "text" at bounding box center [566, 241] width 249 height 26
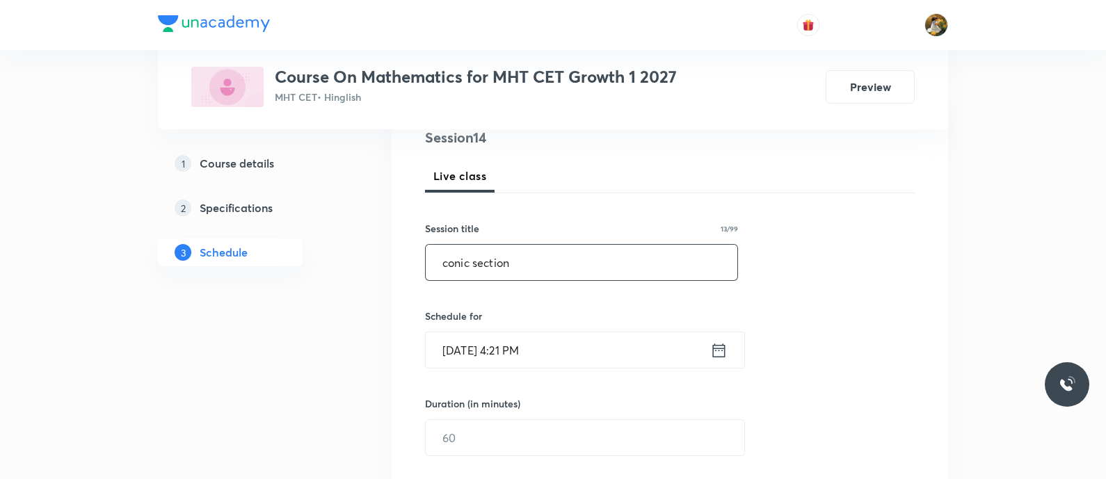
type input "conic section"
click at [580, 344] on input "Sep 1, 2025, 4:21 PM" at bounding box center [568, 350] width 285 height 35
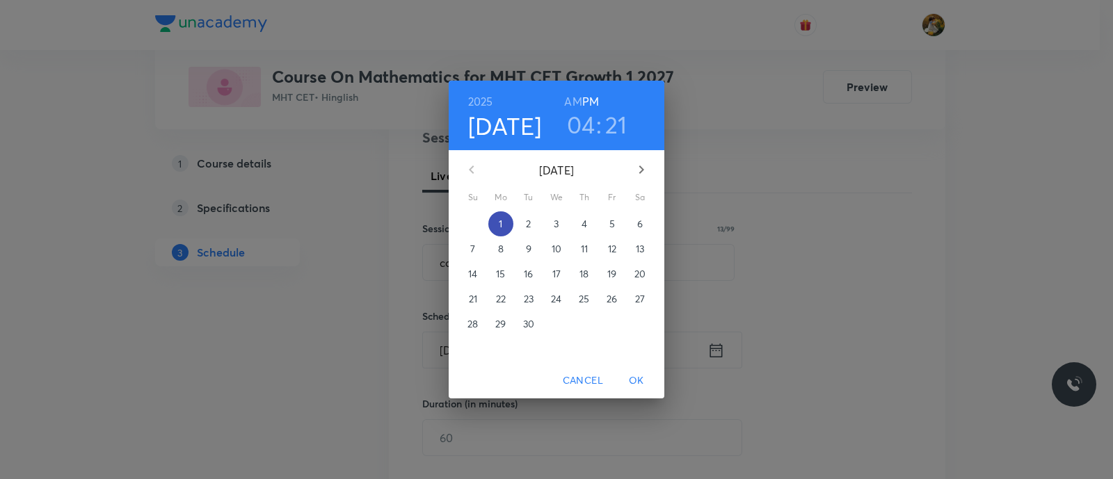
click at [504, 223] on span "1" at bounding box center [500, 224] width 25 height 14
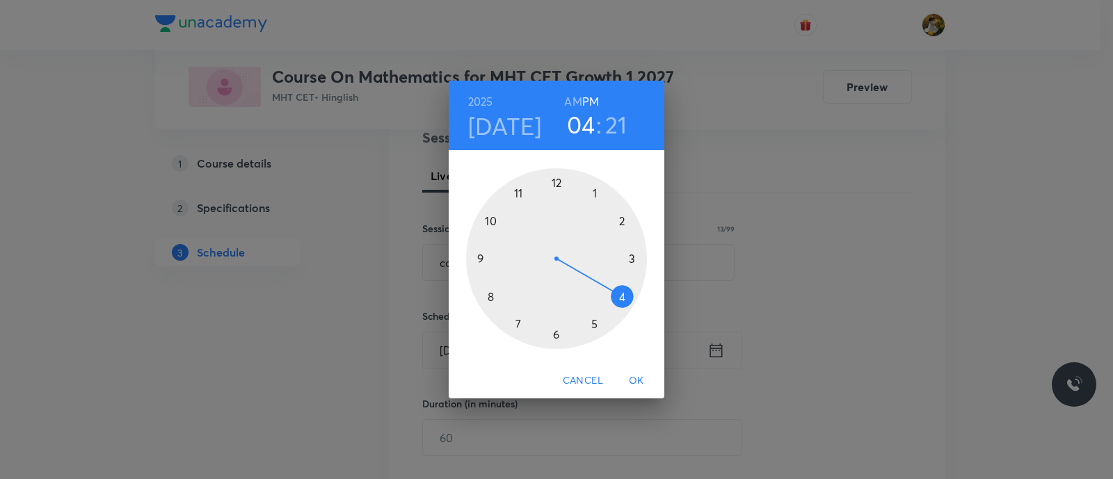
click at [621, 301] on div at bounding box center [556, 258] width 181 height 181
click at [625, 306] on div at bounding box center [556, 258] width 181 height 181
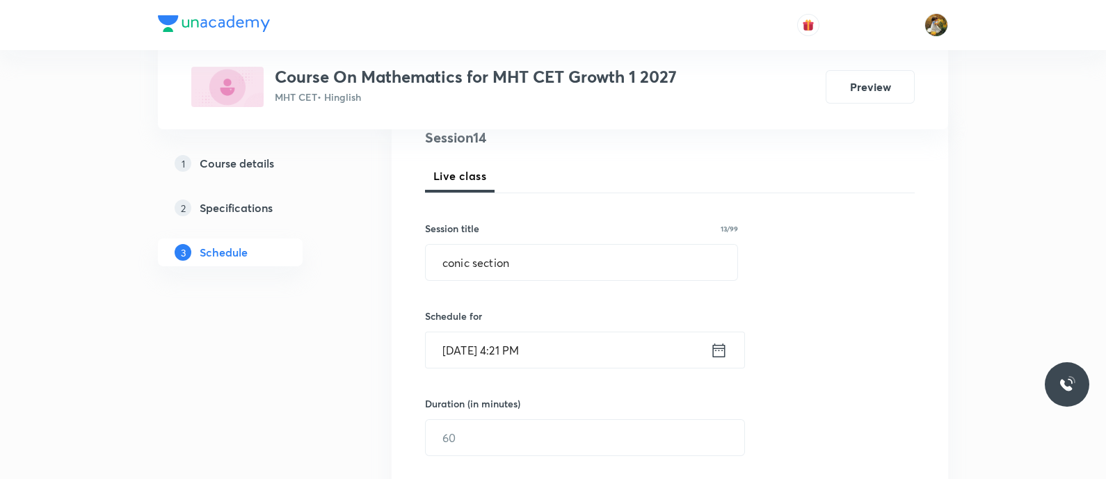
click at [616, 345] on input "Sep 1, 2025, 4:21 PM" at bounding box center [568, 350] width 285 height 35
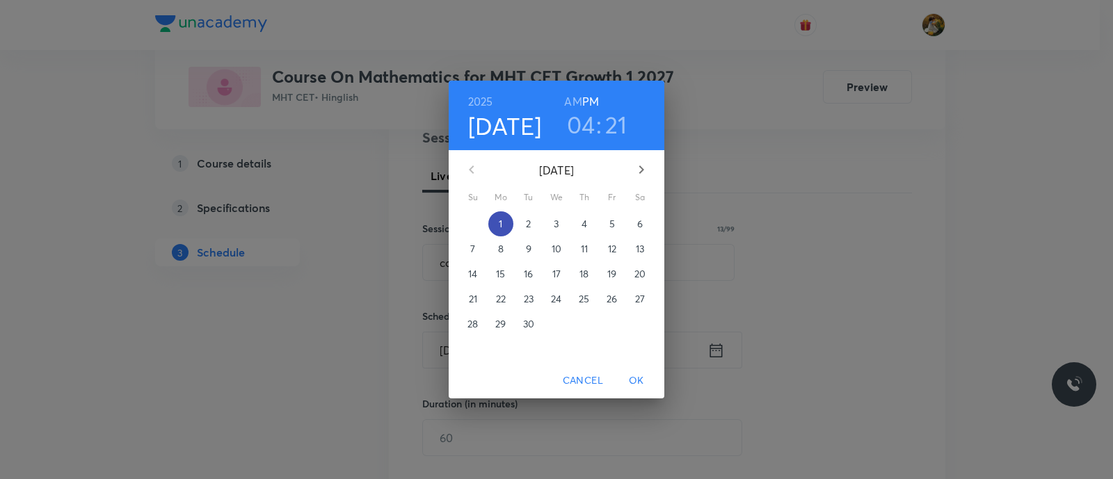
click at [508, 223] on span "1" at bounding box center [500, 224] width 25 height 14
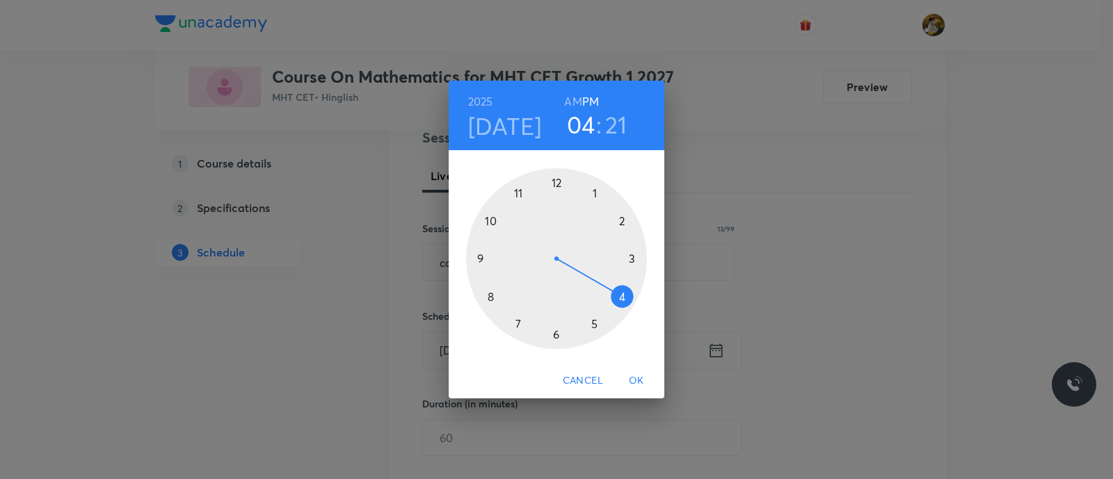
click at [618, 298] on div at bounding box center [556, 258] width 181 height 181
click at [595, 322] on div at bounding box center [556, 258] width 181 height 181
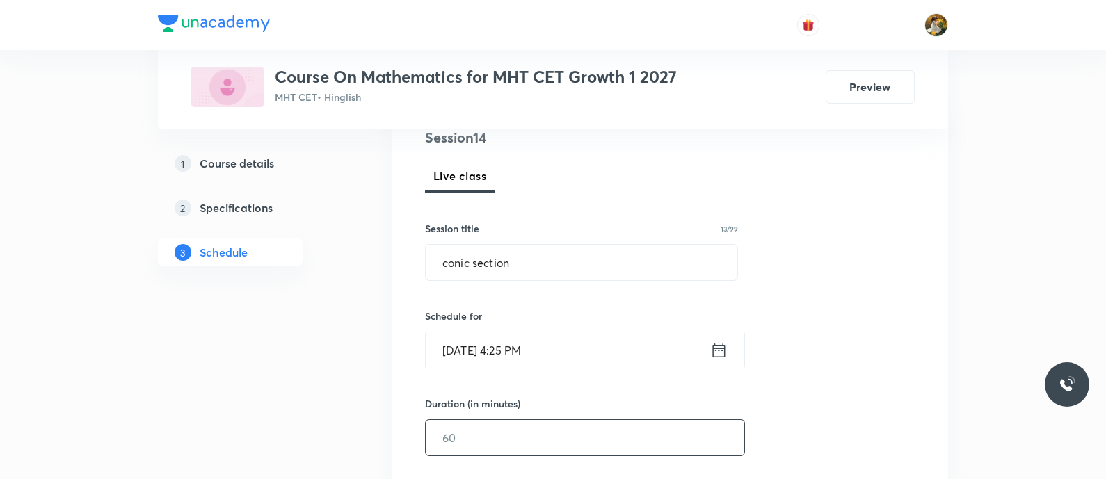
click at [579, 450] on input "text" at bounding box center [585, 437] width 319 height 35
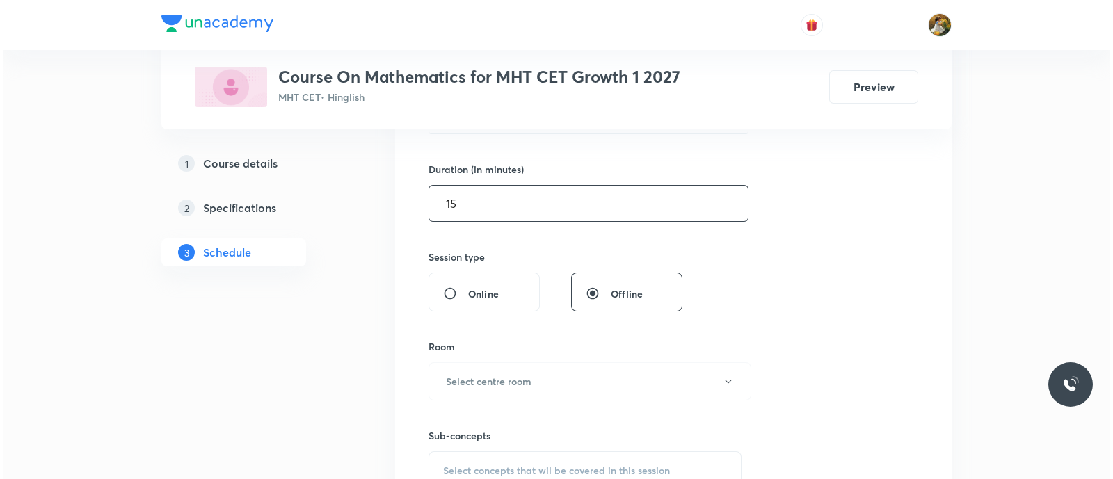
scroll to position [435, 0]
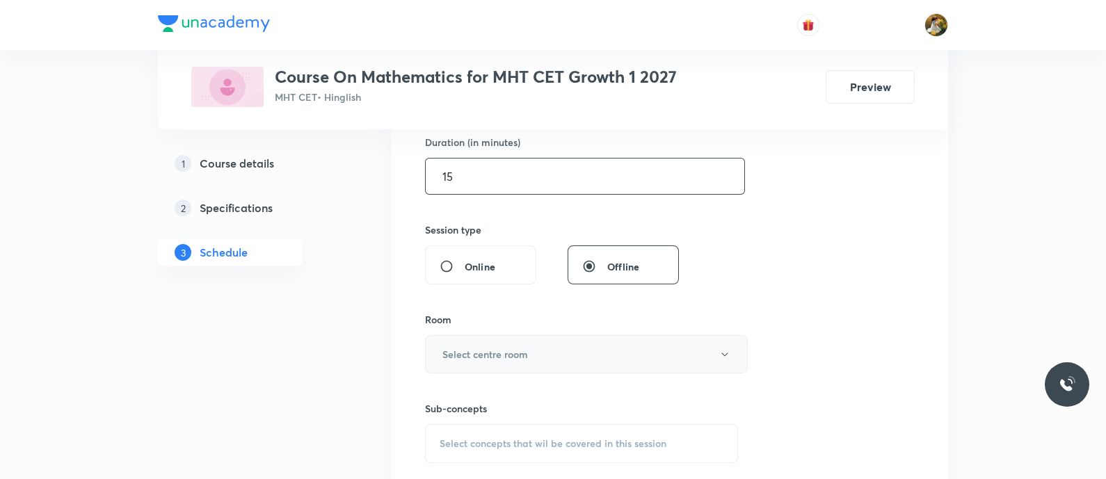
type input "15"
click at [680, 356] on button "Select centre room" at bounding box center [586, 354] width 323 height 38
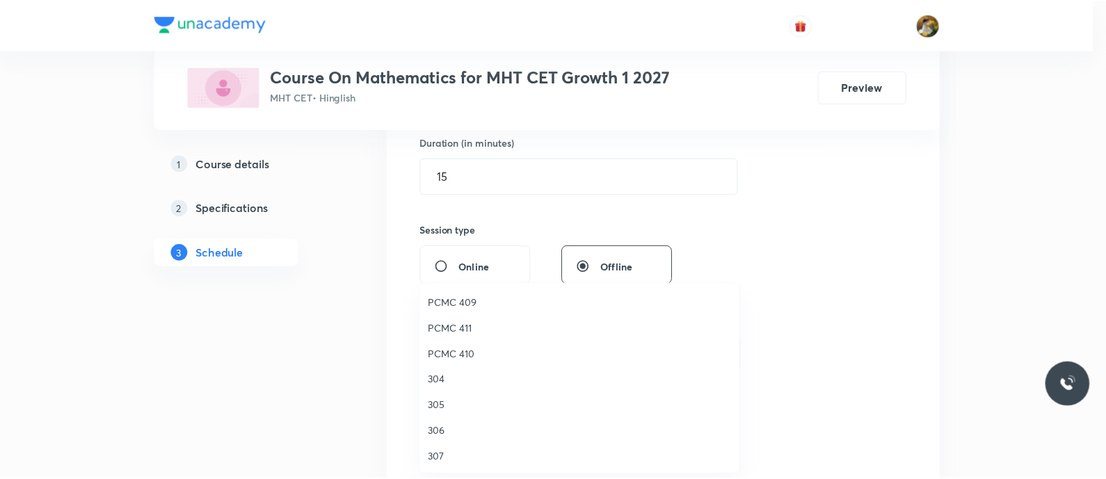
scroll to position [309, 0]
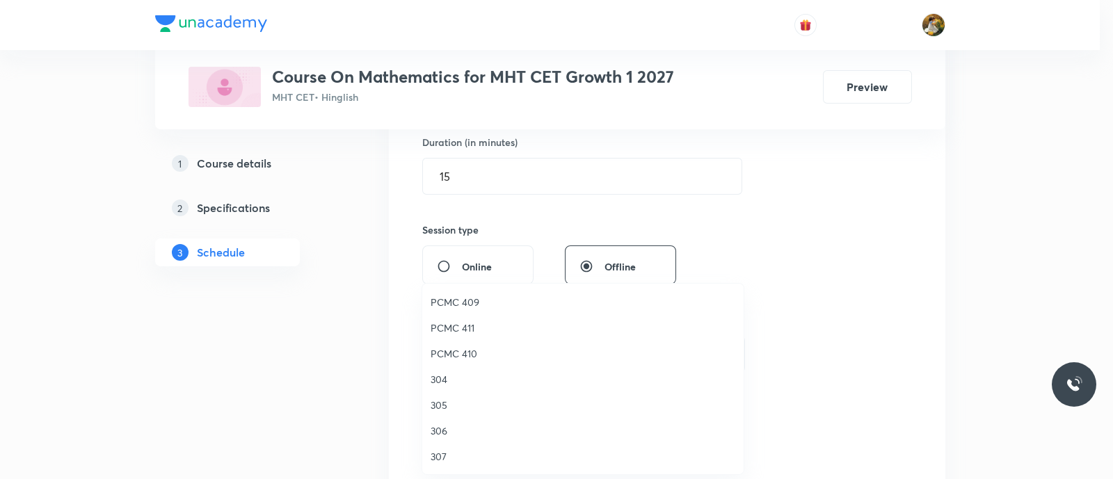
click at [442, 457] on span "307" at bounding box center [583, 456] width 305 height 15
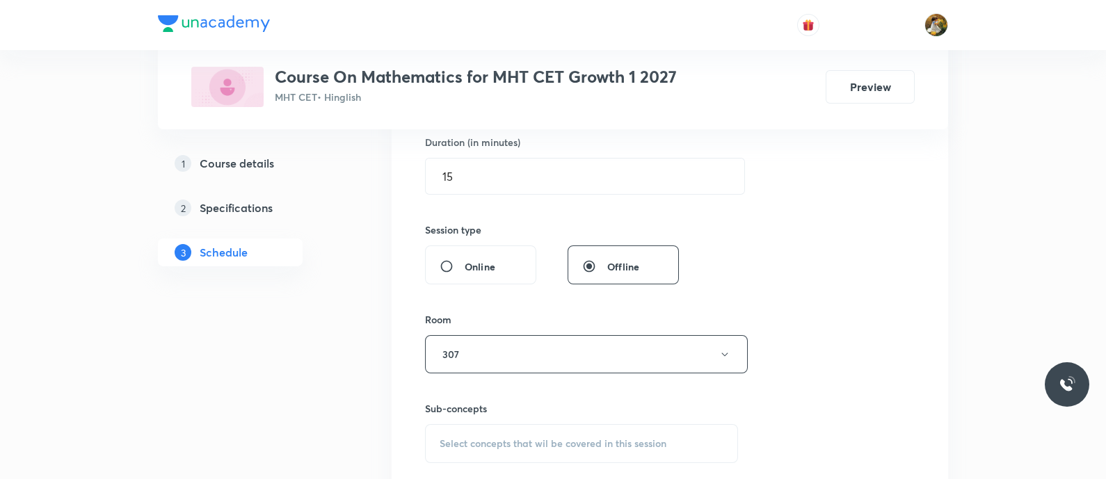
click at [612, 429] on div "Select concepts that wil be covered in this session" at bounding box center [581, 443] width 313 height 39
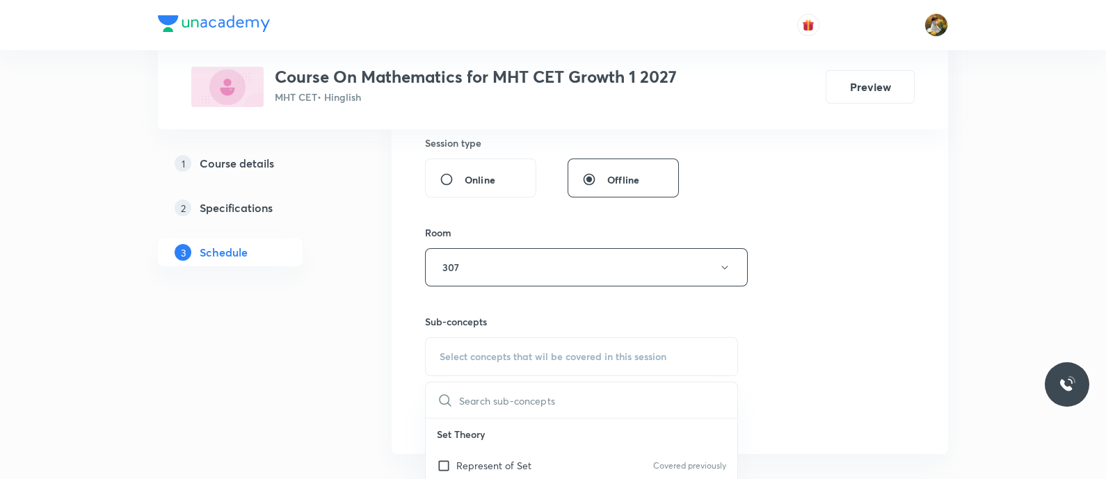
scroll to position [608, 0]
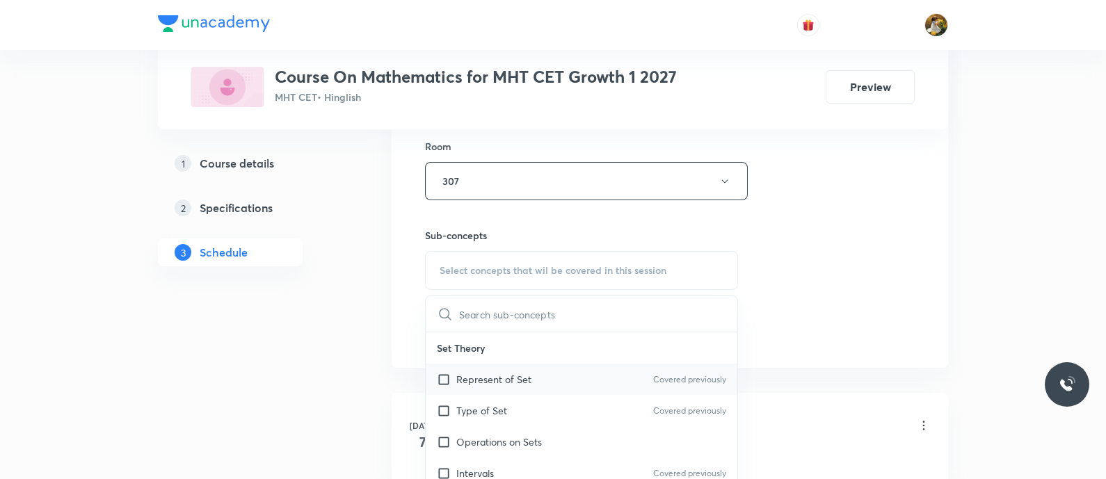
click at [581, 368] on div "Represent of Set Covered previously" at bounding box center [582, 379] width 312 height 31
checkbox input "true"
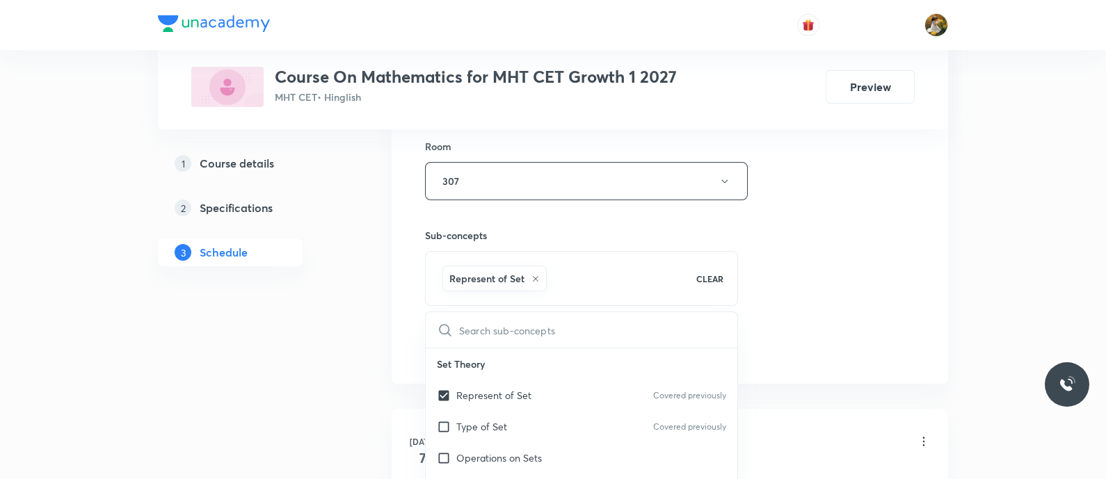
click at [861, 265] on div "Session 14 Live class Session title 13/99 conic section ​ Schedule for Sep 1, 2…" at bounding box center [670, 27] width 490 height 669
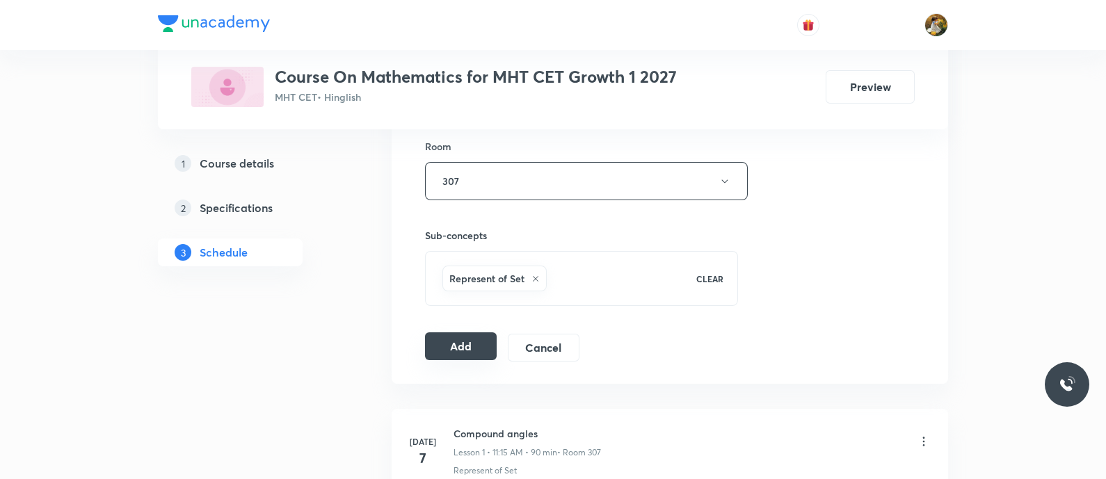
click at [450, 346] on button "Add" at bounding box center [461, 347] width 72 height 28
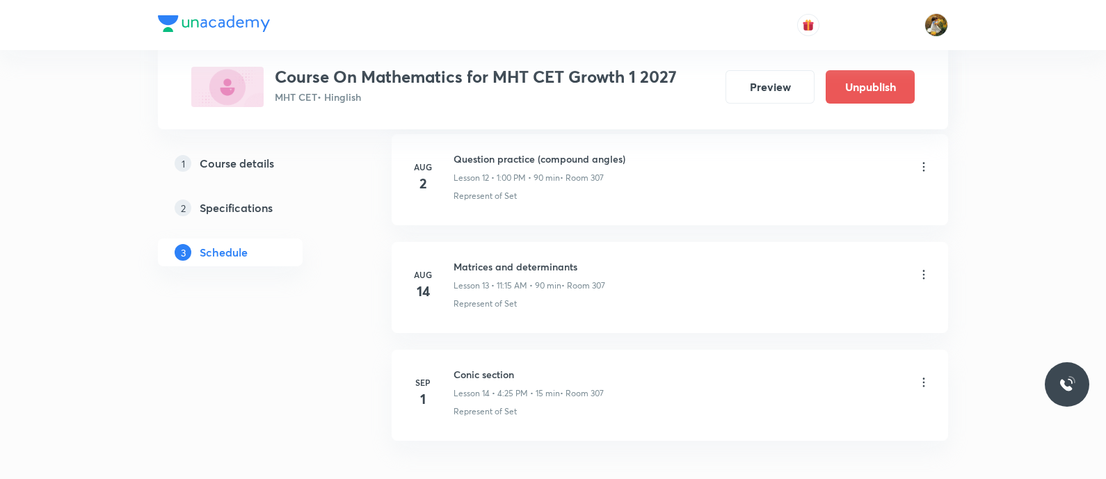
scroll to position [1503, 0]
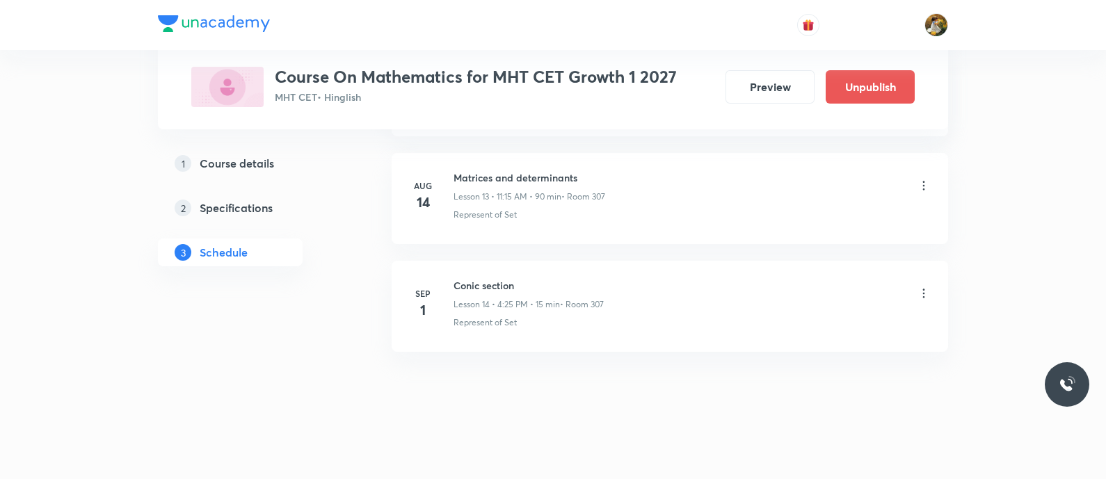
click at [923, 287] on icon at bounding box center [924, 294] width 14 height 14
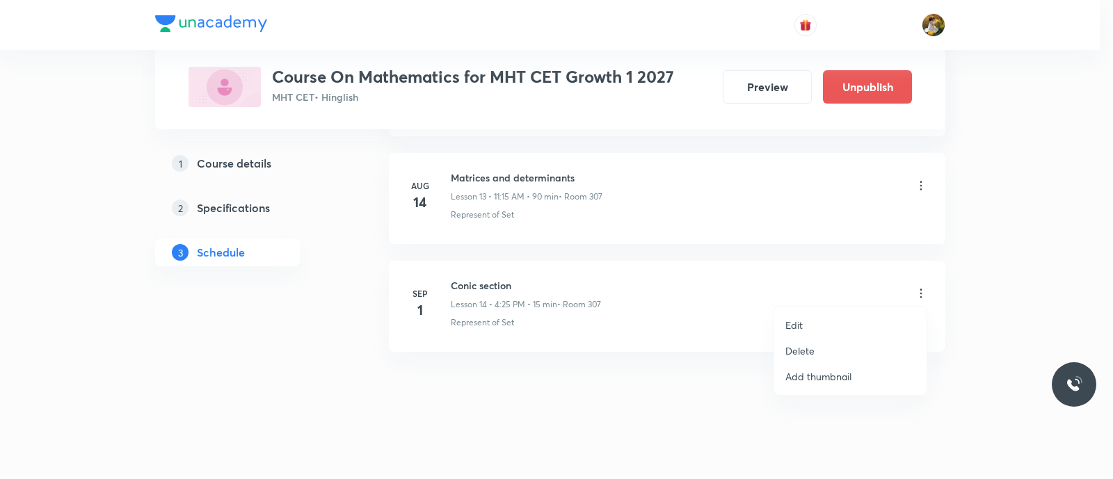
click at [822, 321] on li "Edit" at bounding box center [850, 325] width 152 height 26
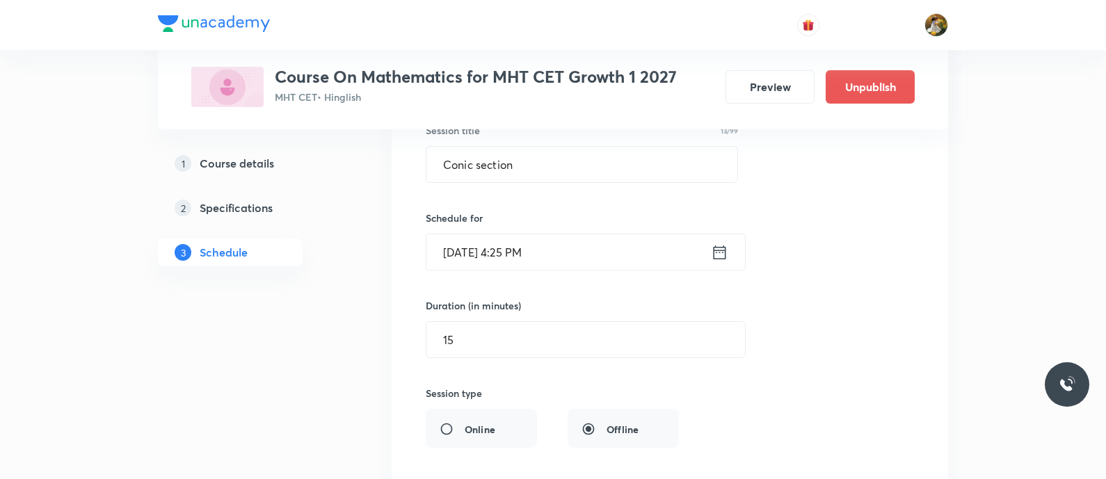
scroll to position [1677, 0]
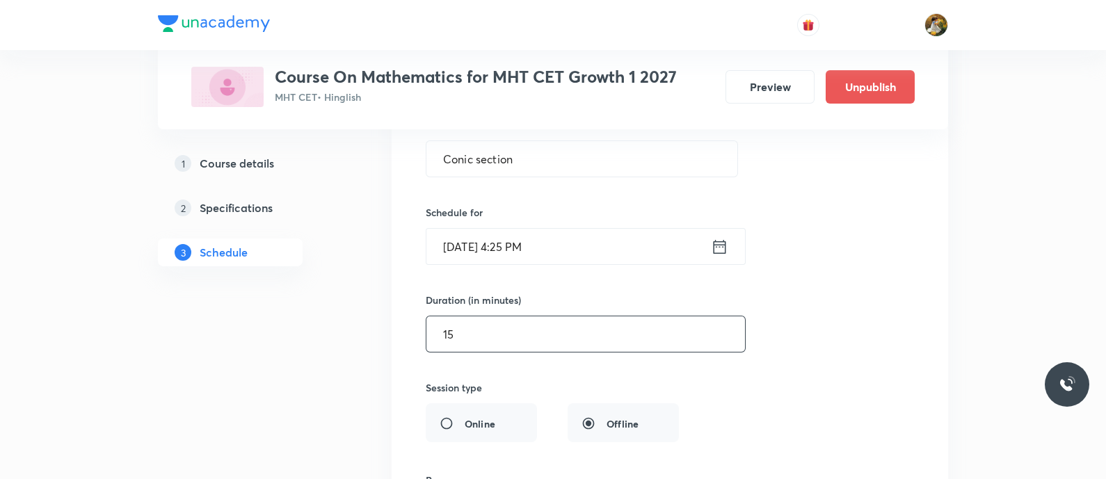
click at [559, 318] on input "15" at bounding box center [585, 334] width 319 height 35
type input "1"
type input "3"
type input "2"
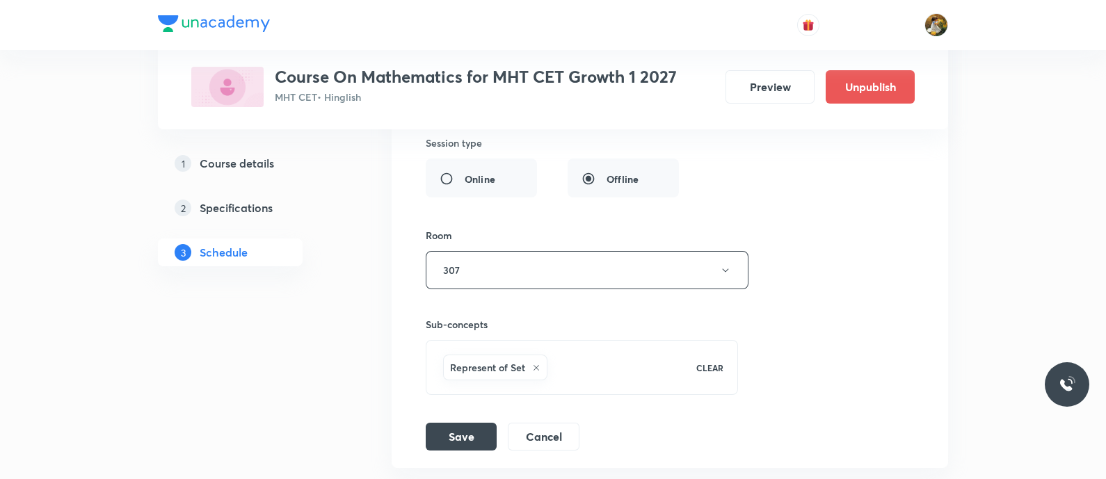
scroll to position [1937, 0]
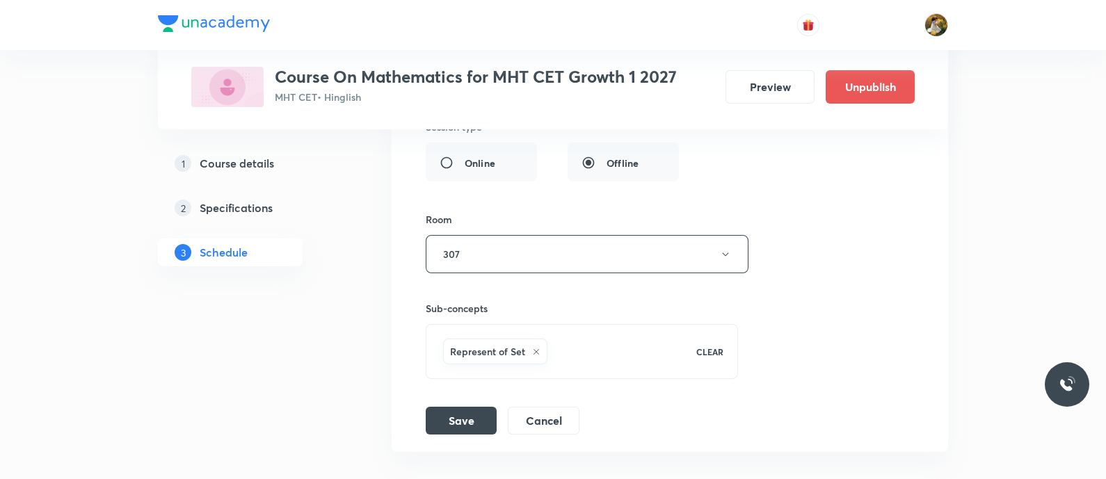
type input "30"
click at [460, 431] on li "Conic section Lesson 14 • Room 307 Represent of Set Session 14 Live class Sessi…" at bounding box center [670, 100] width 557 height 704
click at [463, 419] on button "Save" at bounding box center [461, 420] width 71 height 28
